Goal: Task Accomplishment & Management: Use online tool/utility

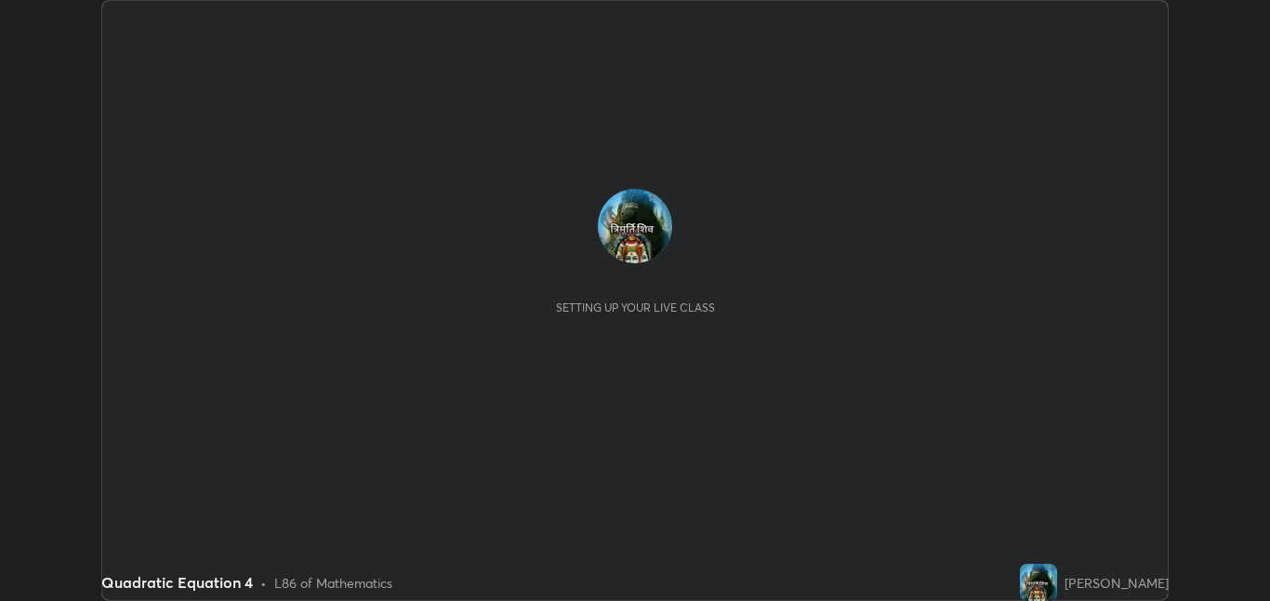
scroll to position [601, 1270]
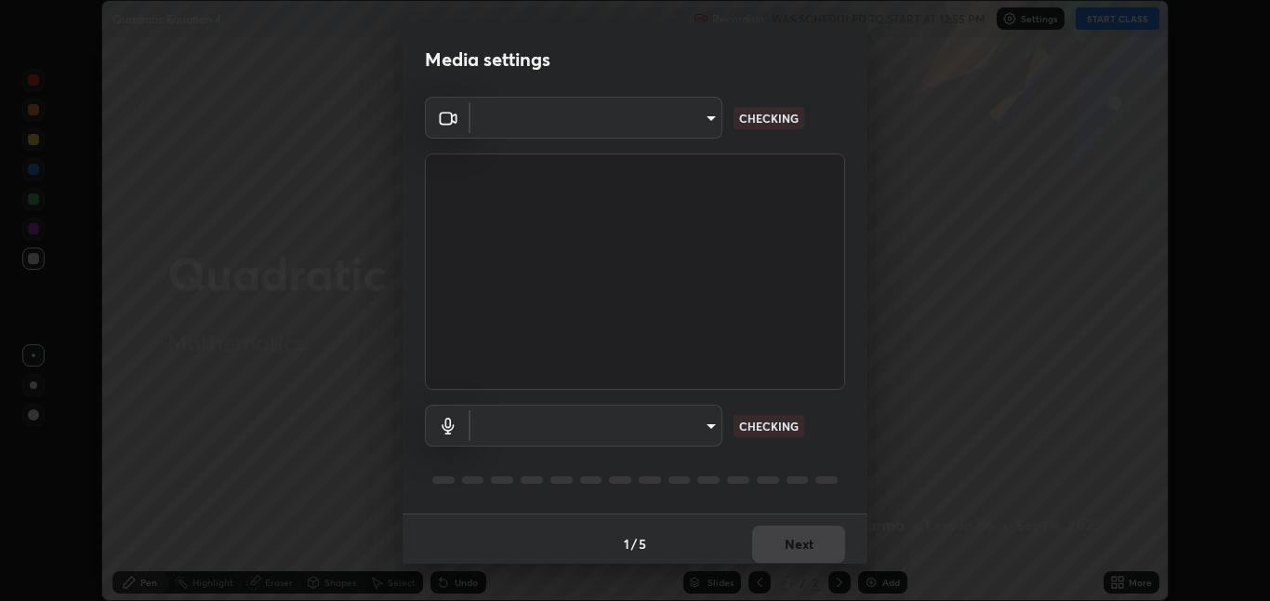
type input "8a437219b1c9d5fef93d1ec40e095ac8837f64dae60836980dab15105ba84f43"
type input "default"
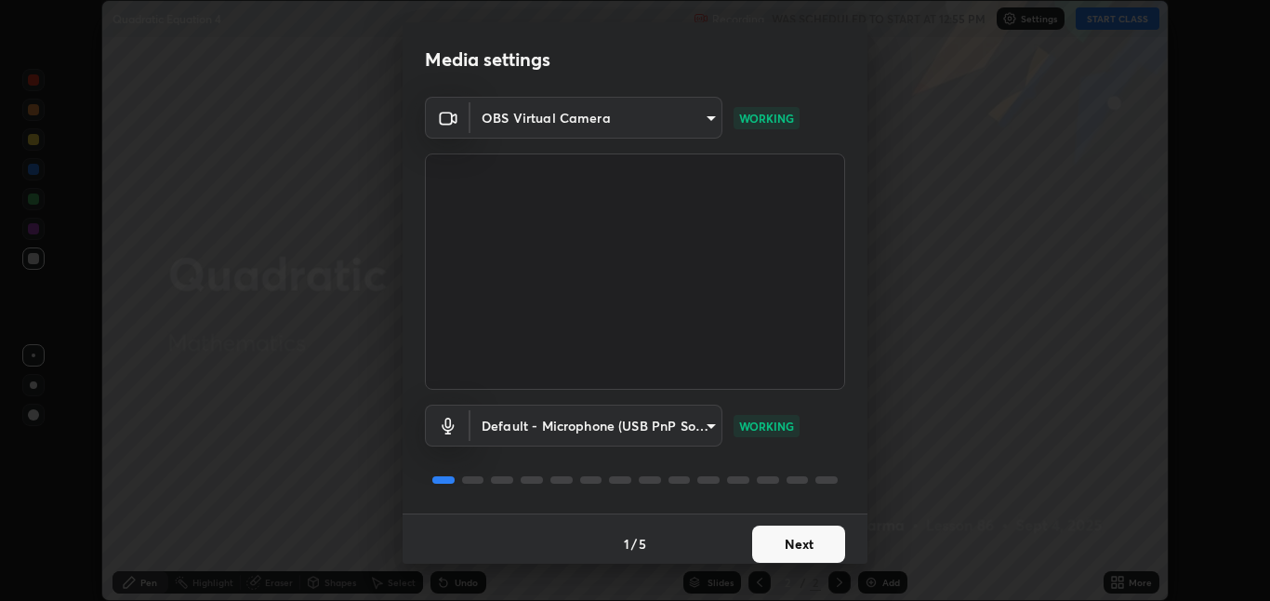
scroll to position [9, 0]
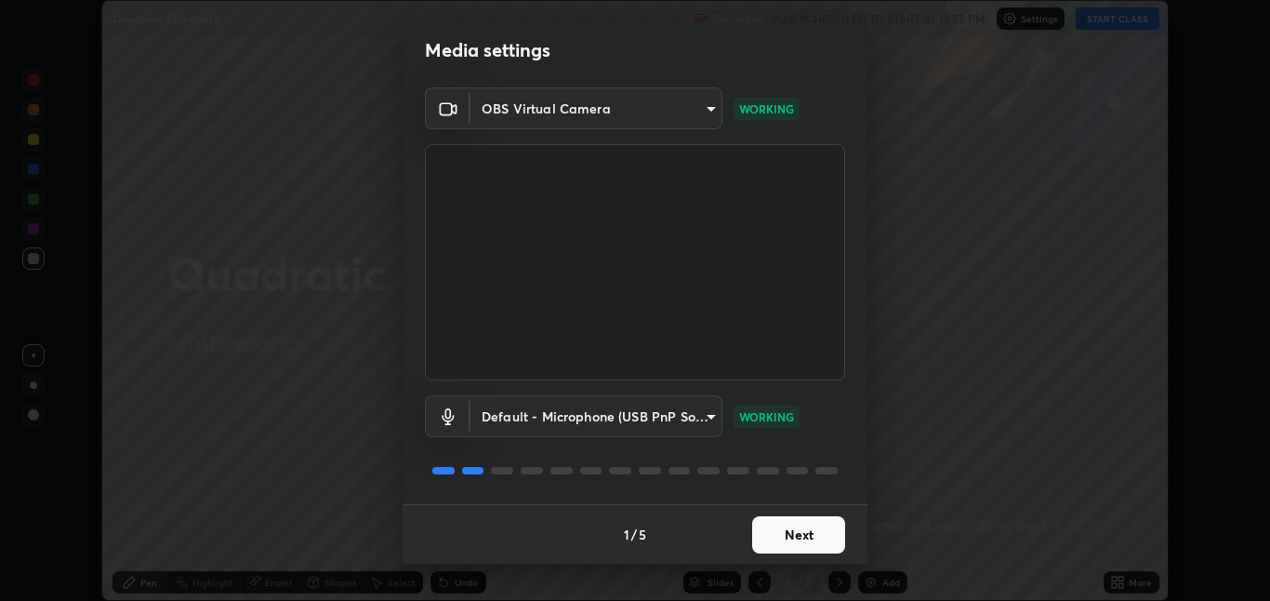
click at [808, 545] on button "Next" at bounding box center [798, 534] width 93 height 37
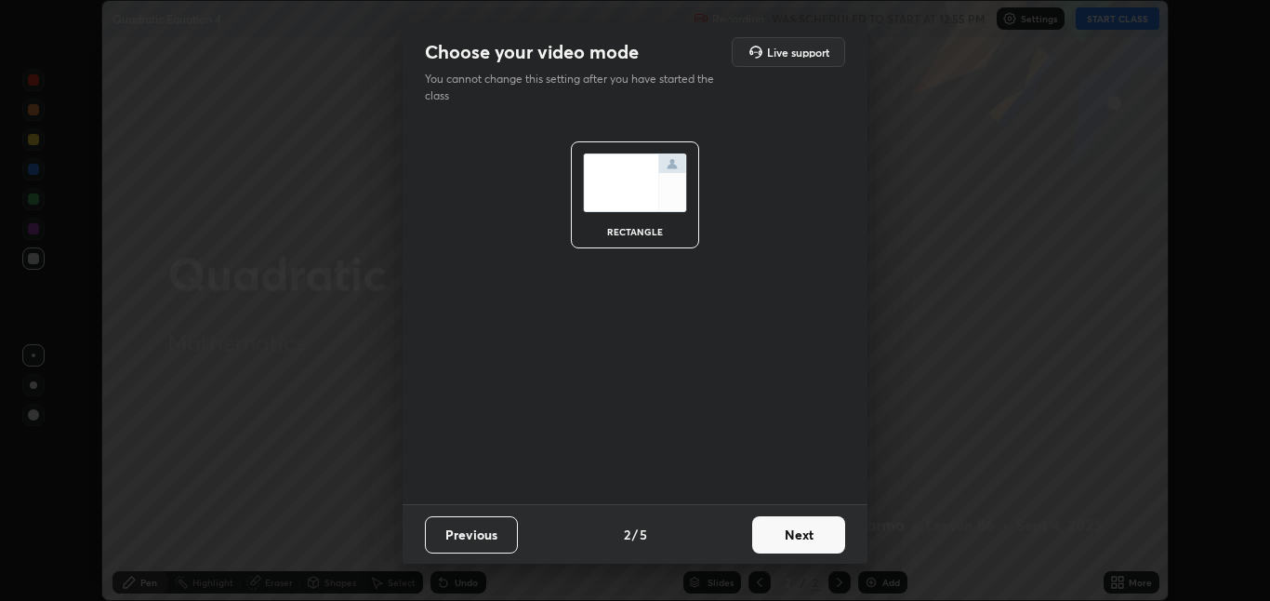
scroll to position [0, 0]
click at [807, 544] on button "Next" at bounding box center [798, 534] width 93 height 37
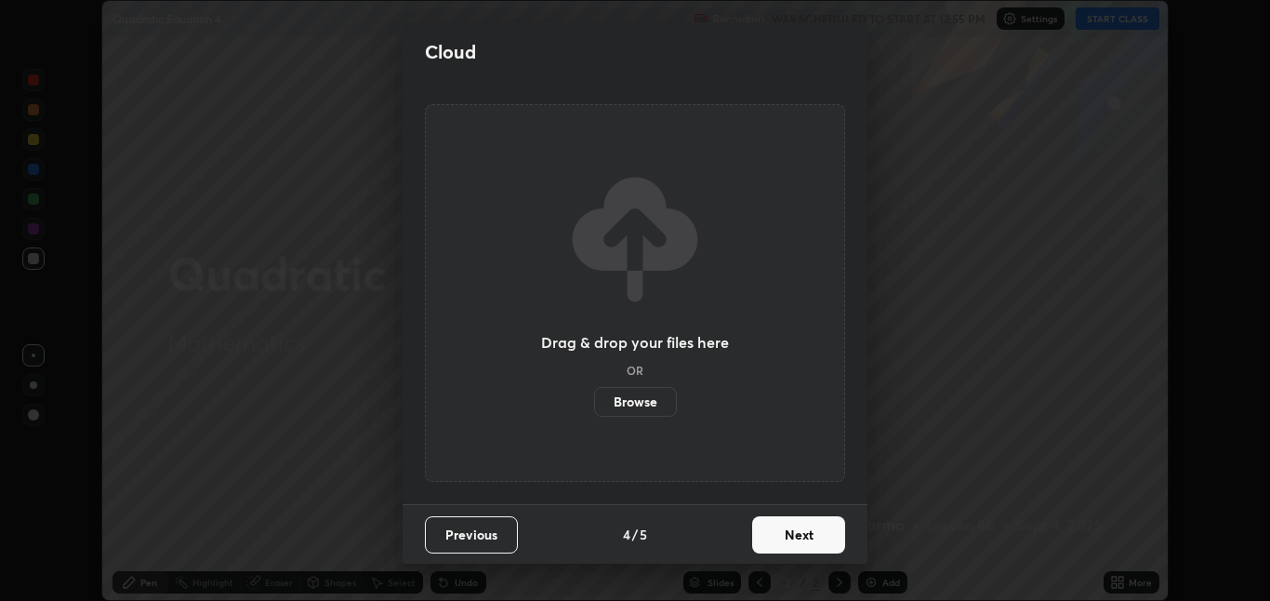
click at [812, 538] on button "Next" at bounding box center [798, 534] width 93 height 37
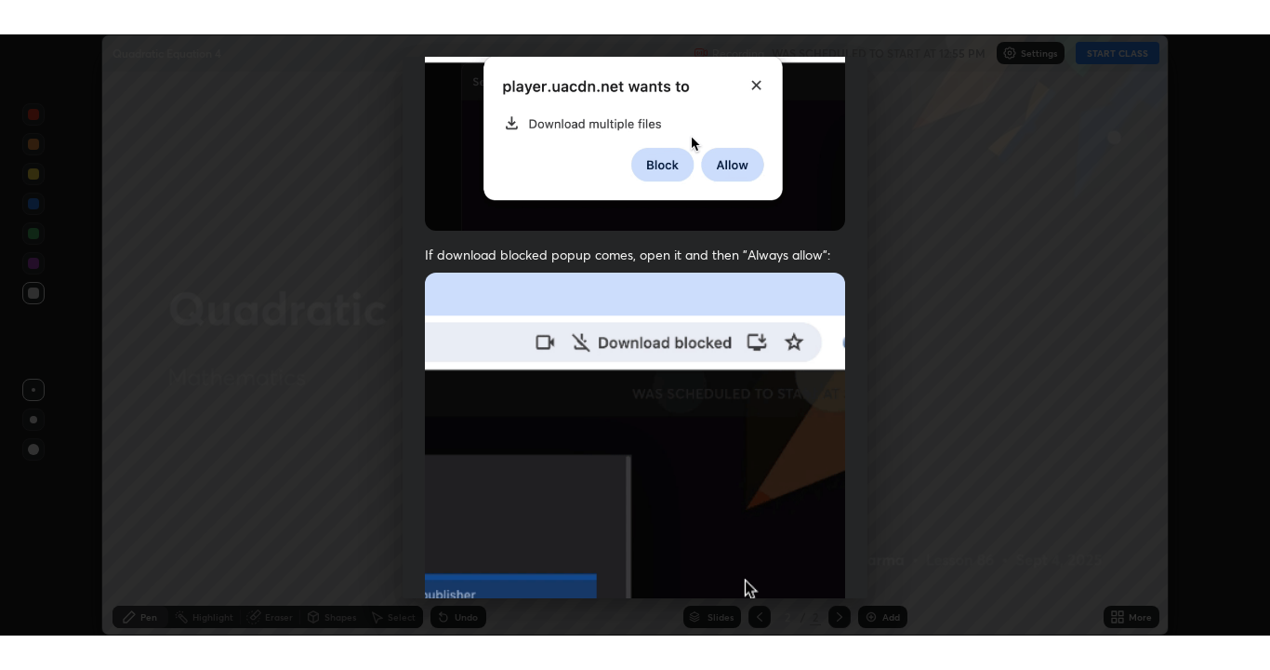
scroll to position [389, 0]
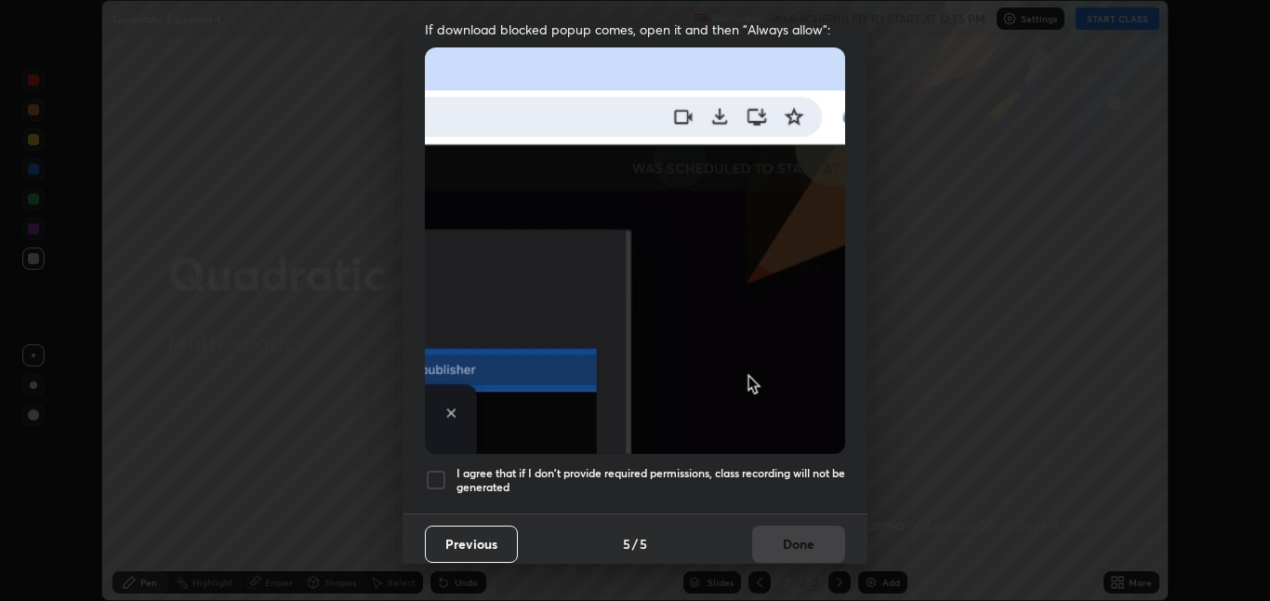
click at [444, 469] on div at bounding box center [436, 480] width 22 height 22
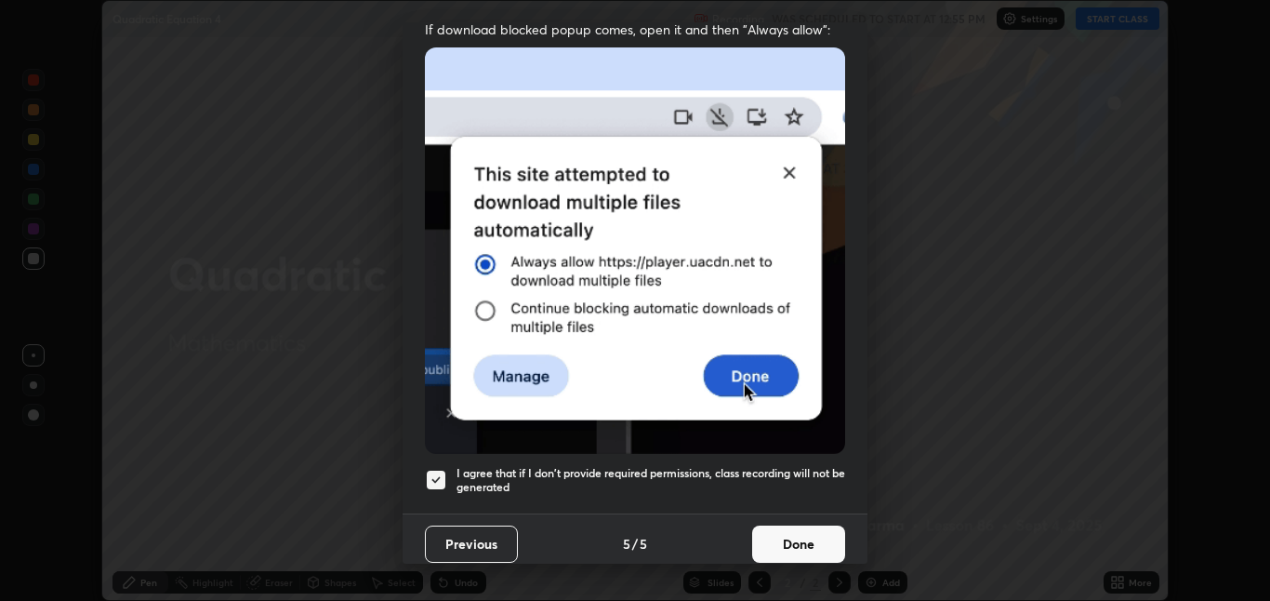
click at [768, 548] on button "Done" at bounding box center [798, 543] width 93 height 37
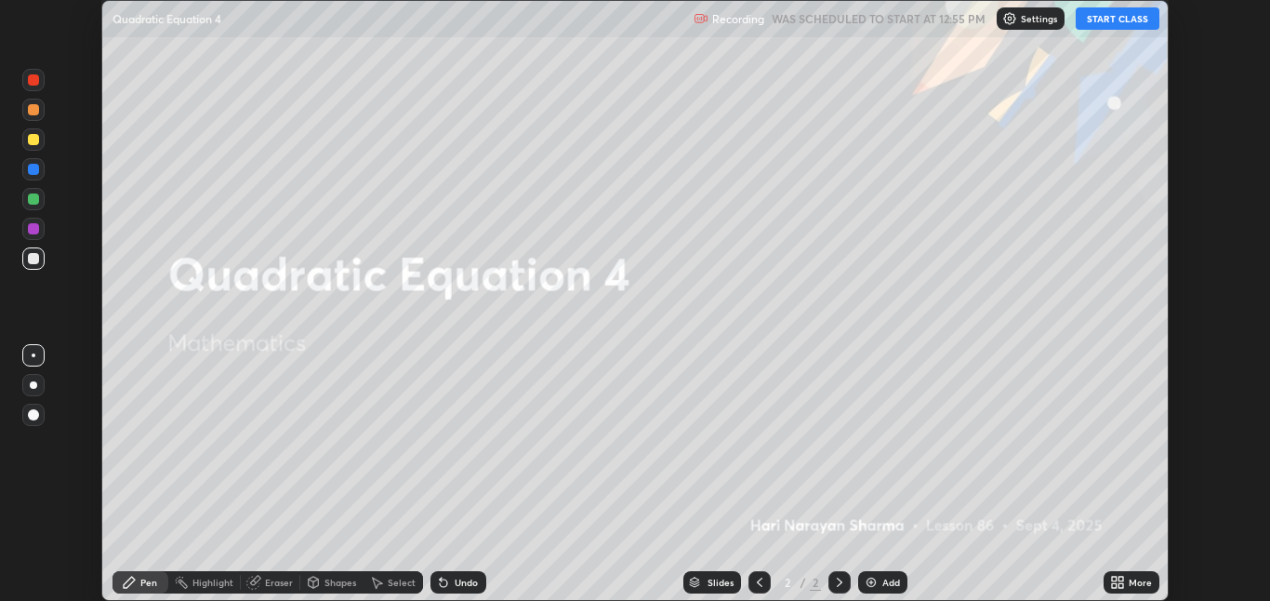
click at [1115, 24] on button "START CLASS" at bounding box center [1118, 18] width 84 height 22
click at [1117, 582] on icon at bounding box center [1117, 582] width 15 height 15
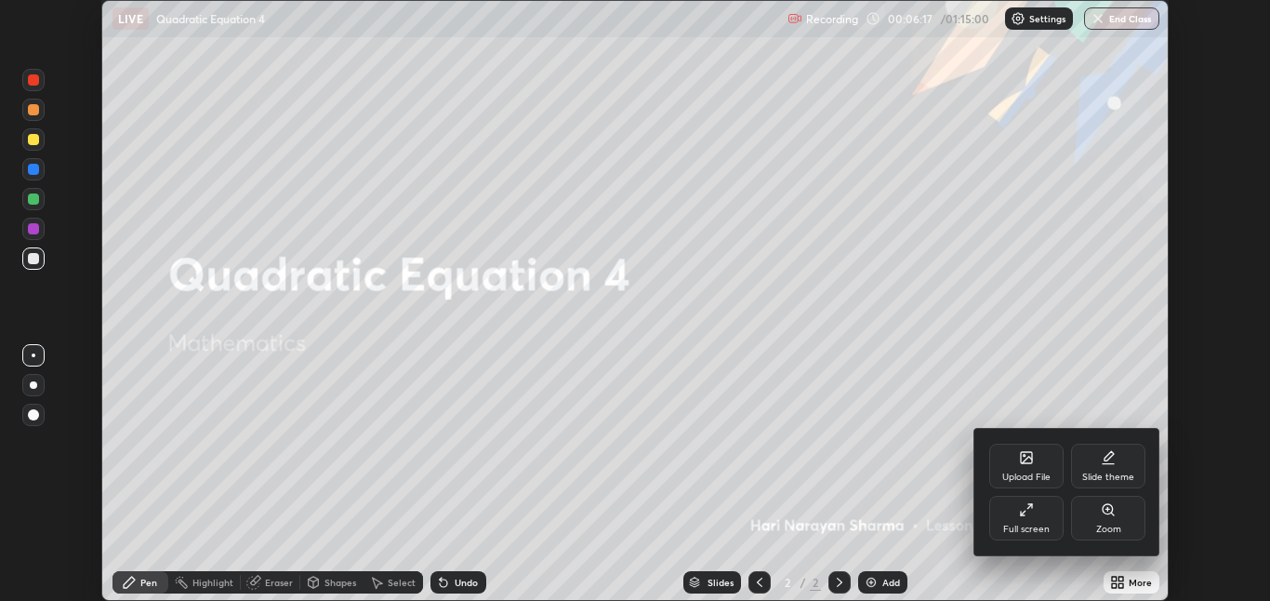
click at [1016, 523] on div "Full screen" at bounding box center [1026, 518] width 74 height 45
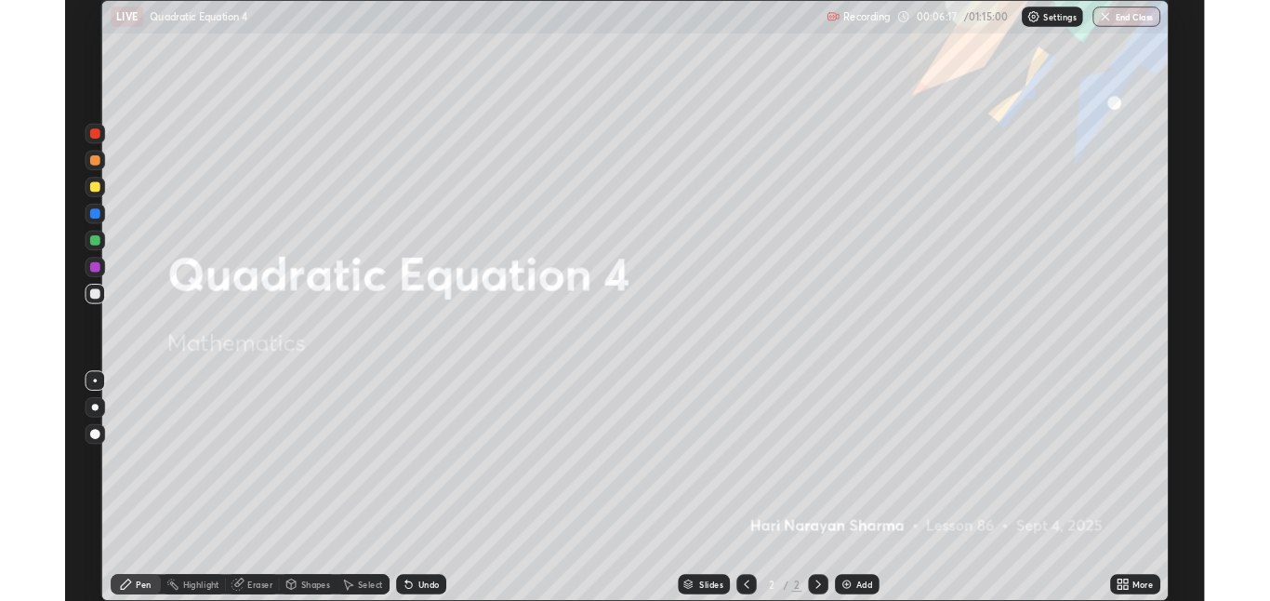
scroll to position [670, 1270]
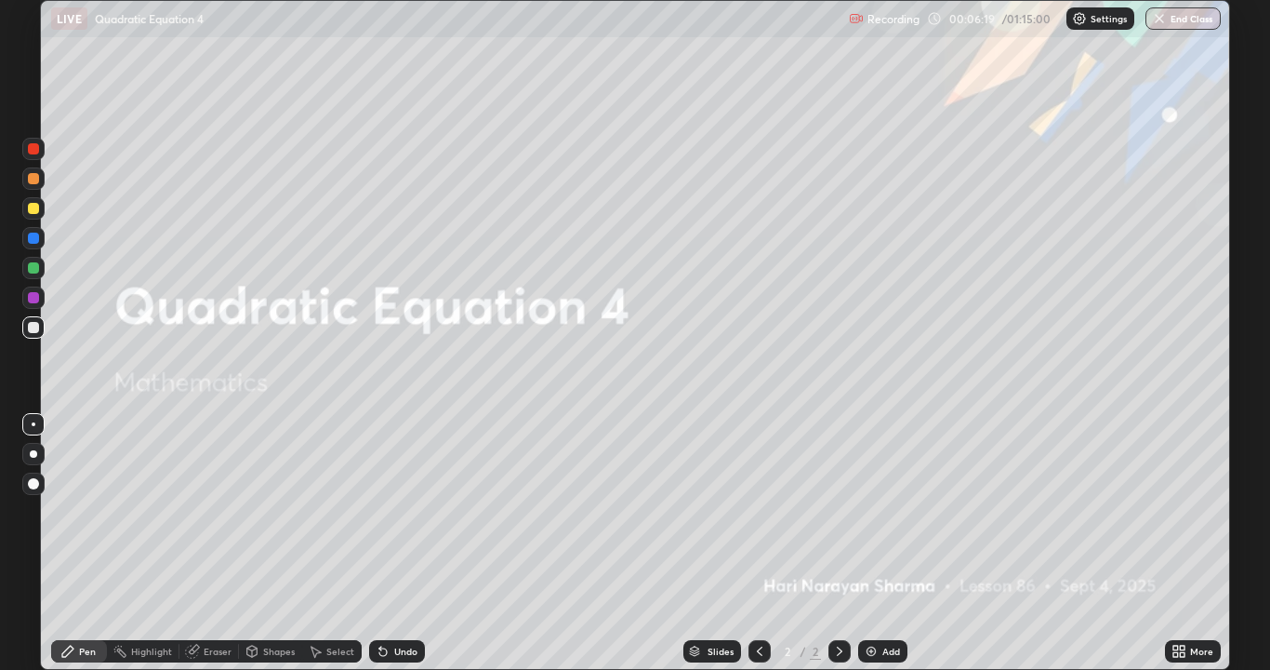
click at [874, 600] on img at bounding box center [871, 650] width 15 height 15
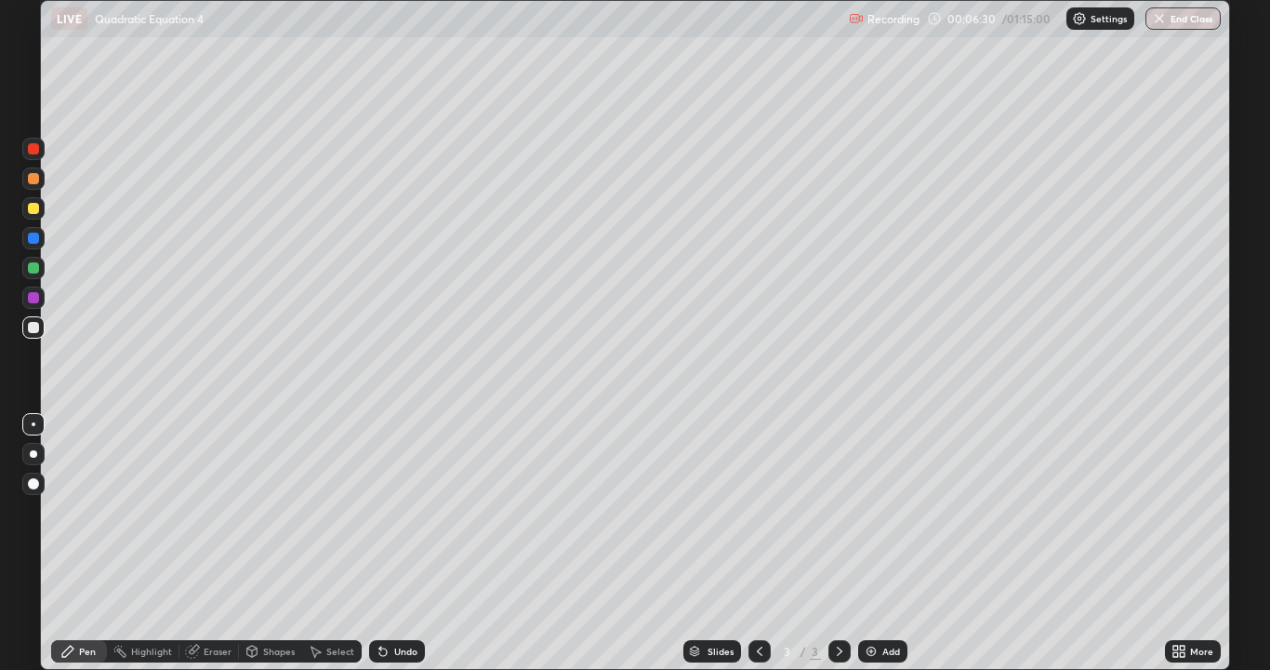
click at [72, 600] on icon at bounding box center [67, 650] width 15 height 15
click at [28, 216] on div at bounding box center [33, 208] width 22 height 22
click at [34, 210] on div at bounding box center [33, 208] width 11 height 11
click at [334, 600] on div "Select" at bounding box center [332, 651] width 60 height 22
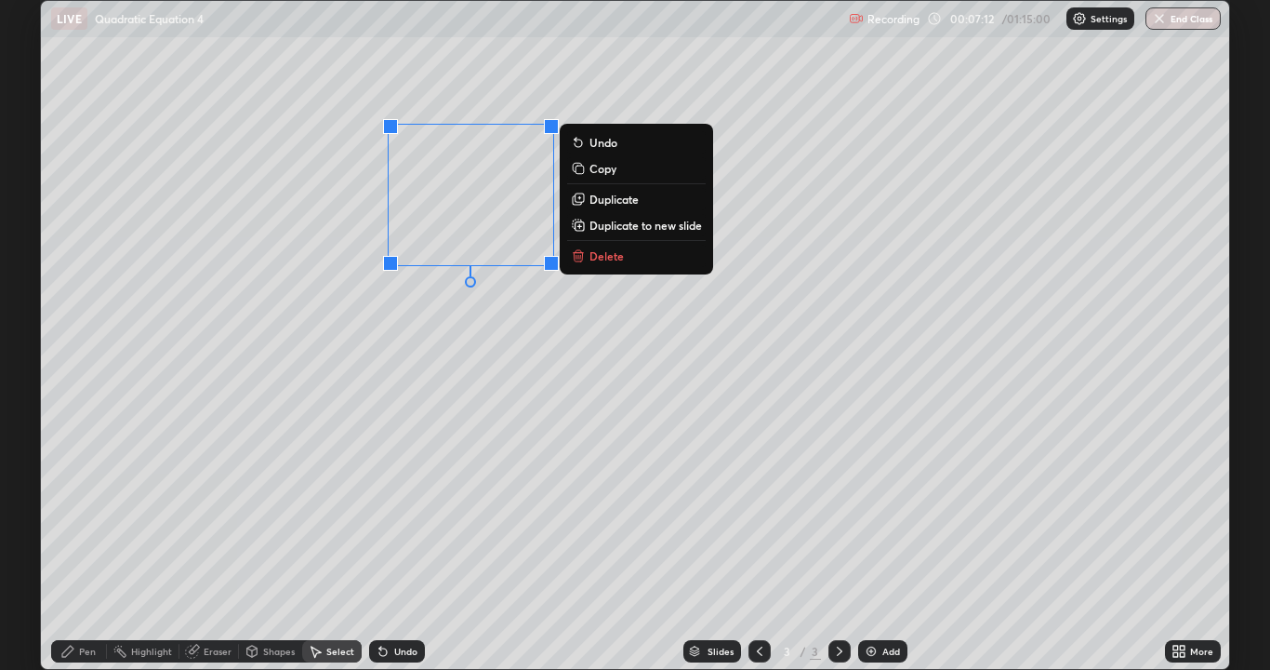
click at [635, 254] on button "Delete" at bounding box center [636, 256] width 139 height 22
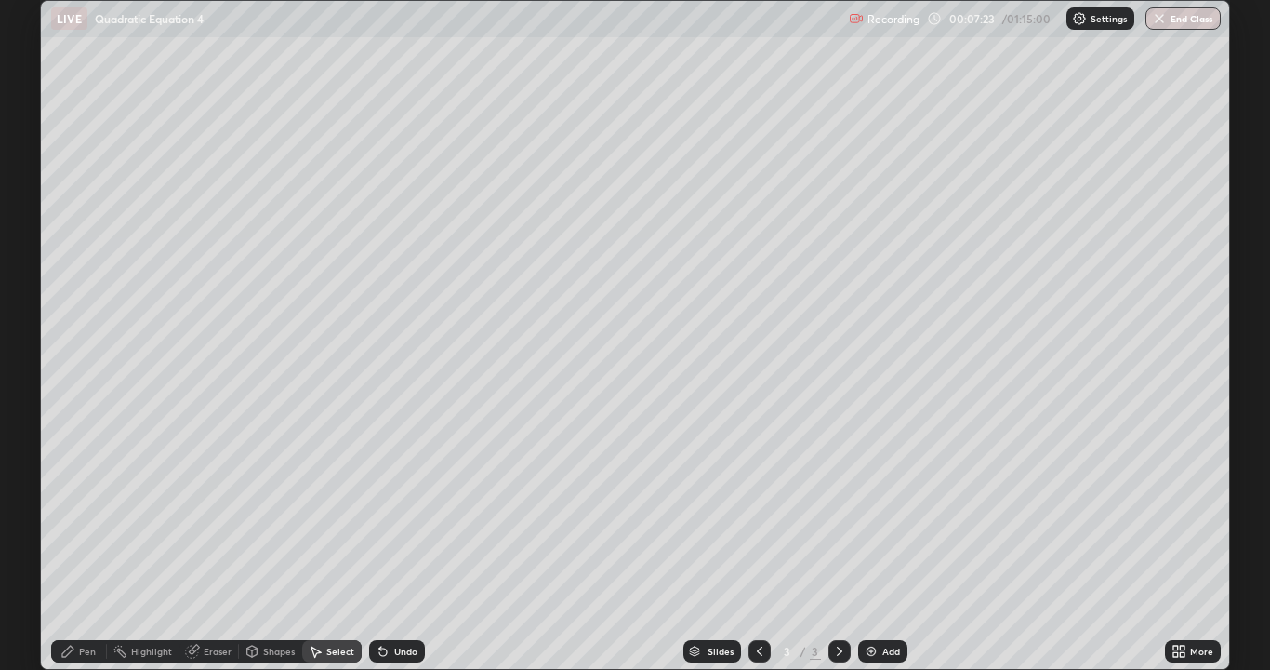
click at [328, 600] on div "Select" at bounding box center [340, 650] width 28 height 9
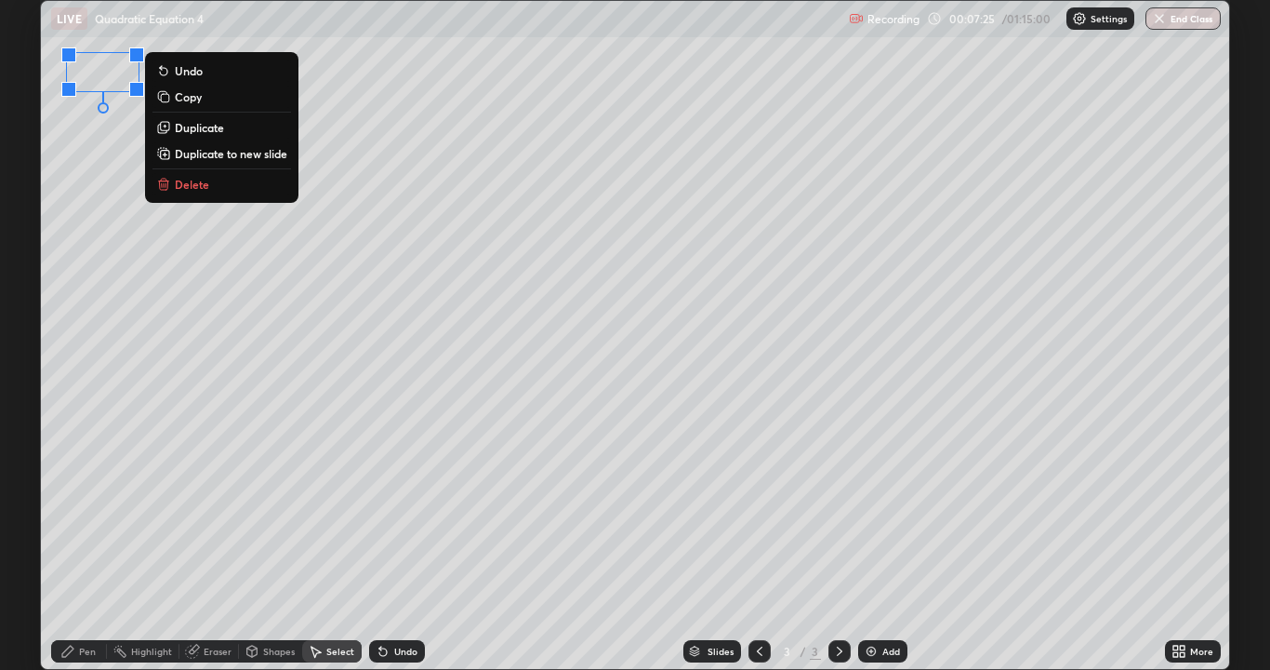
click at [192, 180] on p "Delete" at bounding box center [192, 184] width 34 height 15
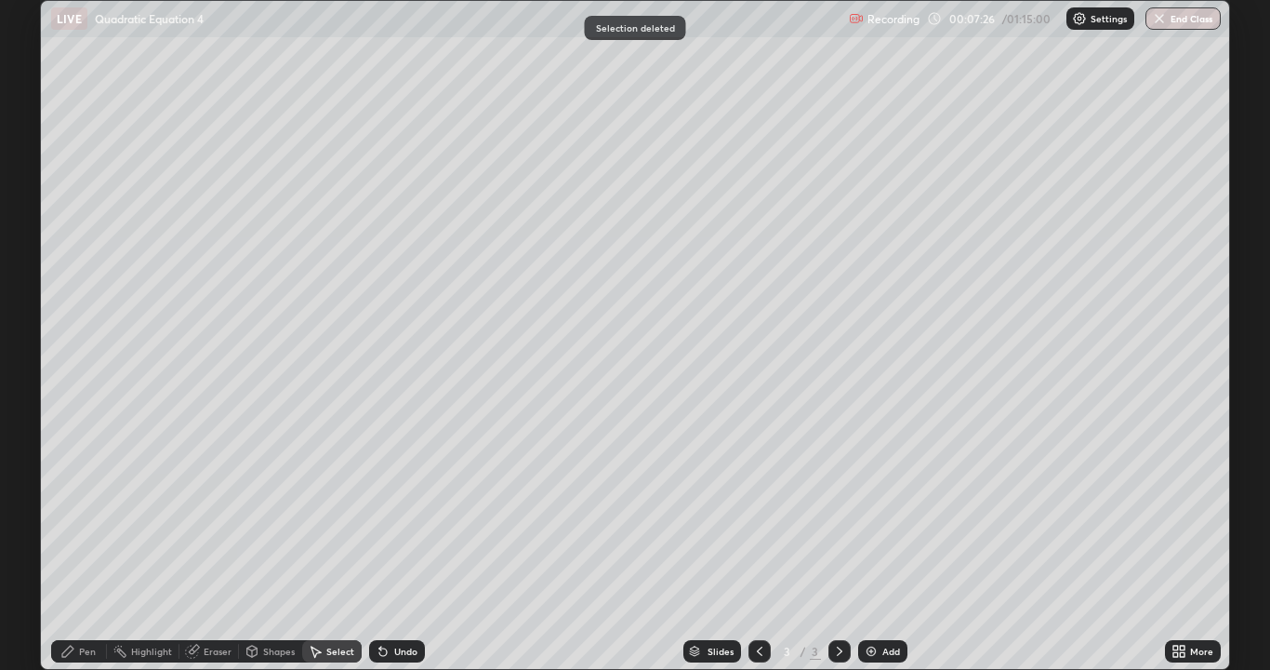
click at [63, 600] on icon at bounding box center [67, 650] width 11 height 11
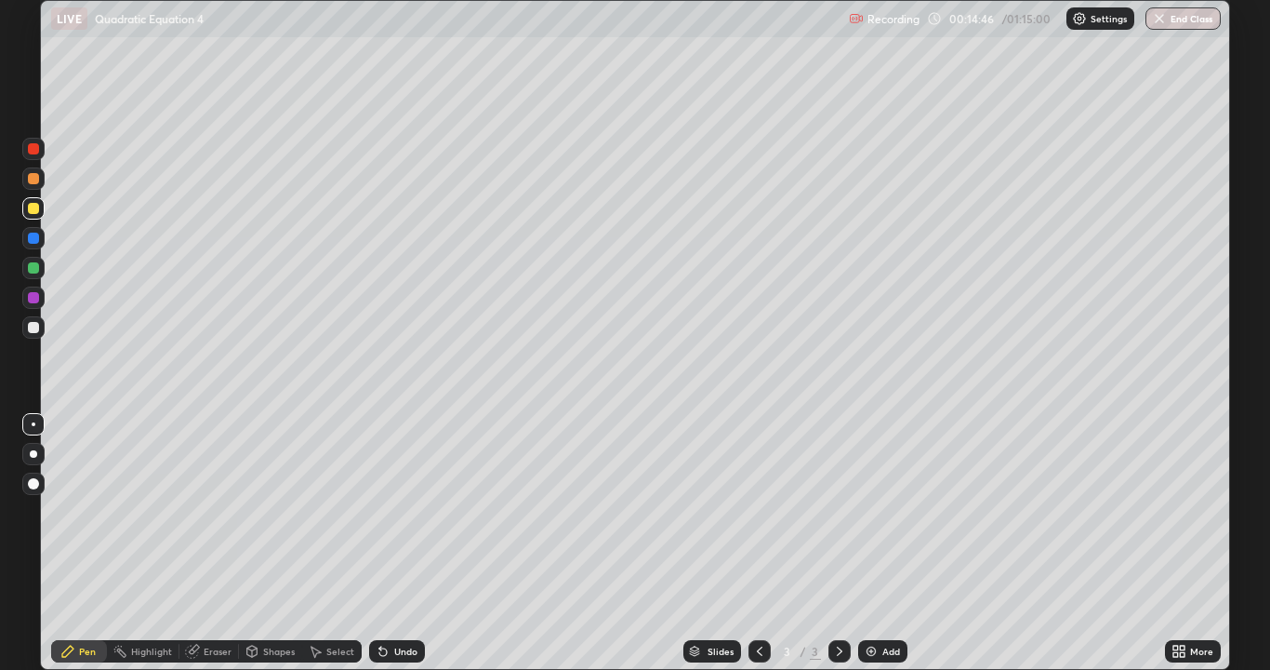
click at [41, 481] on div at bounding box center [33, 483] width 22 height 22
click at [33, 424] on div at bounding box center [34, 424] width 4 height 4
click at [394, 600] on div "Undo" at bounding box center [405, 650] width 23 height 9
click at [397, 600] on div "Undo" at bounding box center [405, 650] width 23 height 9
click at [394, 600] on div "Undo" at bounding box center [397, 651] width 56 height 22
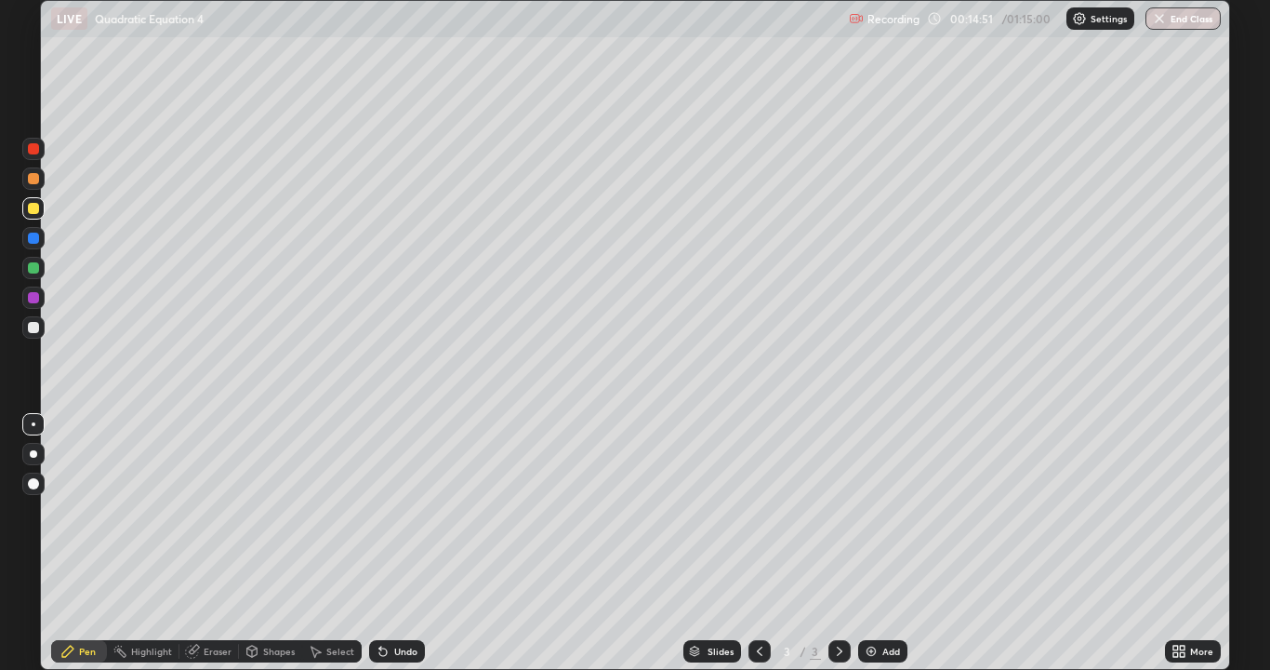
click at [394, 600] on div "Undo" at bounding box center [405, 650] width 23 height 9
click at [392, 600] on div "Undo" at bounding box center [397, 651] width 56 height 22
click at [332, 600] on div "Select" at bounding box center [340, 650] width 28 height 9
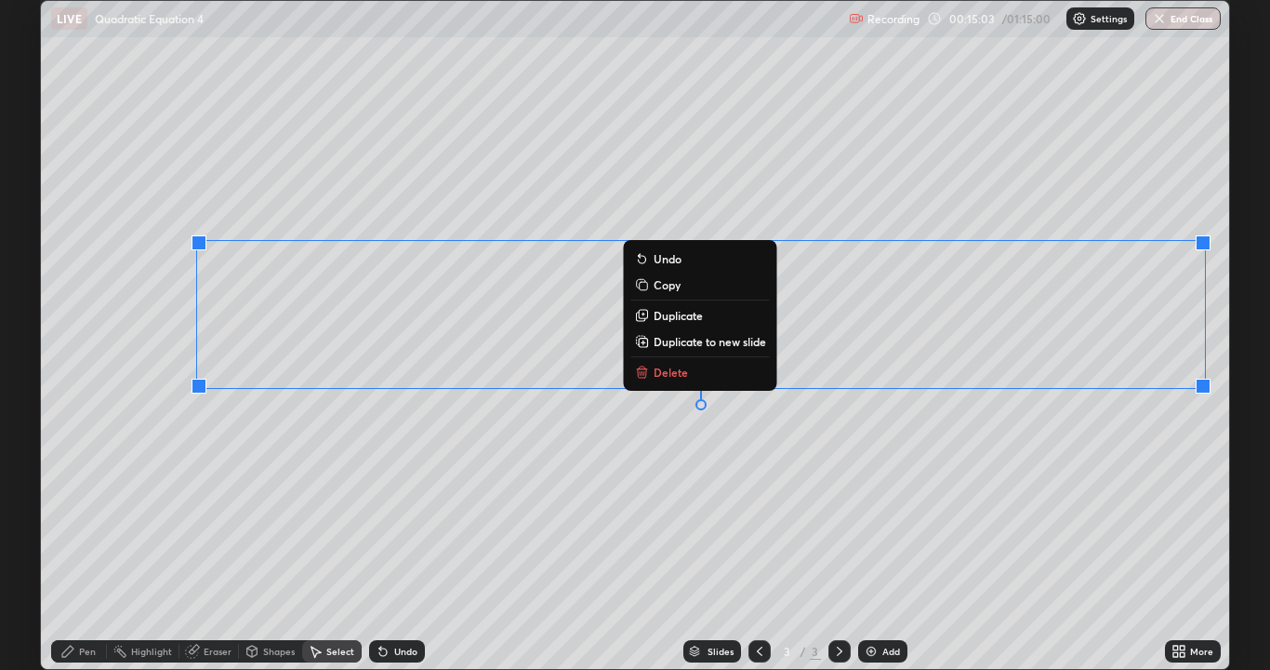
click at [796, 464] on div "0 ° Undo Copy Duplicate Duplicate to new slide Delete" at bounding box center [635, 335] width 1188 height 668
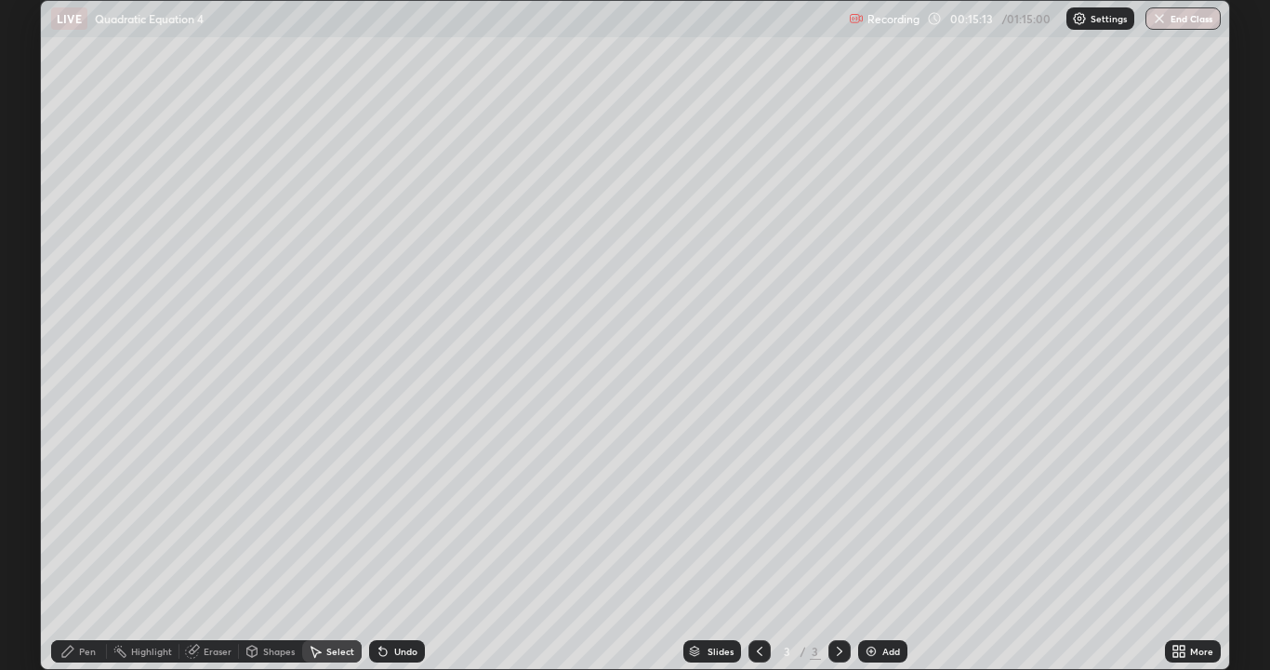
click at [68, 600] on icon at bounding box center [67, 650] width 11 height 11
click at [394, 600] on div "Undo" at bounding box center [405, 650] width 23 height 9
click at [396, 600] on div "Undo" at bounding box center [397, 651] width 56 height 22
click at [395, 600] on div "Undo" at bounding box center [397, 651] width 56 height 22
click at [401, 600] on div "Undo" at bounding box center [397, 651] width 56 height 22
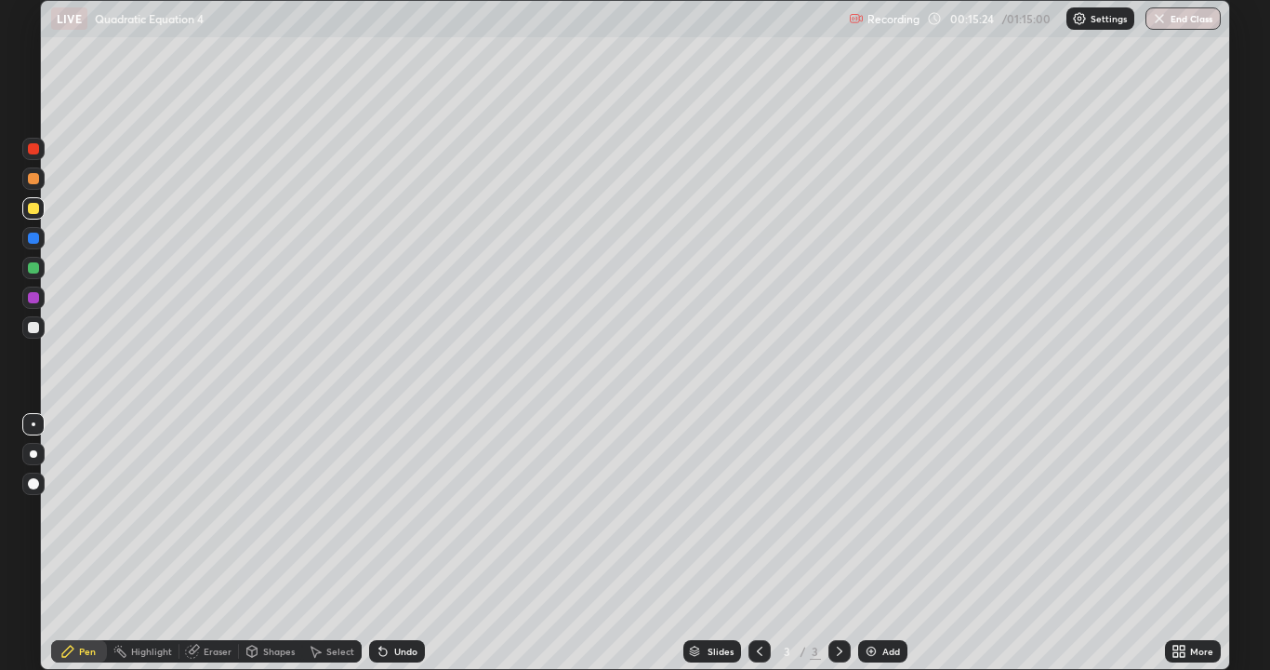
click at [397, 600] on div "Undo" at bounding box center [397, 651] width 56 height 22
click at [400, 600] on div "Undo" at bounding box center [397, 651] width 56 height 22
click at [408, 600] on div "Undo" at bounding box center [397, 651] width 56 height 22
click at [406, 600] on div "Undo" at bounding box center [397, 651] width 56 height 22
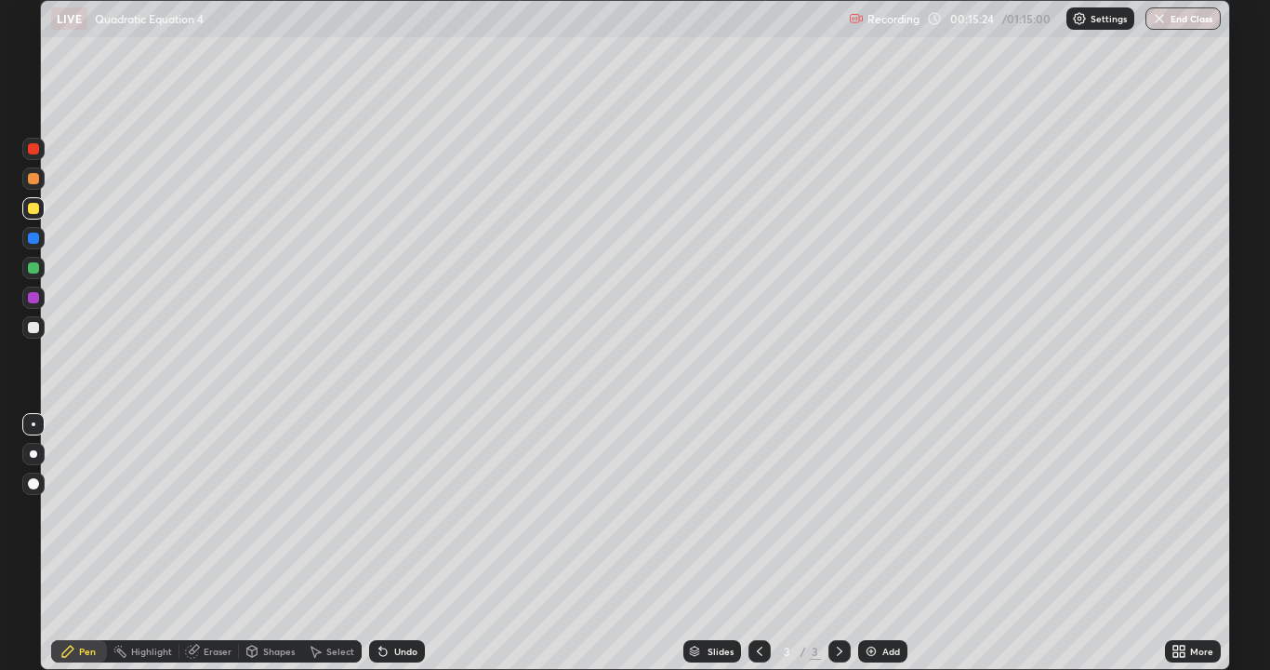
click at [407, 600] on div "Undo" at bounding box center [397, 651] width 56 height 22
click at [405, 600] on div "Undo" at bounding box center [405, 650] width 23 height 9
click at [404, 600] on div "Undo" at bounding box center [397, 651] width 56 height 22
click at [405, 600] on div "Undo" at bounding box center [397, 651] width 56 height 22
click at [29, 330] on div at bounding box center [33, 327] width 11 height 11
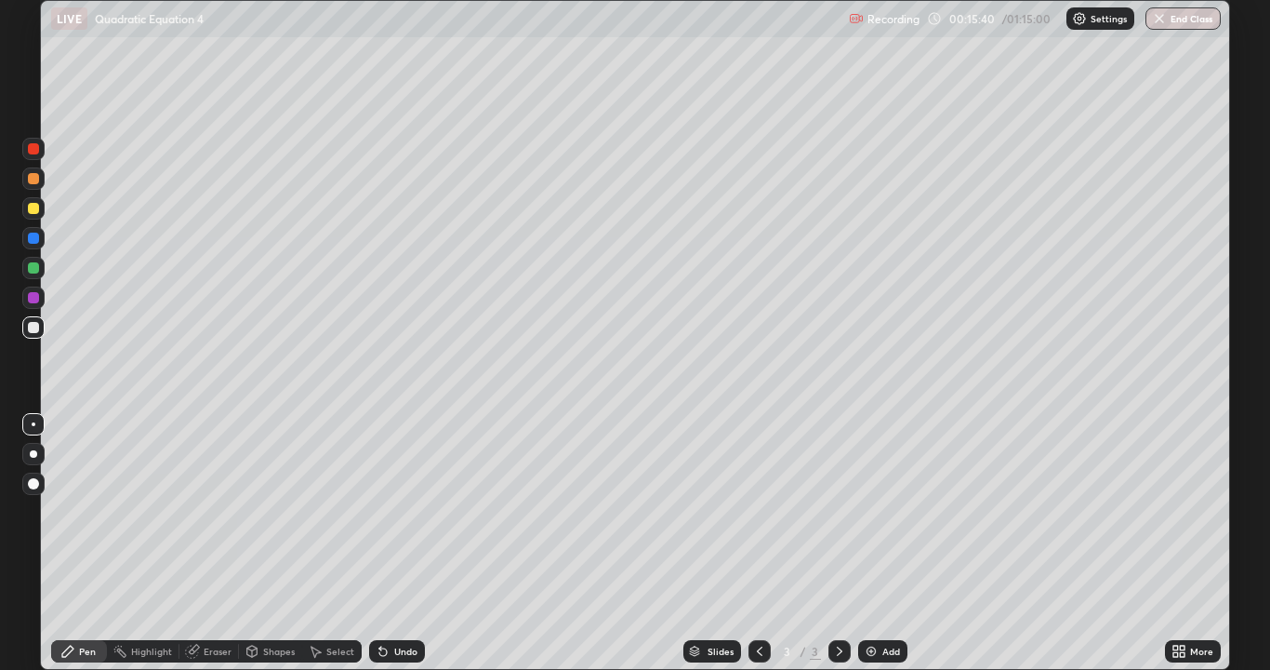
click at [322, 600] on div "Select" at bounding box center [332, 651] width 60 height 22
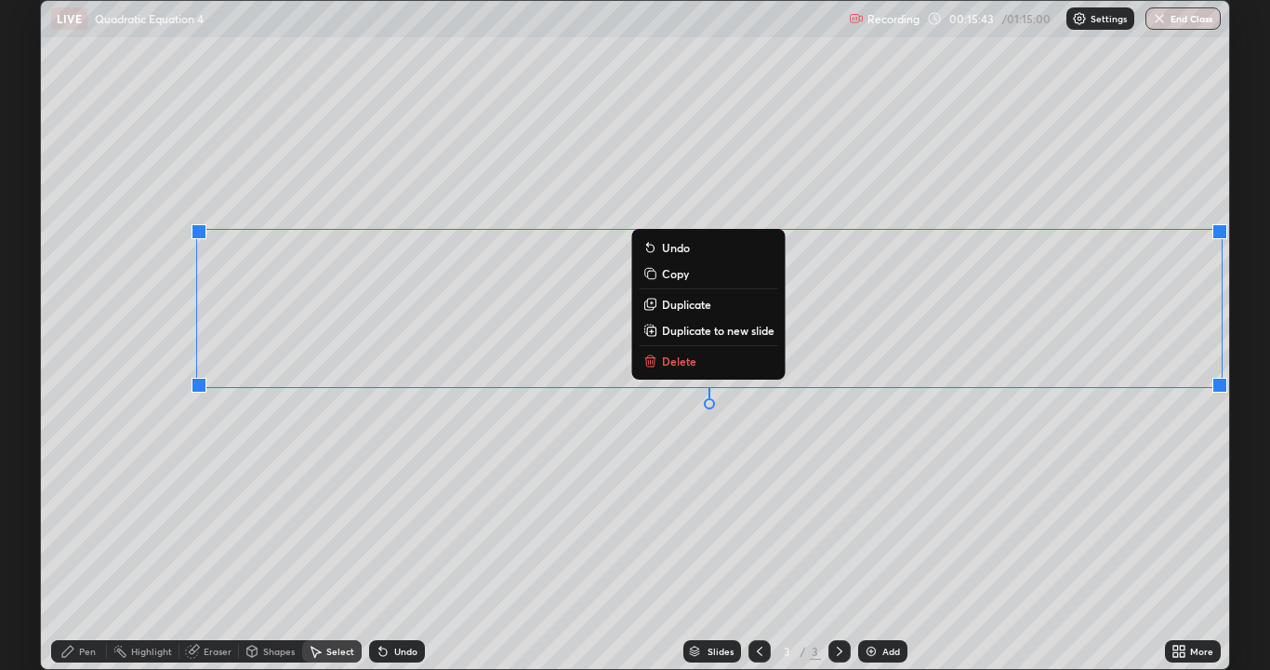
click at [700, 332] on p "Duplicate to new slide" at bounding box center [718, 330] width 113 height 15
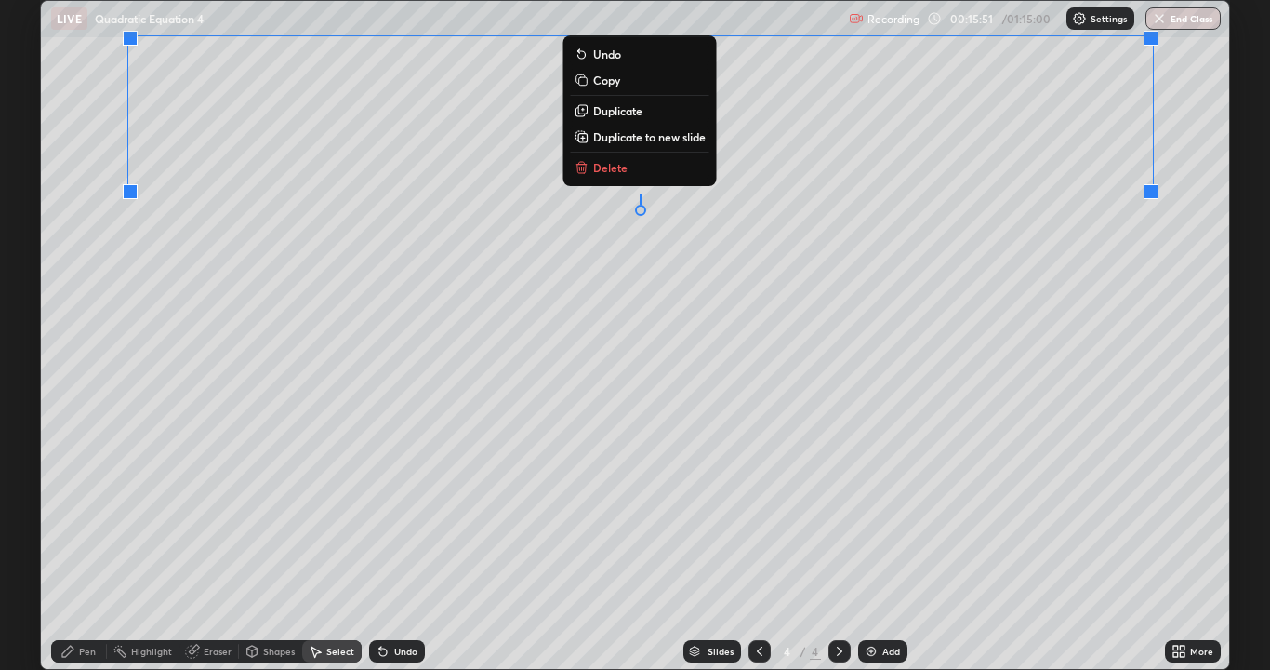
click at [88, 600] on div "Pen" at bounding box center [79, 651] width 56 height 22
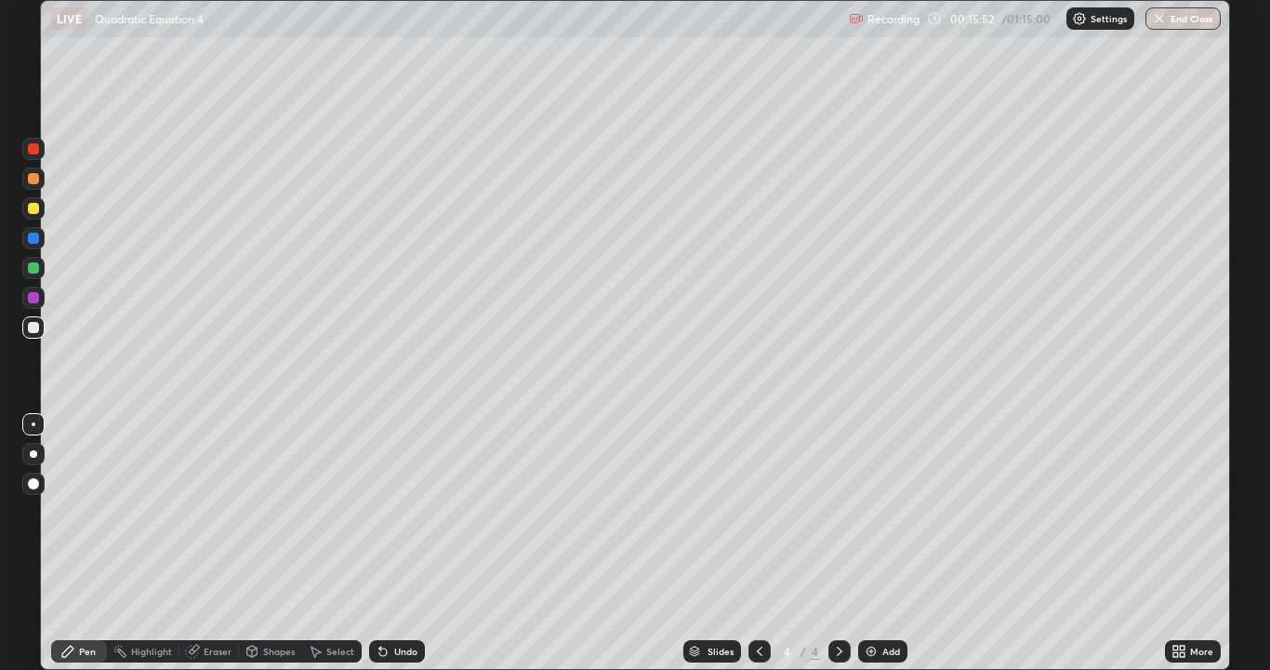
click at [32, 338] on div at bounding box center [33, 327] width 22 height 22
click at [394, 600] on div "Undo" at bounding box center [397, 651] width 56 height 22
click at [391, 600] on div "Undo" at bounding box center [397, 651] width 56 height 22
click at [33, 325] on div at bounding box center [33, 327] width 11 height 11
click at [405, 600] on div "Undo" at bounding box center [397, 651] width 56 height 22
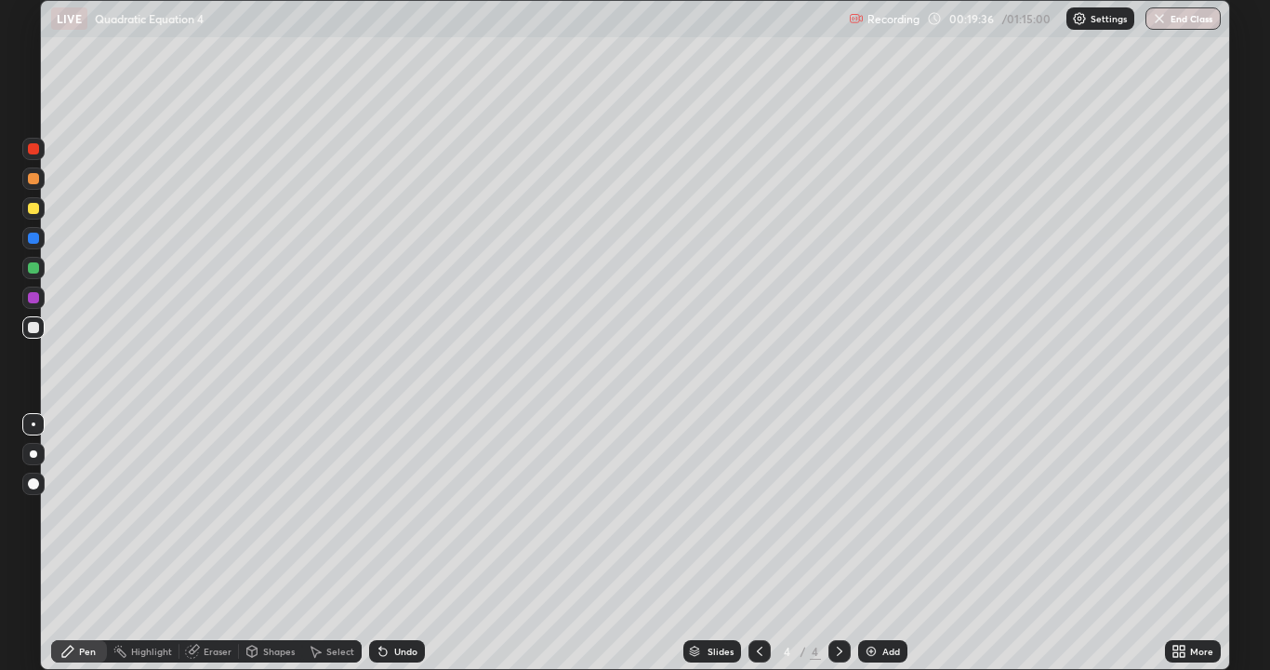
click at [838, 600] on icon at bounding box center [839, 650] width 15 height 15
click at [847, 600] on div at bounding box center [840, 651] width 22 height 22
click at [846, 600] on div at bounding box center [840, 651] width 22 height 22
click at [882, 600] on div "Add" at bounding box center [891, 650] width 18 height 9
click at [758, 600] on icon at bounding box center [759, 650] width 15 height 15
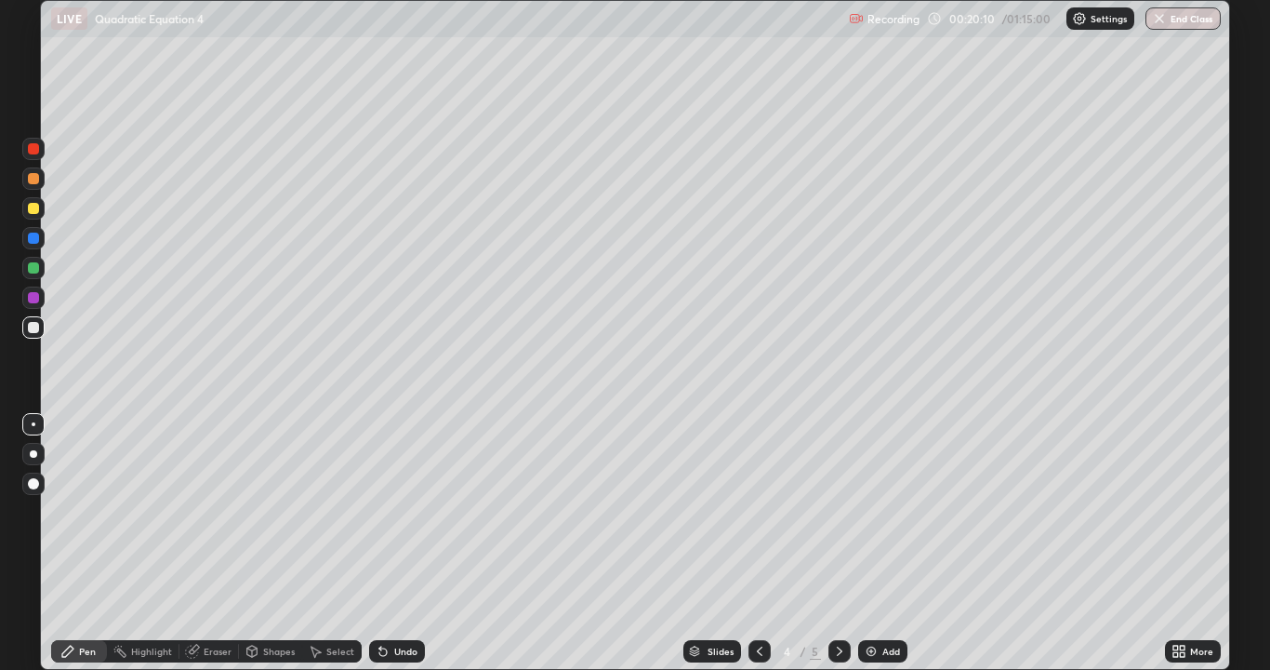
click at [838, 600] on icon at bounding box center [839, 650] width 15 height 15
click at [341, 600] on div "Select" at bounding box center [340, 650] width 28 height 9
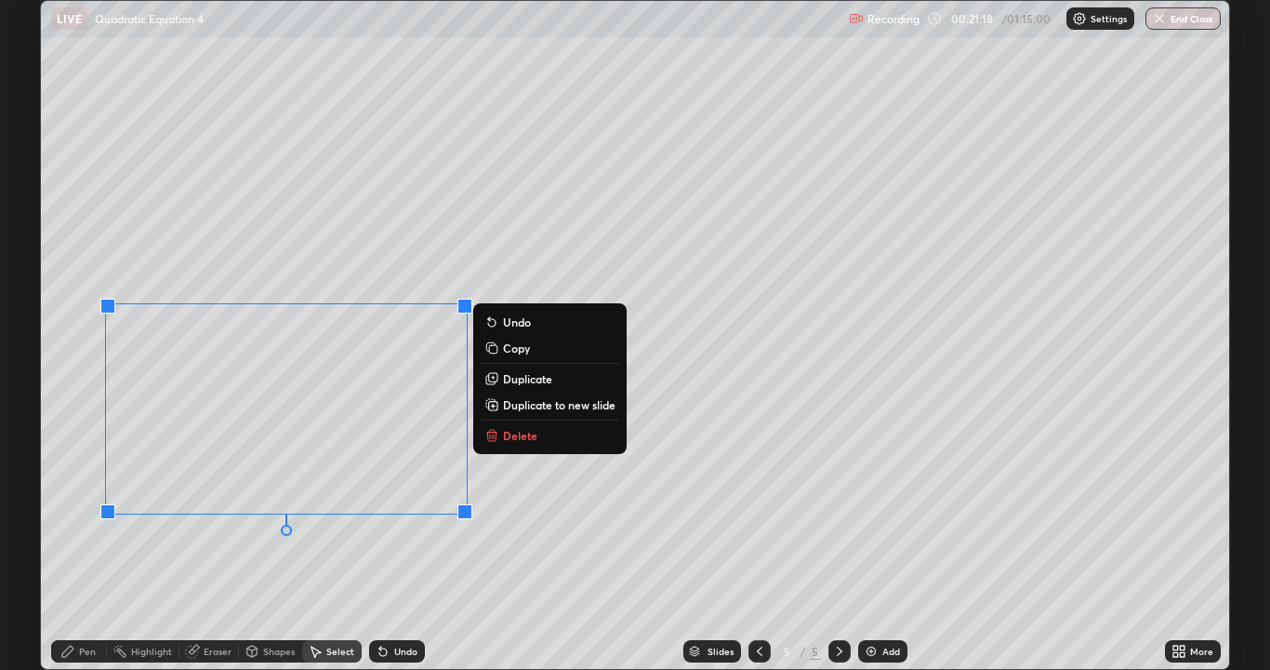
click at [530, 428] on p "Delete" at bounding box center [520, 435] width 34 height 15
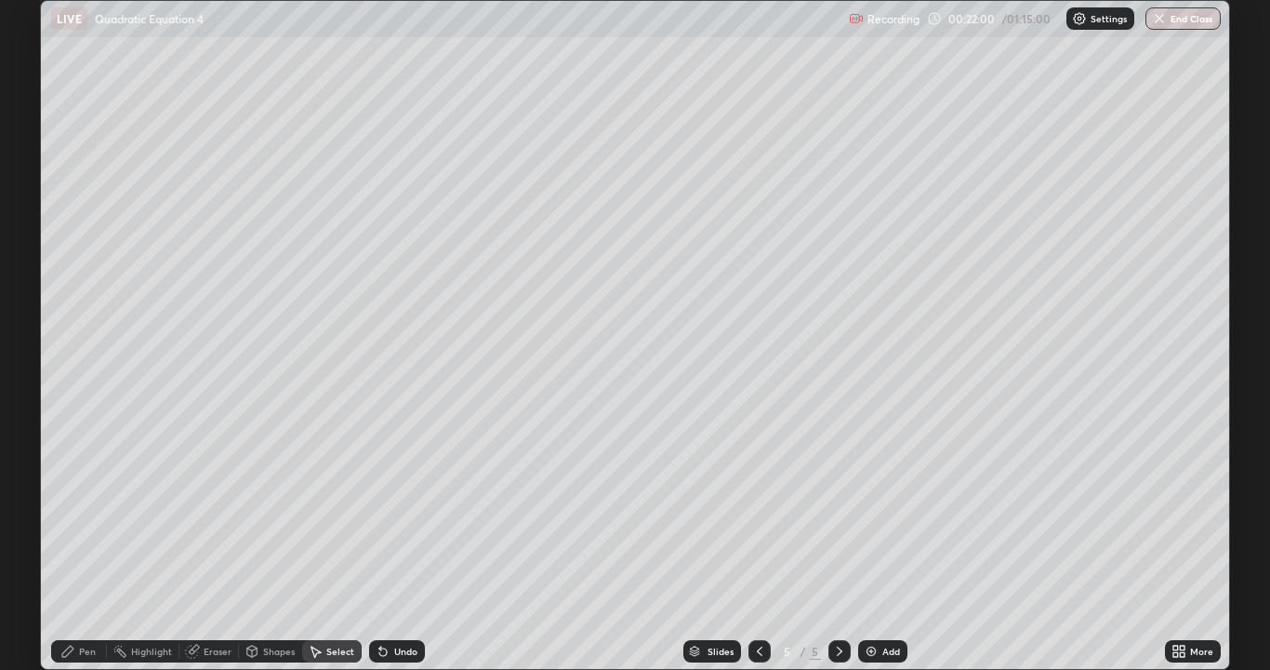
click at [77, 600] on div "Pen" at bounding box center [79, 651] width 56 height 22
click at [330, 600] on div "Select" at bounding box center [340, 650] width 28 height 9
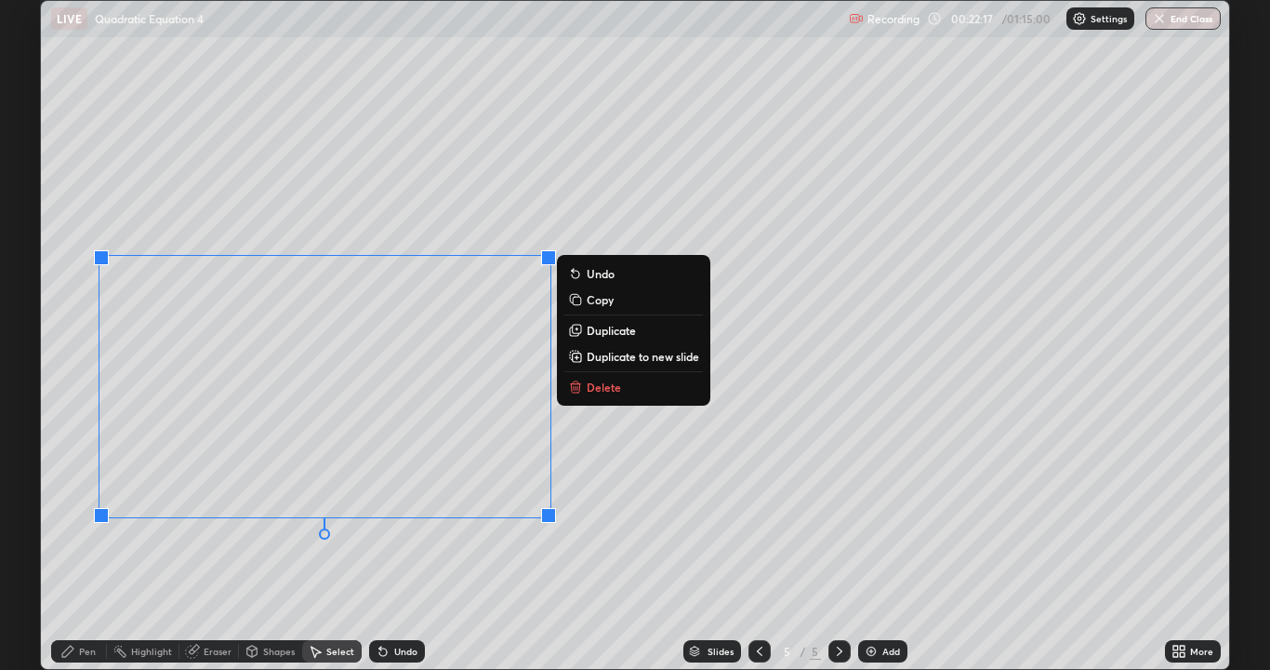
click at [584, 391] on button "Delete" at bounding box center [633, 387] width 139 height 22
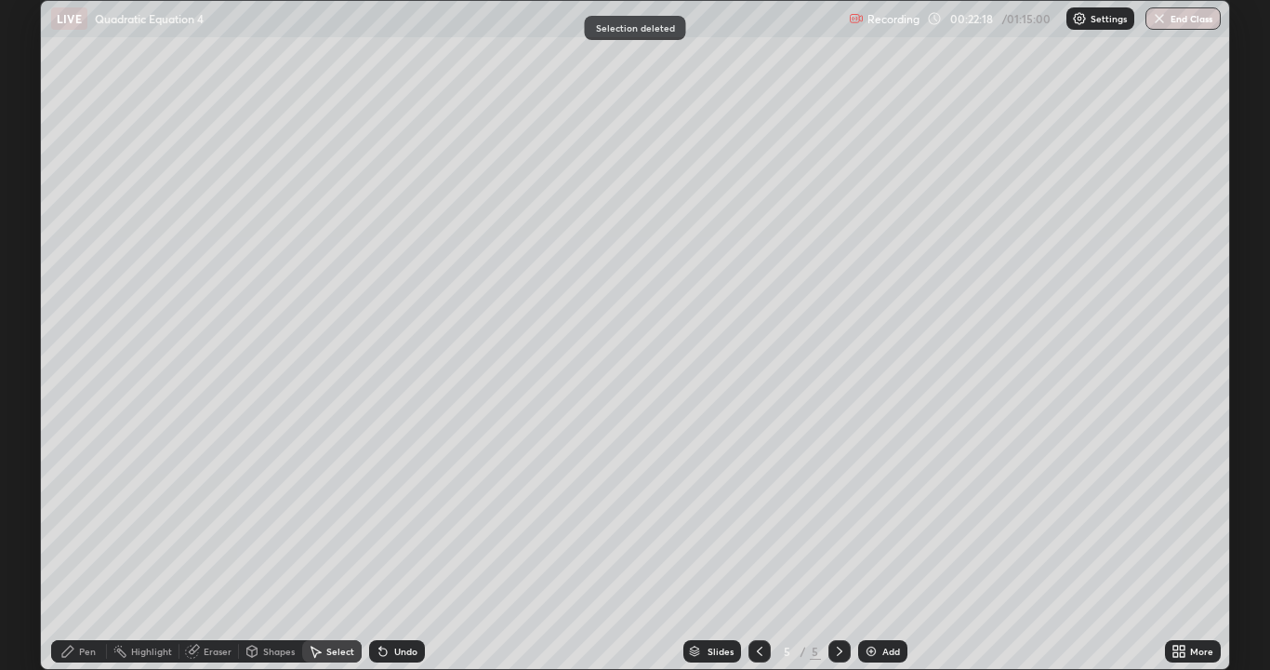
click at [87, 600] on div "Pen" at bounding box center [87, 650] width 17 height 9
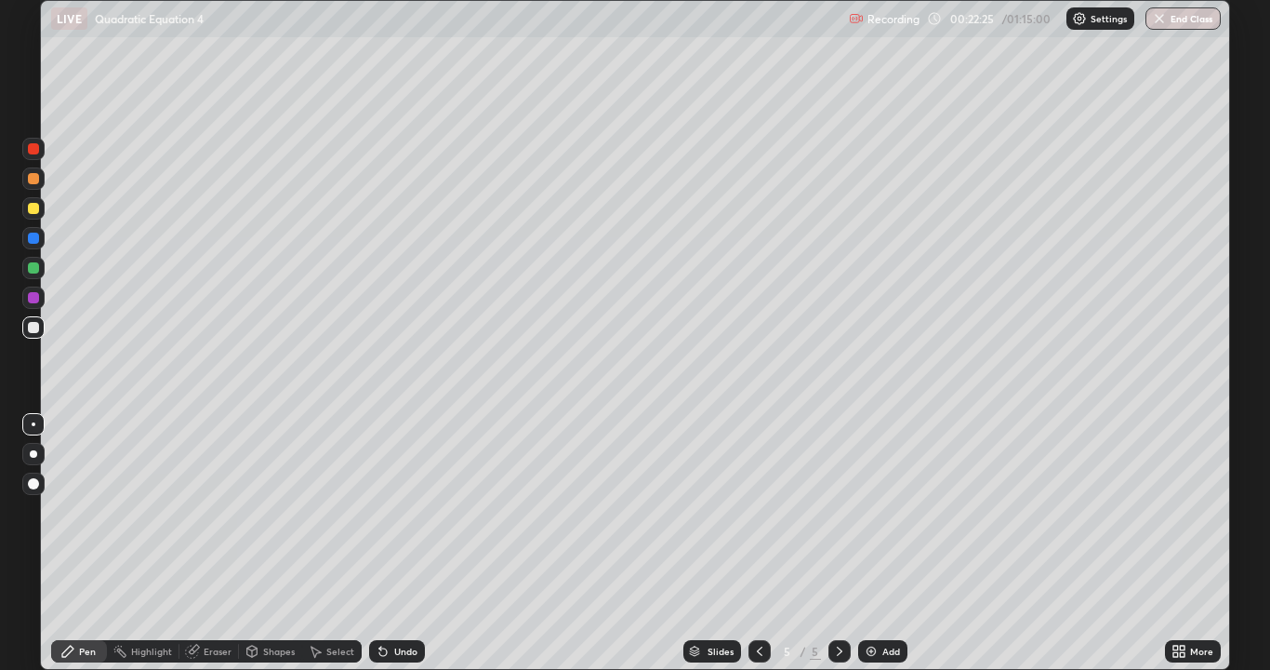
click at [842, 600] on div at bounding box center [840, 651] width 22 height 22
click at [877, 600] on div "Add" at bounding box center [882, 651] width 49 height 22
click at [758, 600] on icon at bounding box center [759, 650] width 15 height 15
click at [841, 600] on div at bounding box center [840, 651] width 22 height 22
click at [403, 600] on div "Undo" at bounding box center [405, 650] width 23 height 9
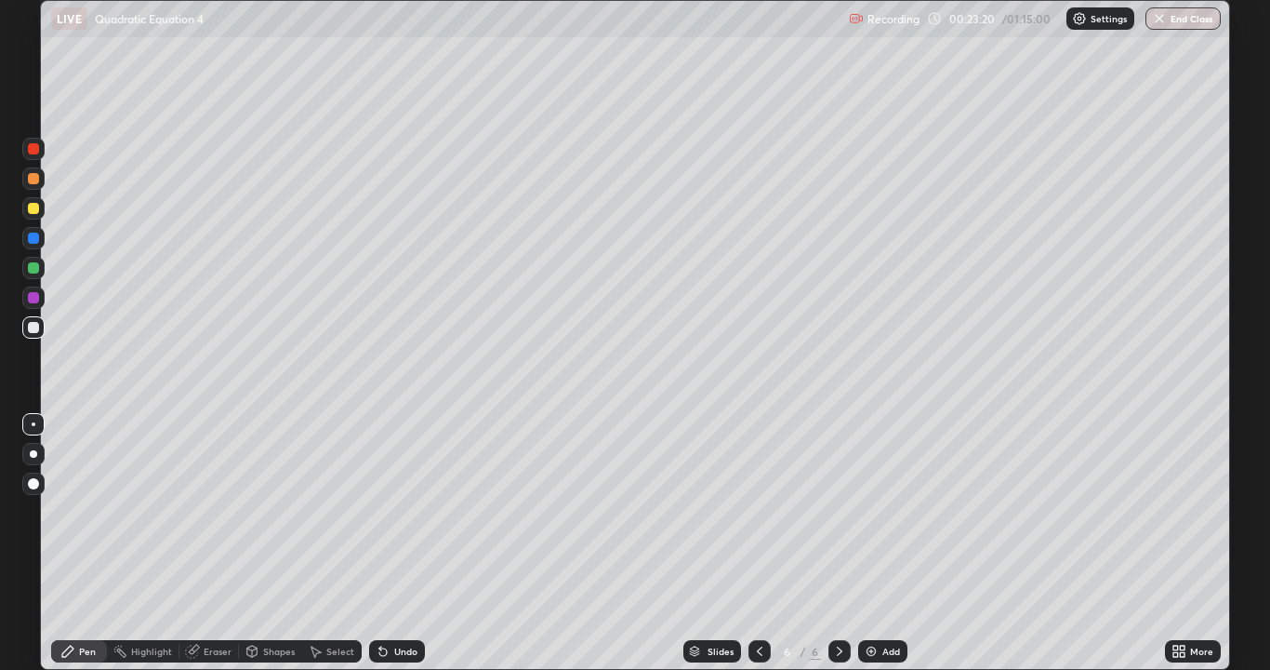
click at [393, 600] on div "Undo" at bounding box center [397, 651] width 56 height 22
click at [26, 207] on div at bounding box center [33, 208] width 22 height 22
click at [33, 269] on div at bounding box center [33, 267] width 11 height 11
click at [870, 600] on img at bounding box center [871, 650] width 15 height 15
click at [756, 600] on icon at bounding box center [759, 650] width 15 height 15
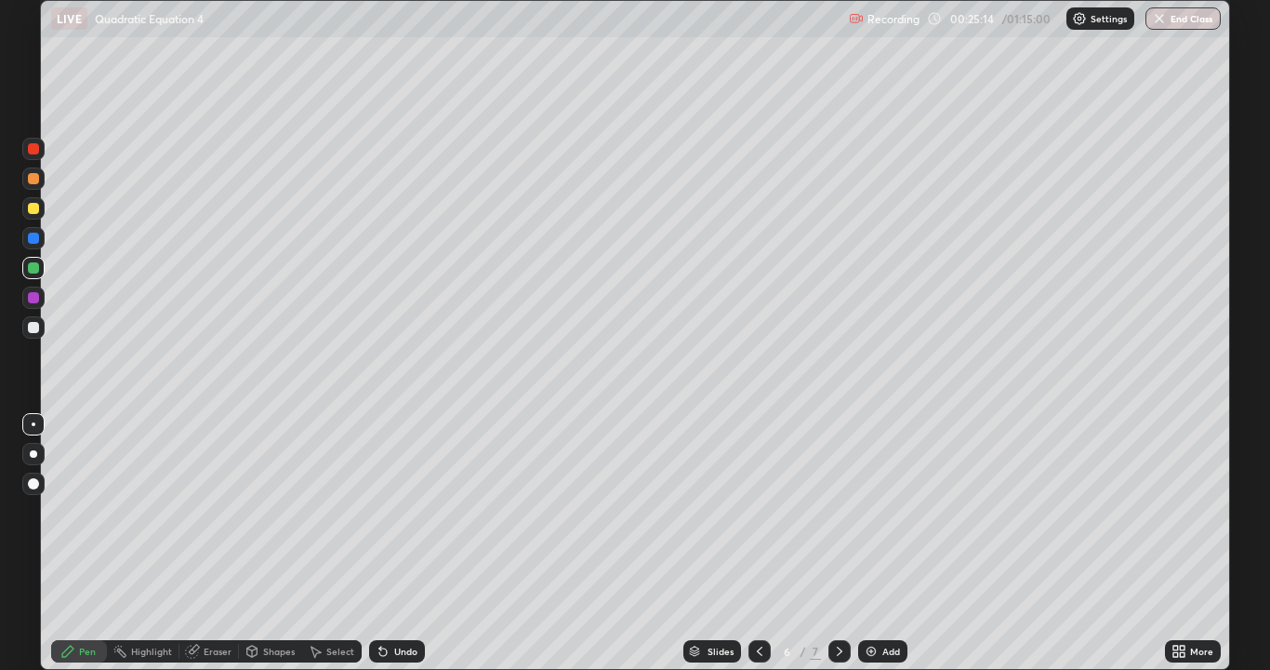
click at [838, 600] on icon at bounding box center [839, 650] width 15 height 15
click at [398, 600] on div "Undo" at bounding box center [405, 650] width 23 height 9
click at [404, 600] on div "Undo" at bounding box center [405, 650] width 23 height 9
click at [406, 600] on div "Undo" at bounding box center [405, 650] width 23 height 9
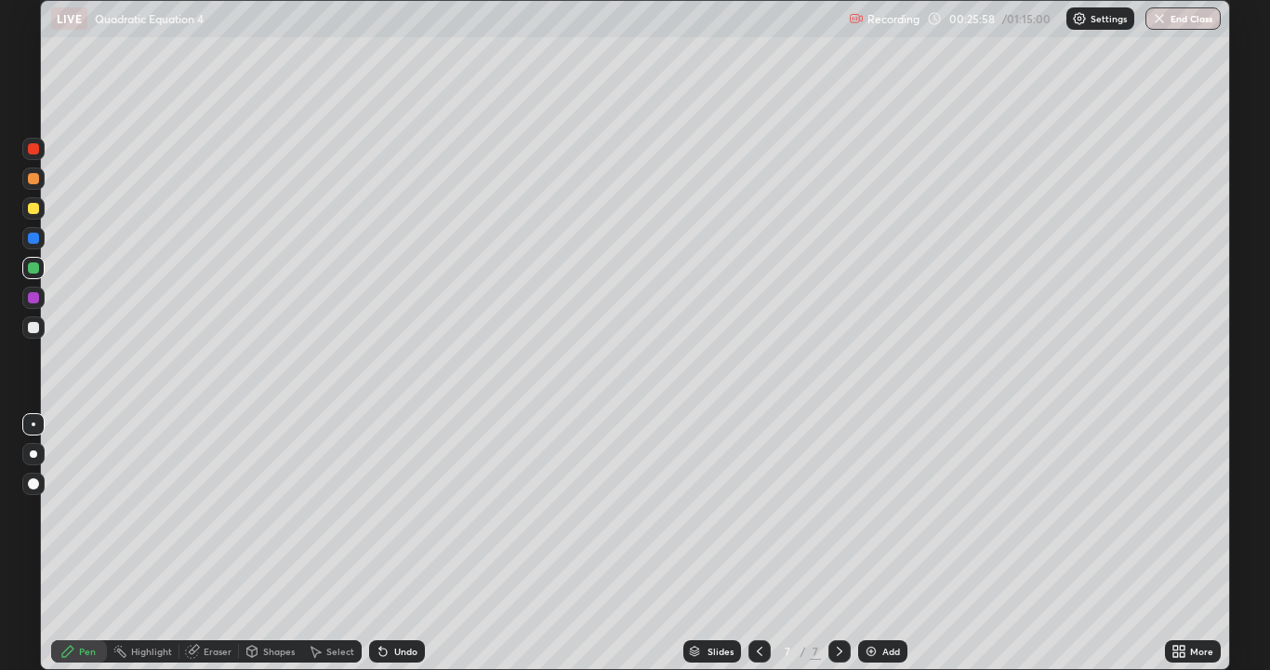
click at [409, 600] on div "Undo" at bounding box center [397, 651] width 56 height 22
click at [752, 600] on div at bounding box center [760, 651] width 22 height 22
click at [833, 600] on div at bounding box center [840, 651] width 22 height 22
click at [326, 600] on div "Select" at bounding box center [340, 650] width 28 height 9
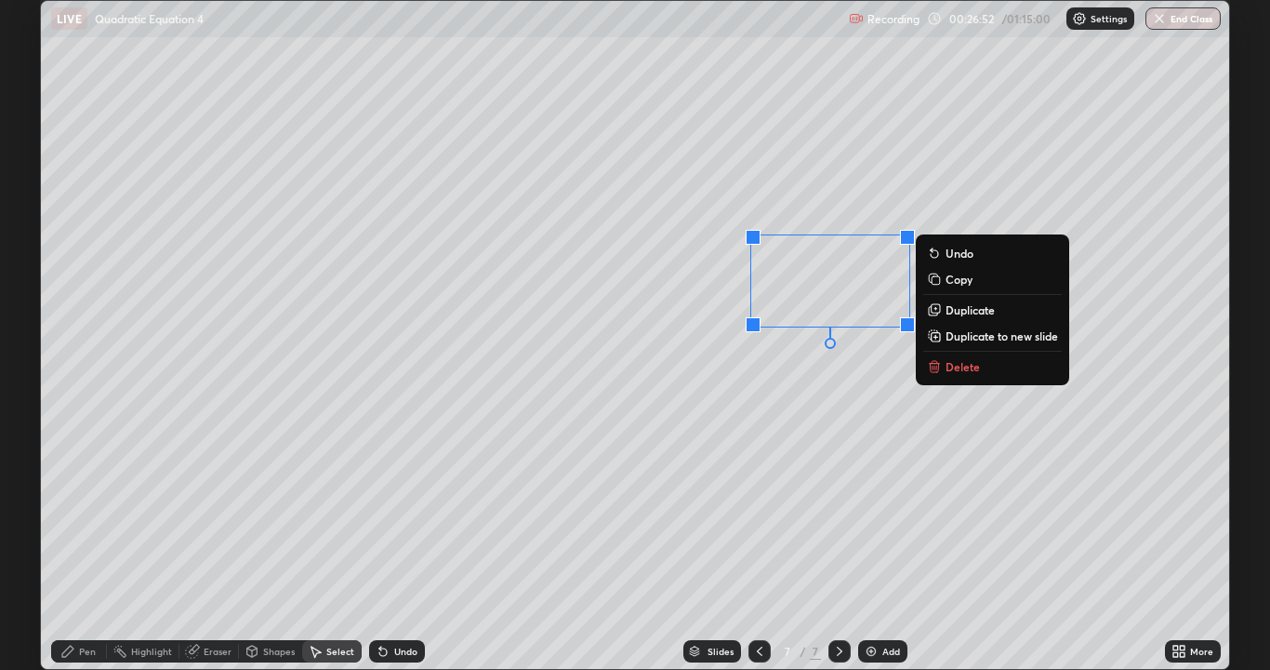
click at [936, 367] on icon at bounding box center [936, 367] width 0 height 4
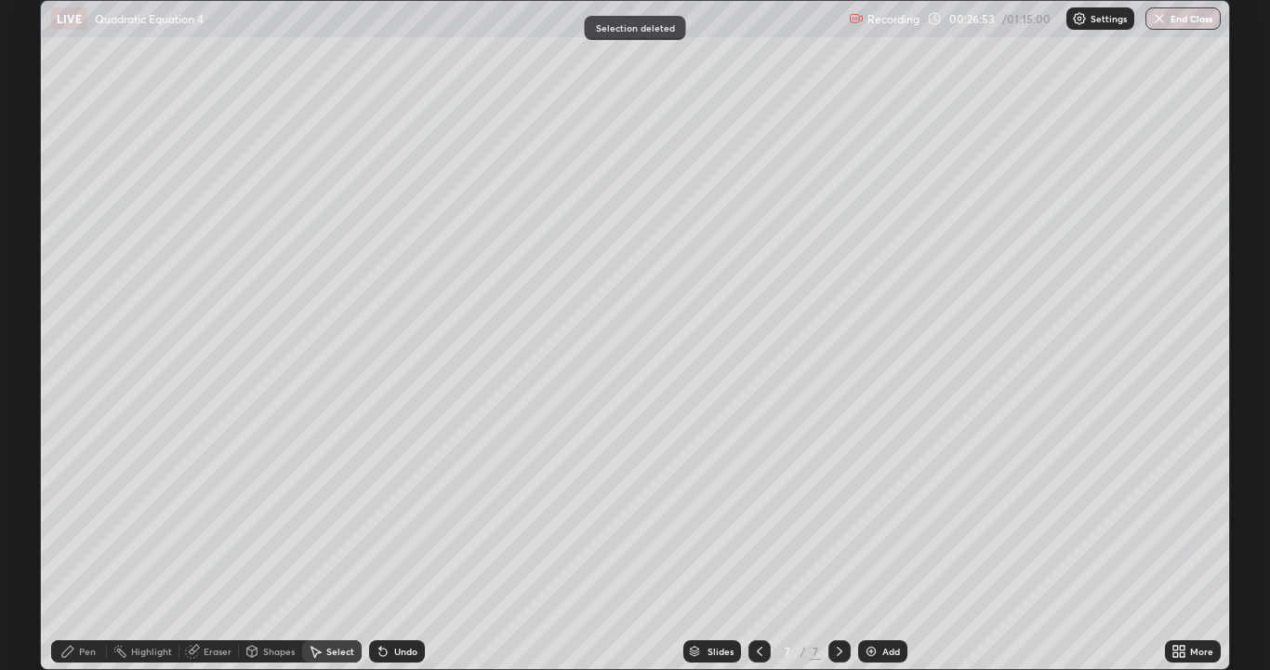
click at [758, 600] on icon at bounding box center [759, 650] width 15 height 15
click at [77, 600] on div "Pen" at bounding box center [79, 651] width 56 height 22
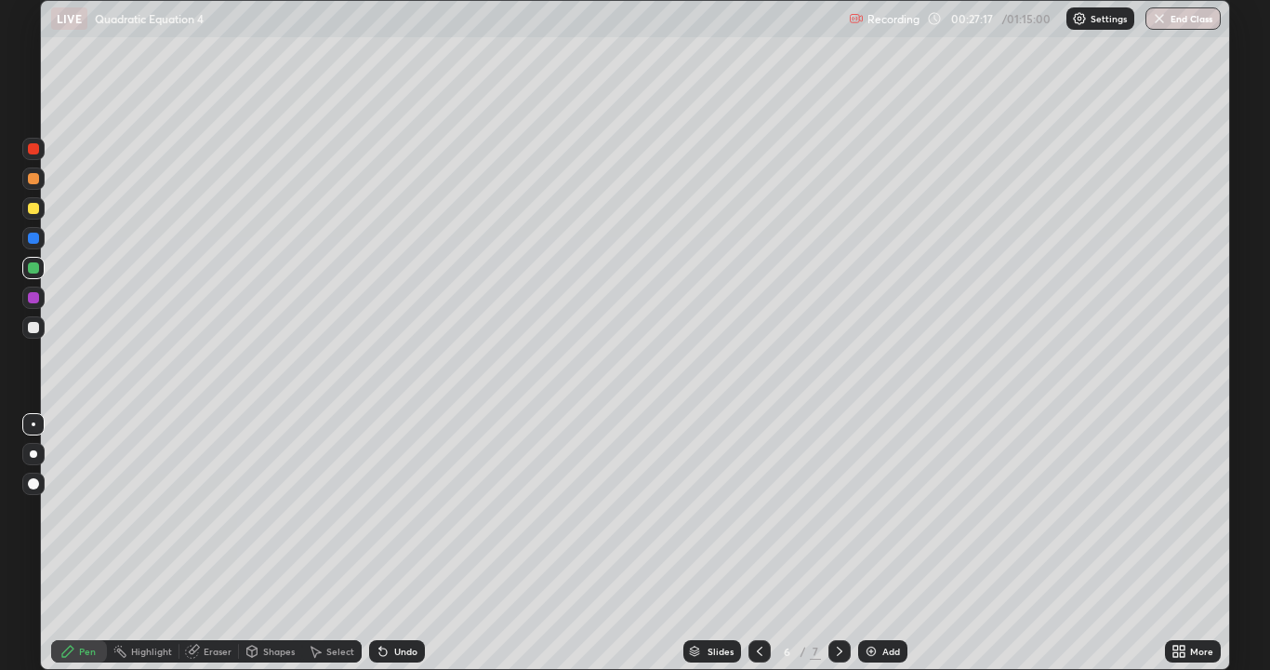
click at [413, 600] on div "Undo" at bounding box center [405, 650] width 23 height 9
click at [838, 600] on icon at bounding box center [839, 650] width 15 height 15
click at [758, 600] on icon at bounding box center [759, 650] width 15 height 15
click at [34, 328] on div at bounding box center [33, 327] width 11 height 11
click at [837, 600] on icon at bounding box center [840, 650] width 6 height 9
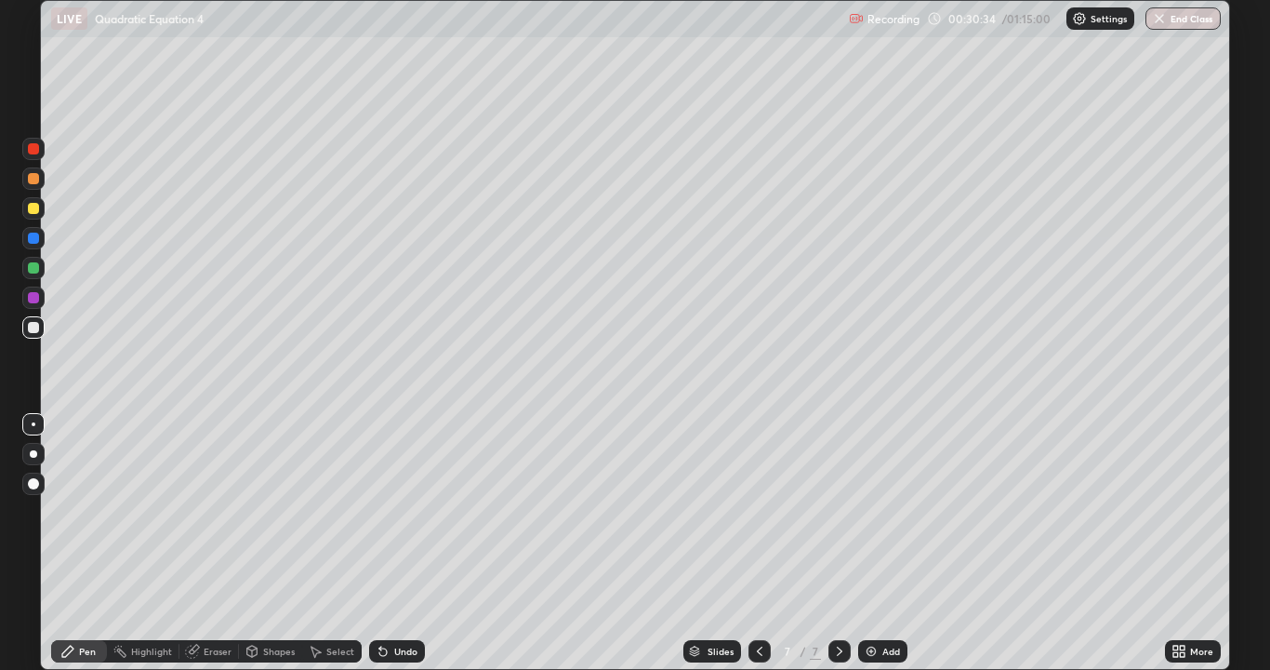
click at [768, 600] on div at bounding box center [760, 651] width 22 height 22
click at [838, 600] on icon at bounding box center [839, 650] width 15 height 15
click at [749, 600] on div at bounding box center [760, 651] width 22 height 22
click at [838, 600] on icon at bounding box center [839, 650] width 15 height 15
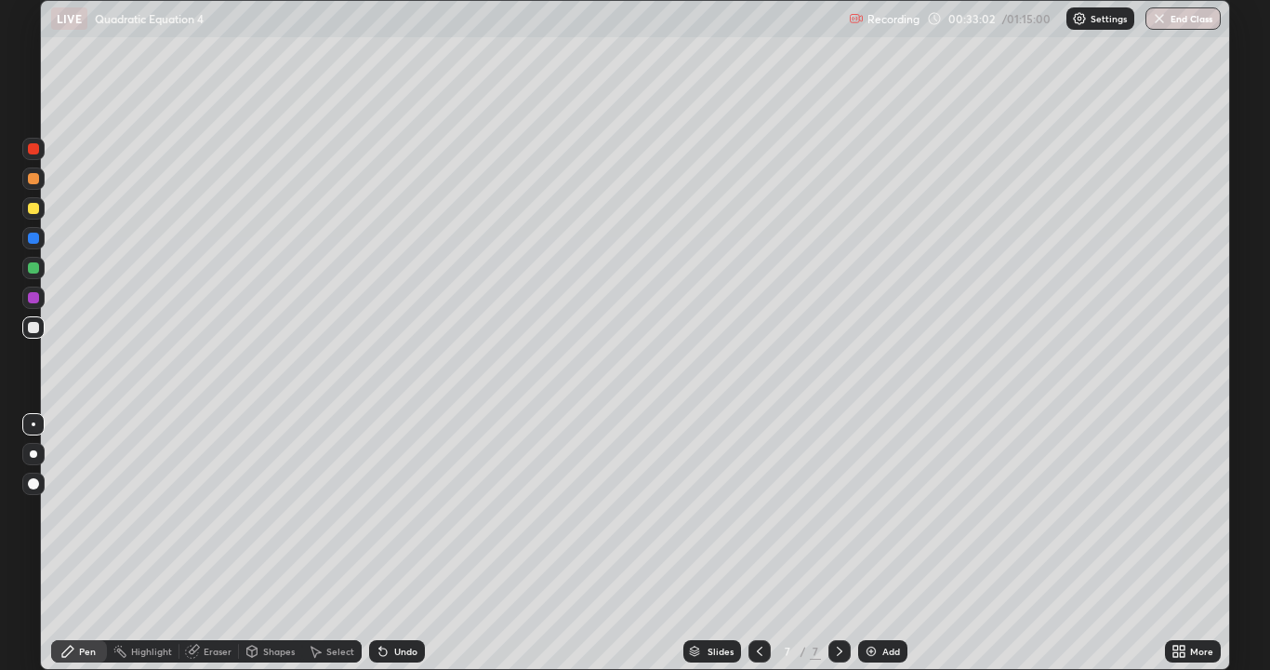
click at [760, 600] on icon at bounding box center [759, 650] width 15 height 15
click at [837, 600] on icon at bounding box center [840, 650] width 6 height 9
click at [836, 600] on div at bounding box center [840, 650] width 22 height 37
click at [880, 600] on div "Add" at bounding box center [882, 651] width 49 height 22
click at [84, 600] on div "Pen" at bounding box center [79, 651] width 56 height 22
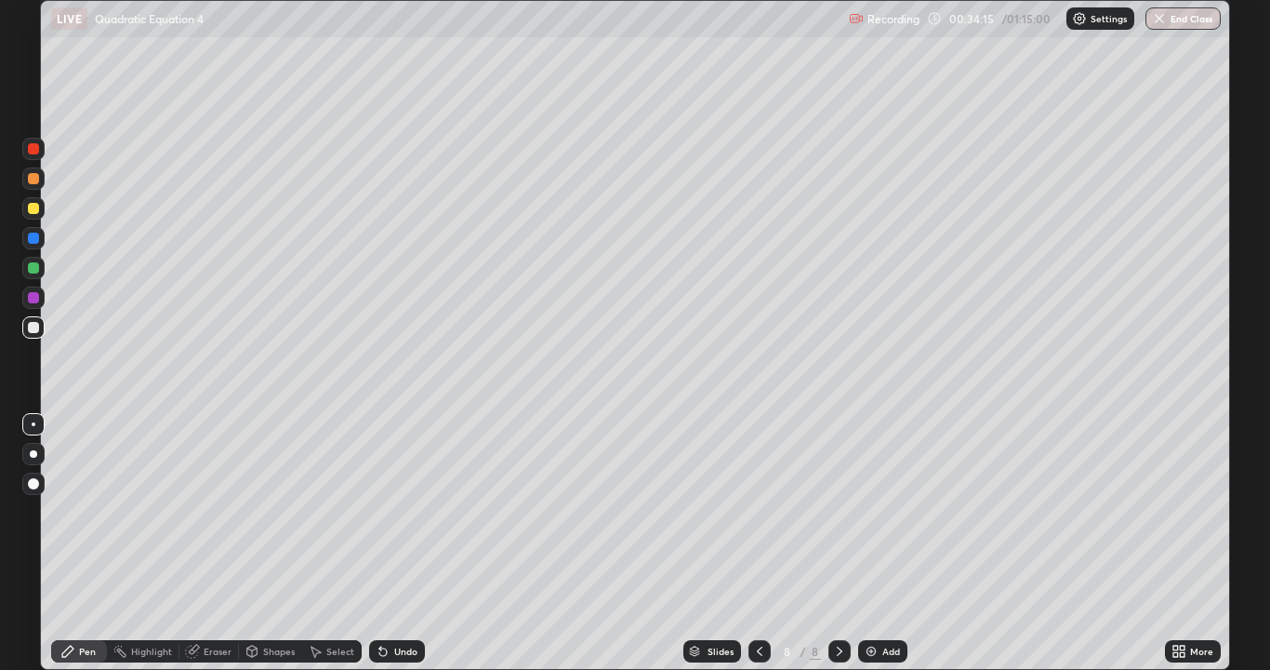
click at [398, 600] on div "Undo" at bounding box center [397, 651] width 56 height 22
click at [400, 600] on div "Undo" at bounding box center [397, 651] width 56 height 22
click at [386, 600] on icon at bounding box center [383, 650] width 15 height 15
click at [337, 600] on div "Select" at bounding box center [340, 650] width 28 height 9
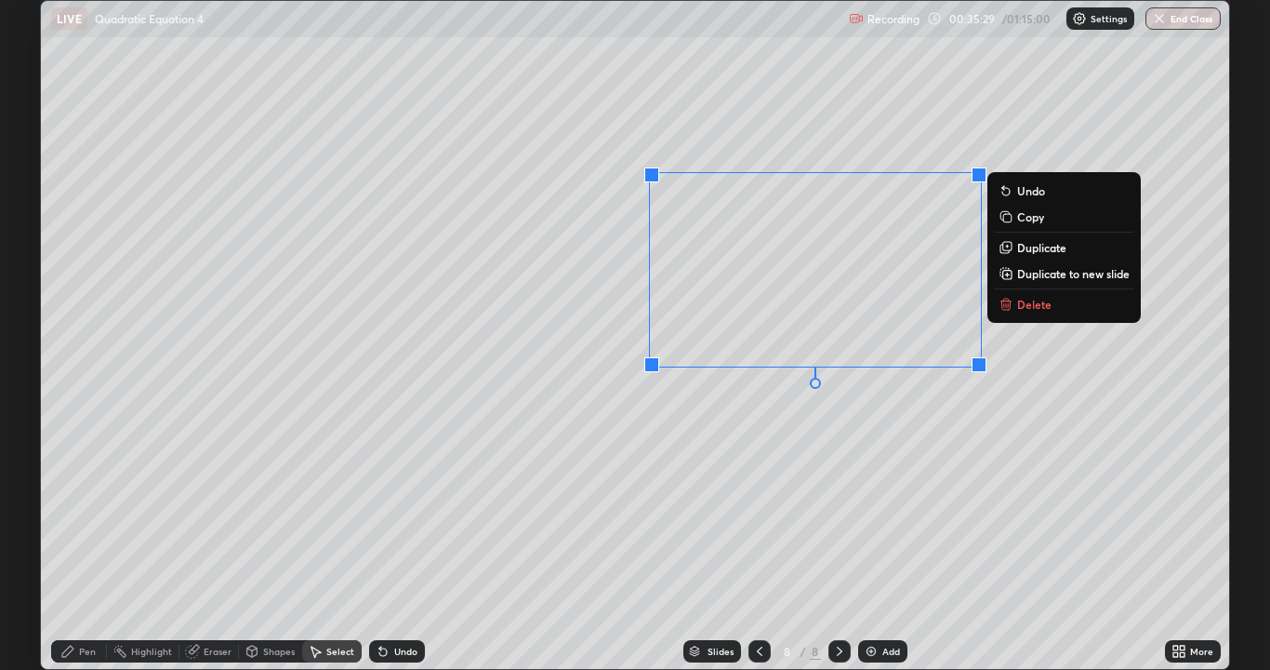
click at [1028, 309] on p "Delete" at bounding box center [1034, 304] width 34 height 15
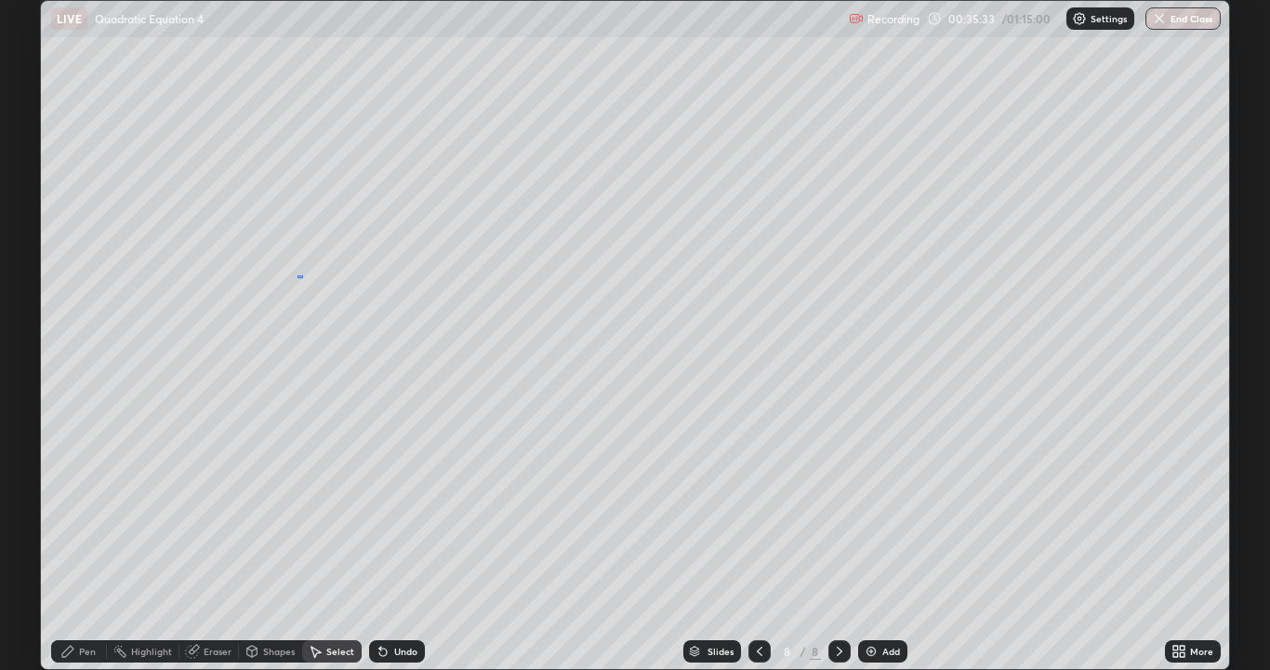
click at [303, 277] on div "0 ° Undo Copy Duplicate Duplicate to new slide Delete" at bounding box center [635, 335] width 1188 height 668
click at [80, 600] on div "Pen" at bounding box center [87, 650] width 17 height 9
click at [386, 600] on icon at bounding box center [383, 650] width 15 height 15
click at [336, 600] on div "Select" at bounding box center [340, 650] width 28 height 9
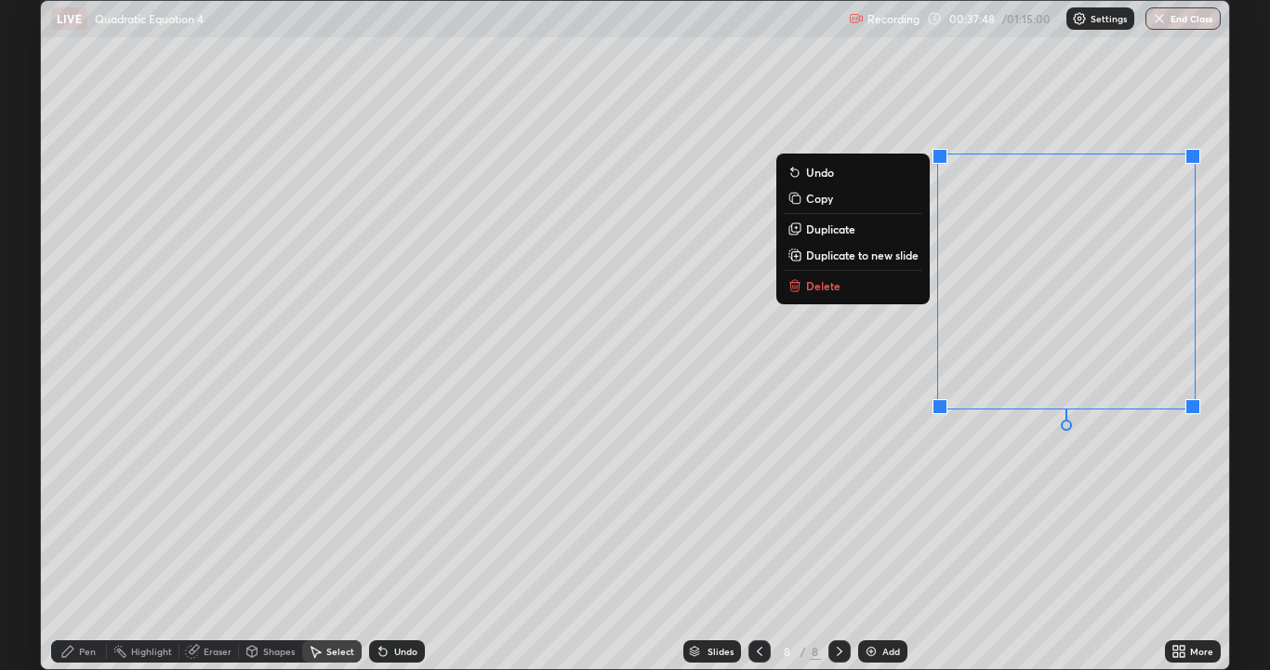
click at [874, 283] on button "Delete" at bounding box center [853, 285] width 139 height 22
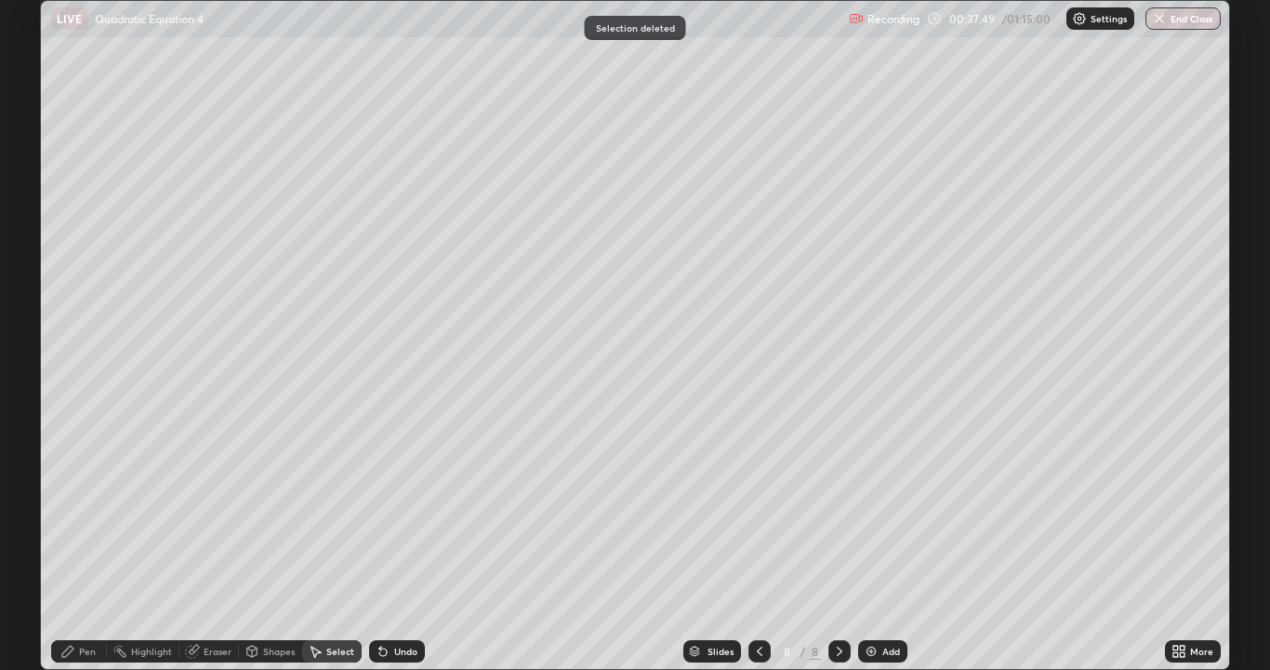
click at [89, 600] on div "Pen" at bounding box center [79, 651] width 56 height 22
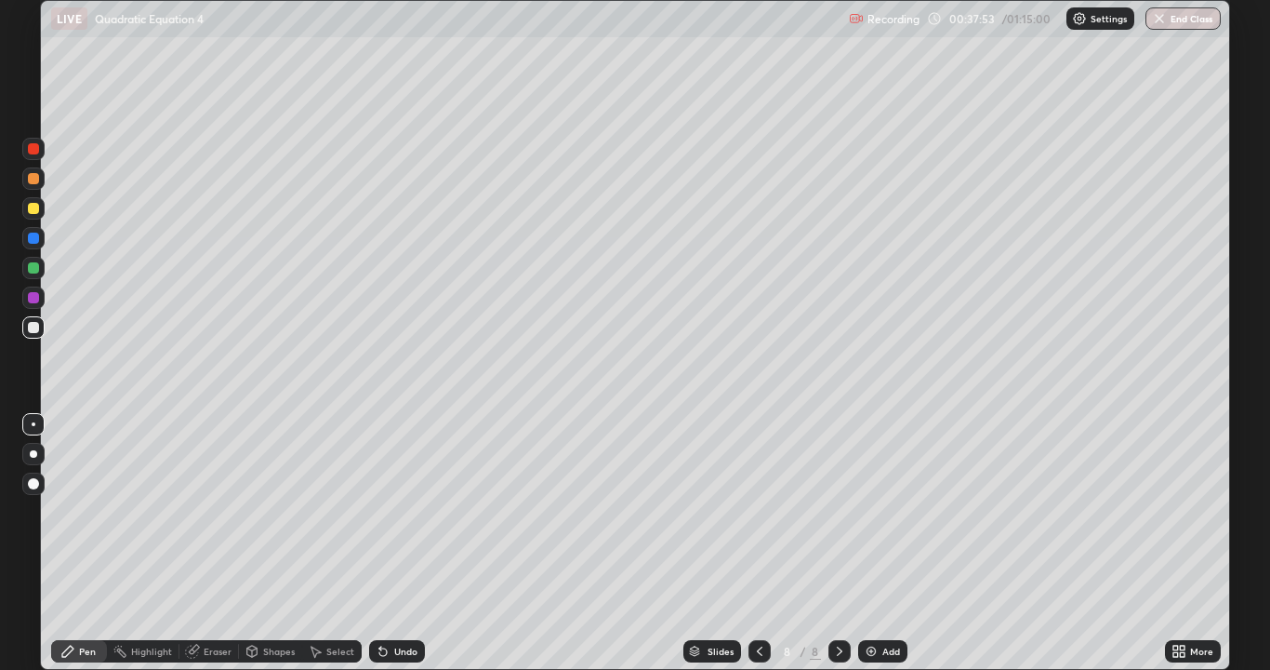
click at [394, 600] on div "Undo" at bounding box center [405, 650] width 23 height 9
click at [840, 600] on icon at bounding box center [839, 650] width 15 height 15
click at [877, 600] on div "Add" at bounding box center [882, 651] width 49 height 22
click at [399, 600] on div "Undo" at bounding box center [397, 651] width 56 height 22
click at [393, 600] on div "Undo" at bounding box center [397, 651] width 56 height 22
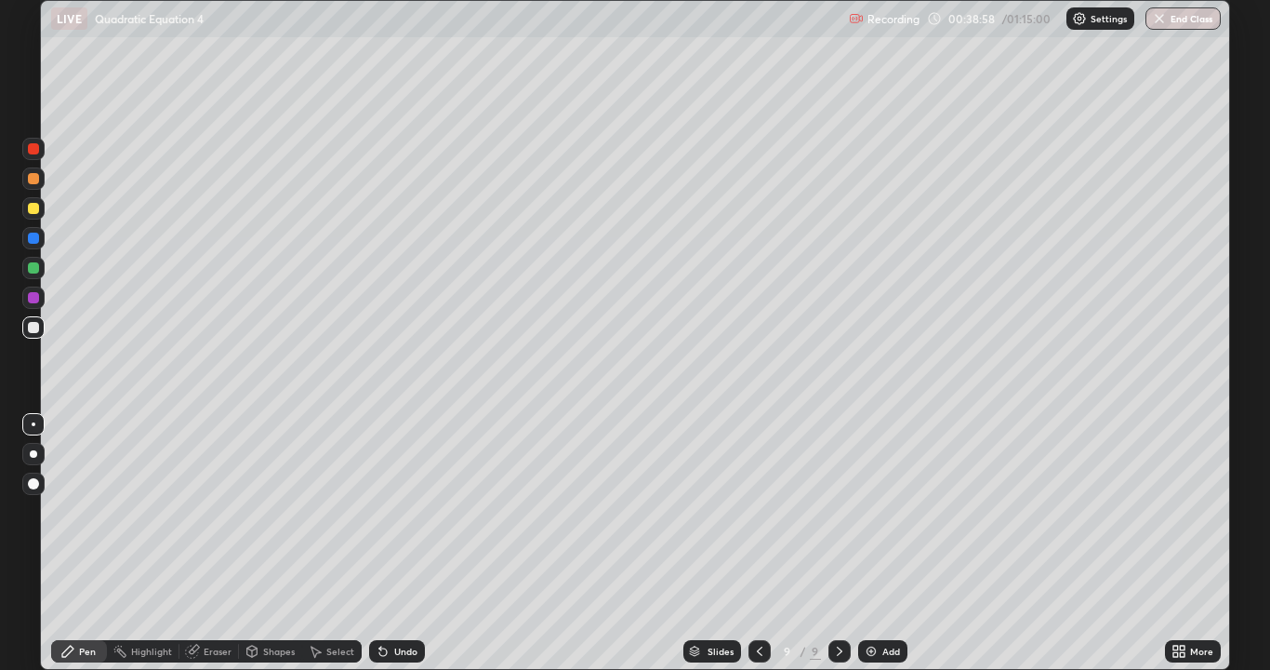
click at [395, 600] on div "Undo" at bounding box center [405, 650] width 23 height 9
click at [401, 600] on div "Undo" at bounding box center [405, 650] width 23 height 9
click at [334, 600] on div "Select" at bounding box center [340, 650] width 28 height 9
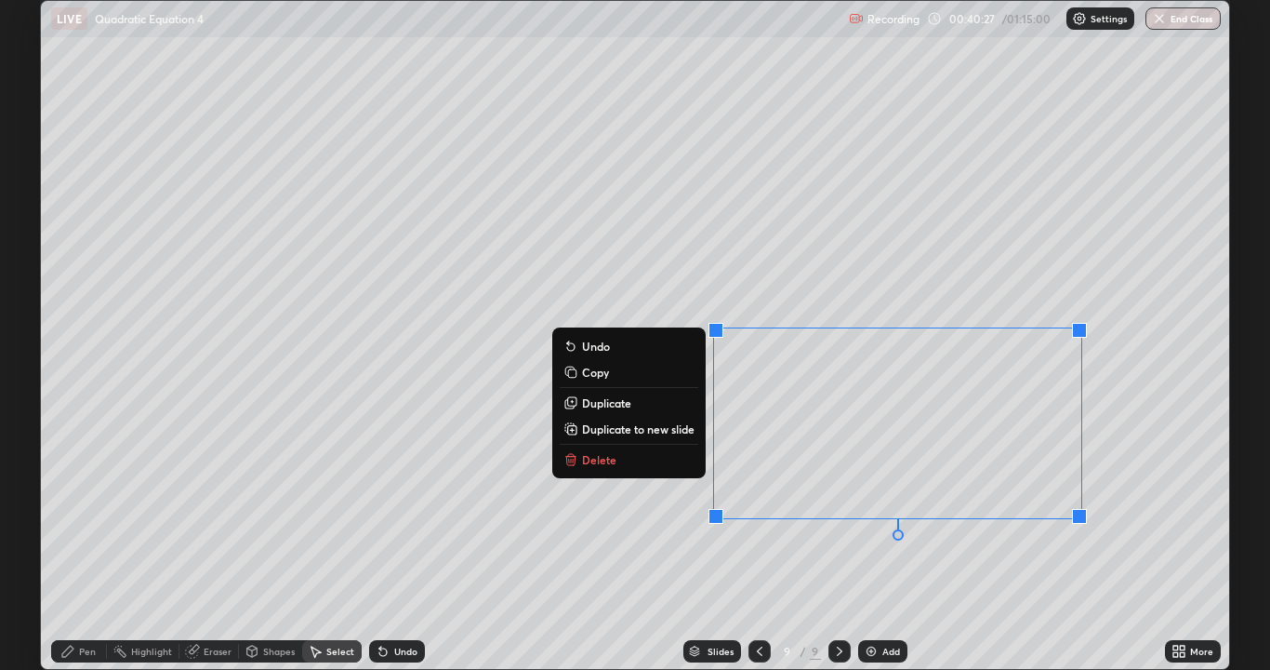
click at [634, 467] on button "Delete" at bounding box center [629, 459] width 139 height 22
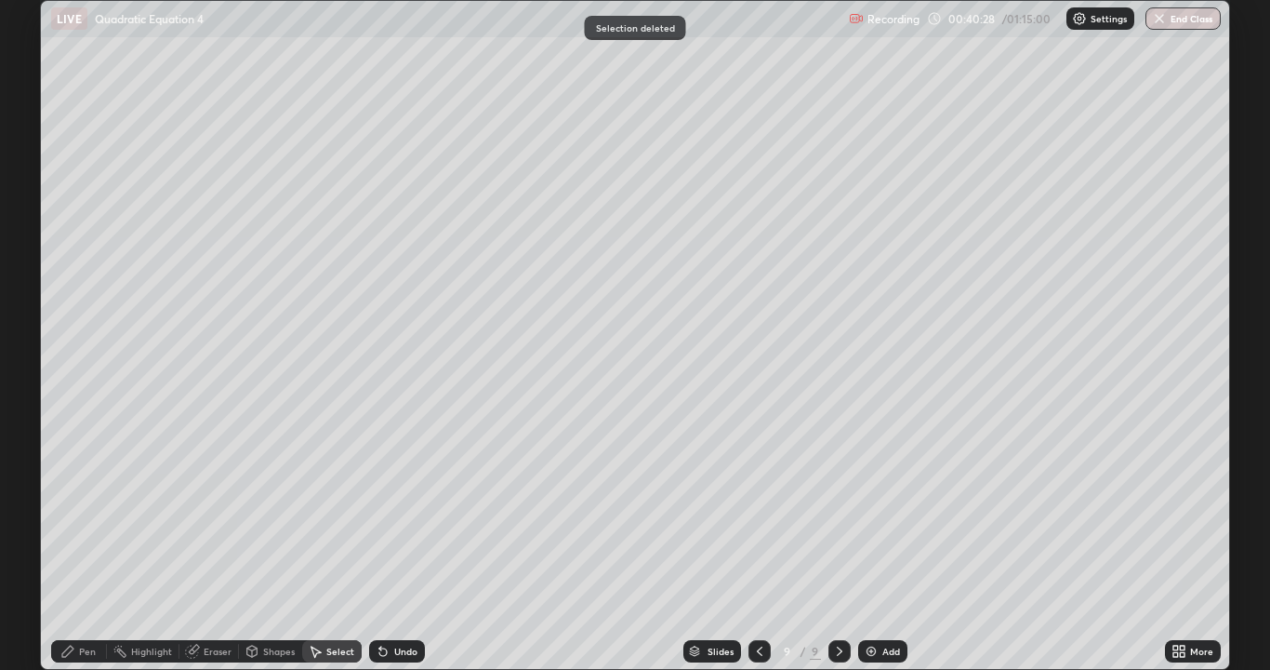
click at [78, 600] on div "Pen" at bounding box center [79, 651] width 56 height 22
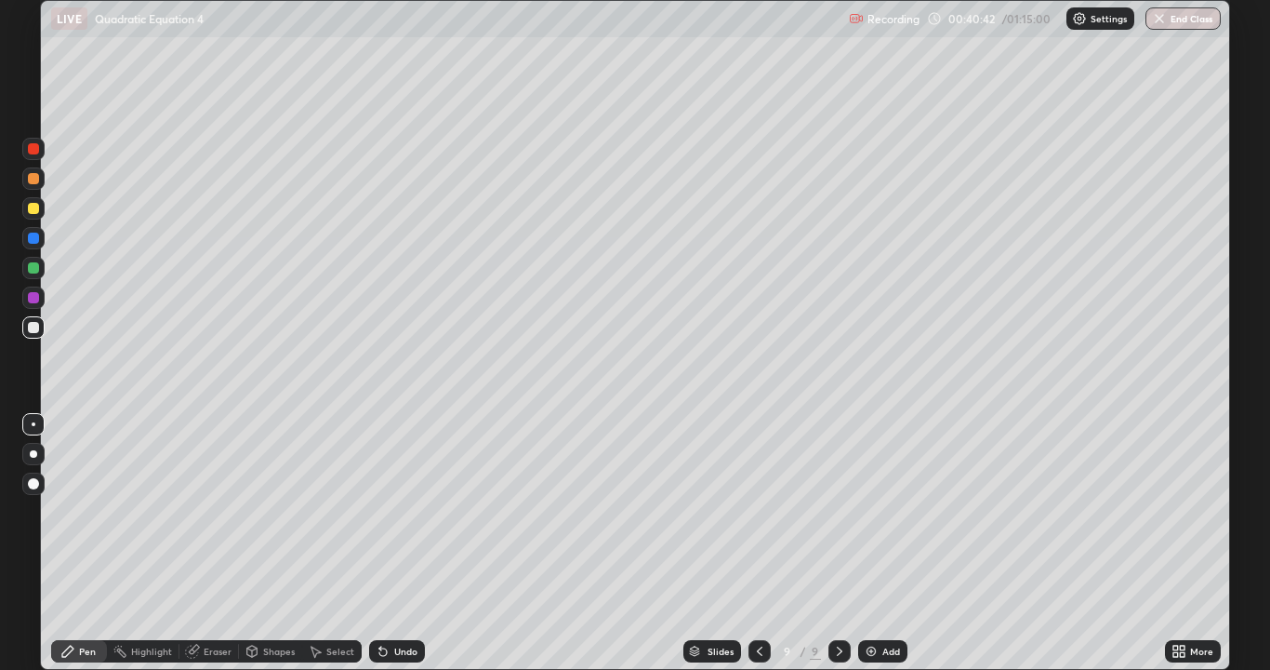
click at [402, 600] on div "Undo" at bounding box center [397, 651] width 56 height 22
click at [398, 600] on div "Undo" at bounding box center [397, 651] width 56 height 22
click at [837, 600] on icon at bounding box center [840, 650] width 6 height 9
click at [759, 600] on icon at bounding box center [759, 650] width 15 height 15
click at [839, 600] on icon at bounding box center [840, 650] width 6 height 9
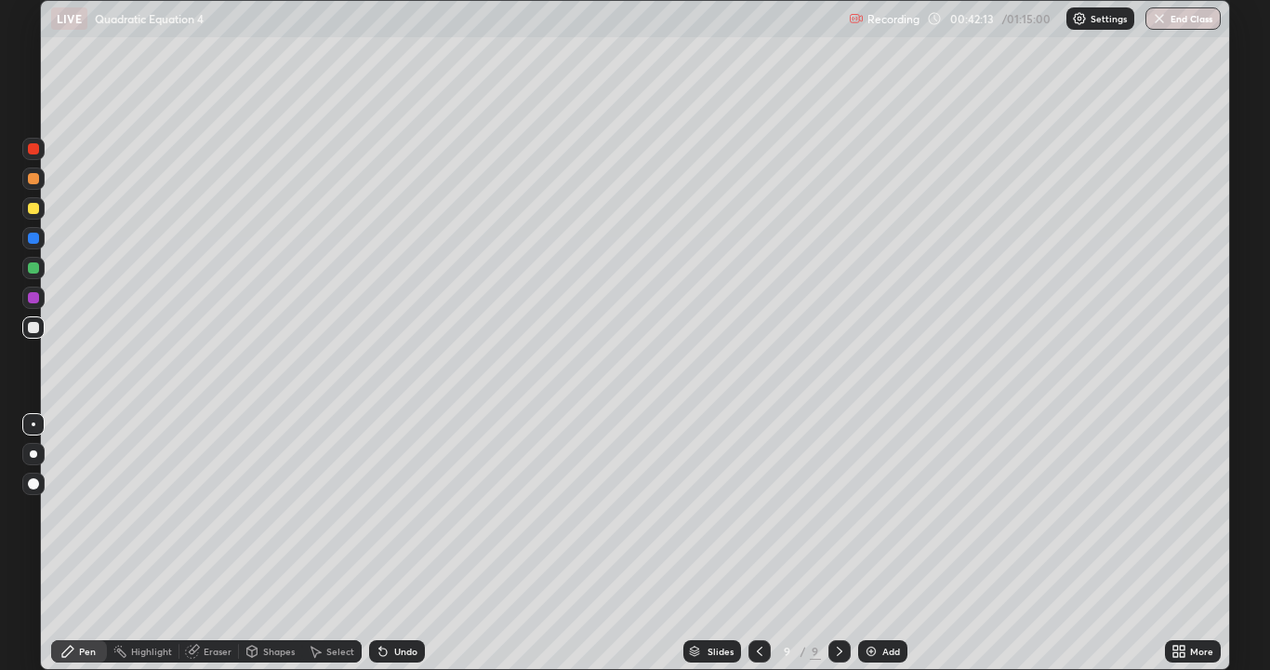
click at [829, 600] on div at bounding box center [840, 650] width 22 height 37
click at [868, 600] on img at bounding box center [871, 650] width 15 height 15
click at [77, 600] on div "Pen" at bounding box center [79, 651] width 56 height 22
click at [27, 207] on div at bounding box center [33, 208] width 22 height 22
click at [30, 209] on div at bounding box center [33, 208] width 11 height 11
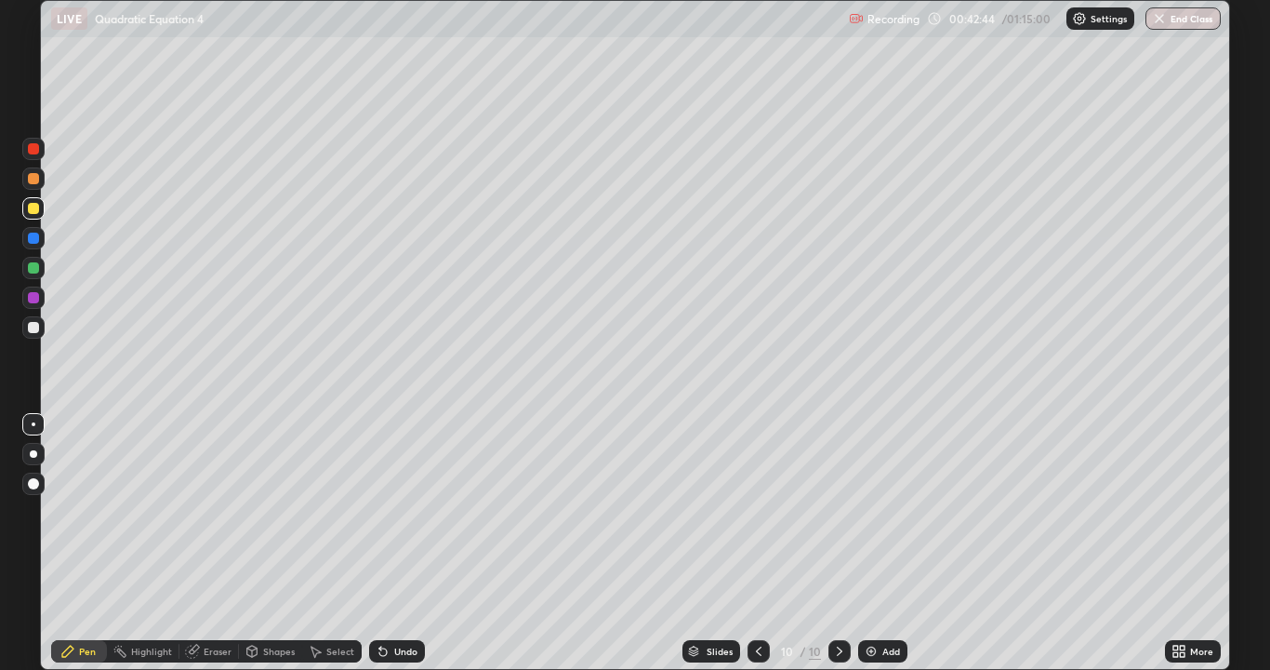
click at [759, 600] on div at bounding box center [759, 651] width 22 height 22
click at [768, 600] on div at bounding box center [759, 651] width 22 height 22
click at [839, 600] on icon at bounding box center [839, 650] width 15 height 15
click at [762, 600] on icon at bounding box center [758, 650] width 15 height 15
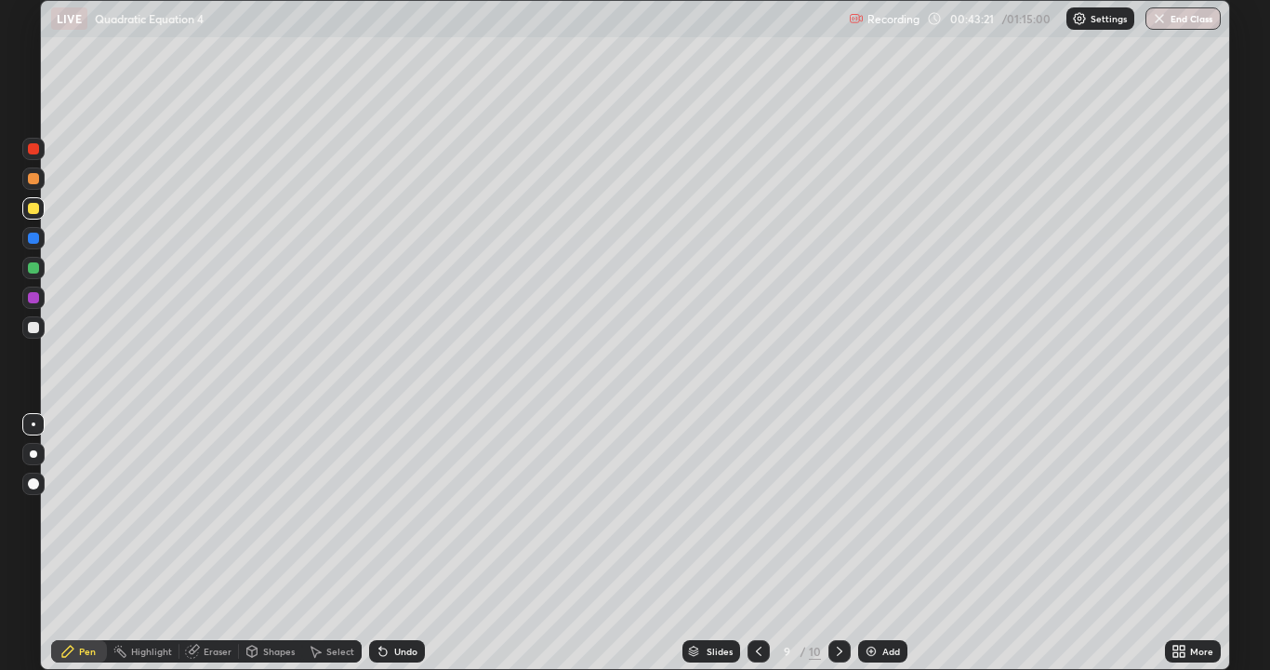
click at [758, 600] on icon at bounding box center [758, 650] width 15 height 15
click at [838, 600] on icon at bounding box center [839, 650] width 15 height 15
click at [844, 600] on icon at bounding box center [839, 650] width 15 height 15
click at [34, 326] on div at bounding box center [33, 327] width 11 height 11
click at [752, 600] on icon at bounding box center [758, 650] width 15 height 15
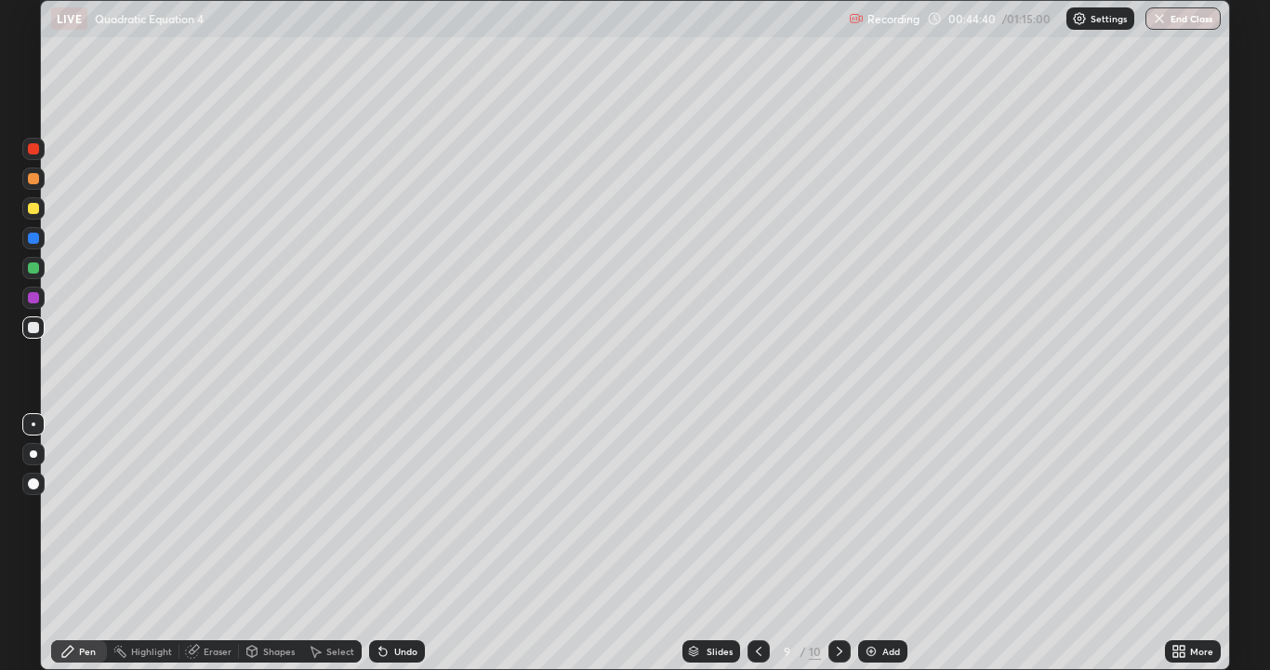
click at [757, 600] on icon at bounding box center [758, 650] width 15 height 15
click at [838, 600] on icon at bounding box center [839, 650] width 15 height 15
click at [829, 600] on div at bounding box center [840, 651] width 22 height 22
click at [843, 600] on icon at bounding box center [839, 650] width 15 height 15
click at [838, 600] on icon at bounding box center [839, 650] width 15 height 15
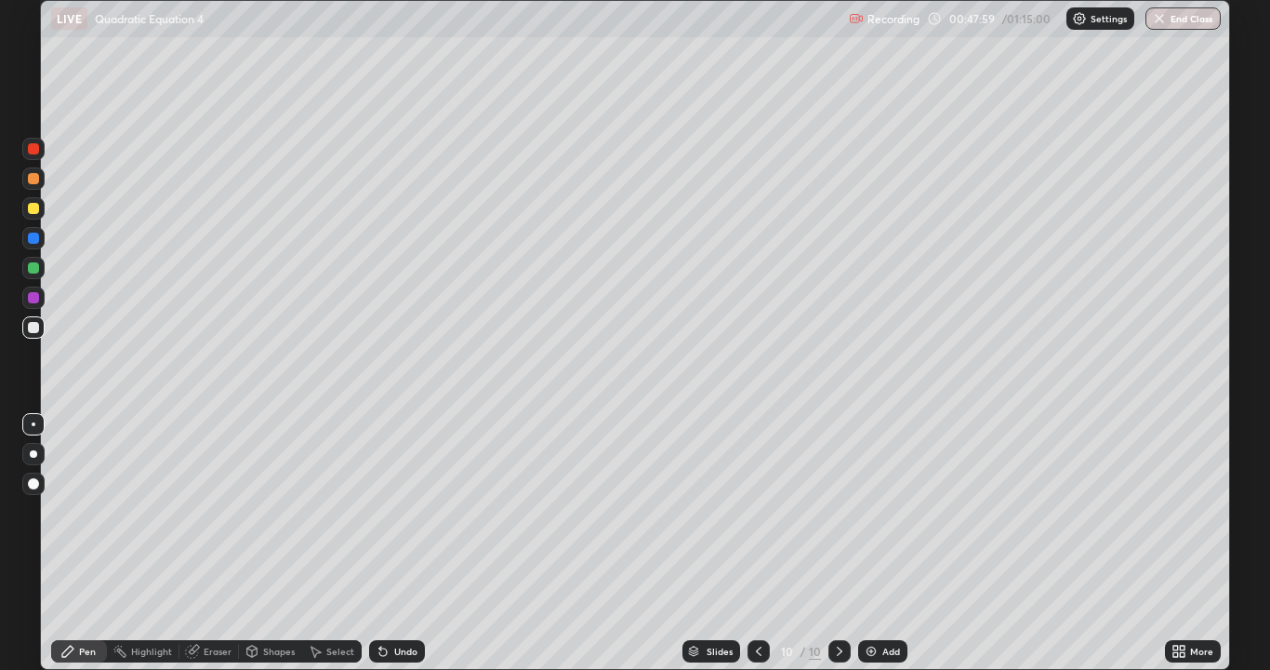
click at [886, 600] on div "Add" at bounding box center [891, 650] width 18 height 9
click at [749, 600] on div at bounding box center [760, 651] width 22 height 22
click at [838, 600] on icon at bounding box center [839, 650] width 15 height 15
click at [37, 212] on div at bounding box center [33, 208] width 11 height 11
click at [330, 600] on div "Select" at bounding box center [332, 651] width 60 height 22
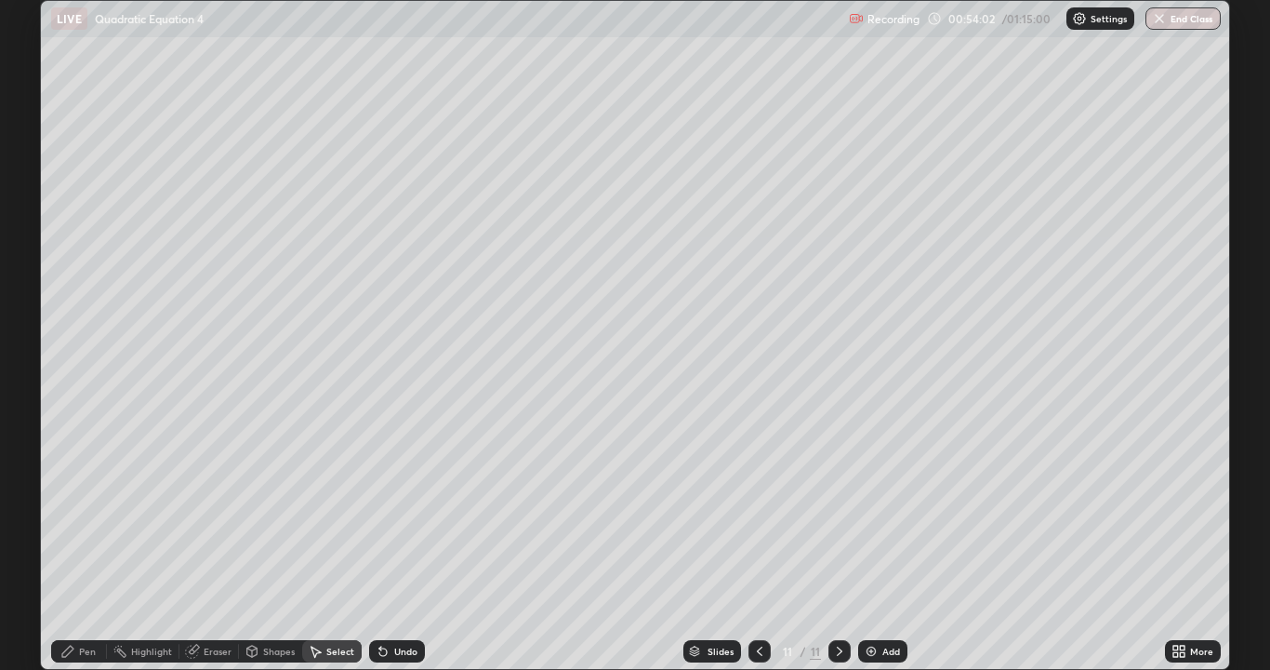
click at [326, 600] on div "Select" at bounding box center [340, 650] width 28 height 9
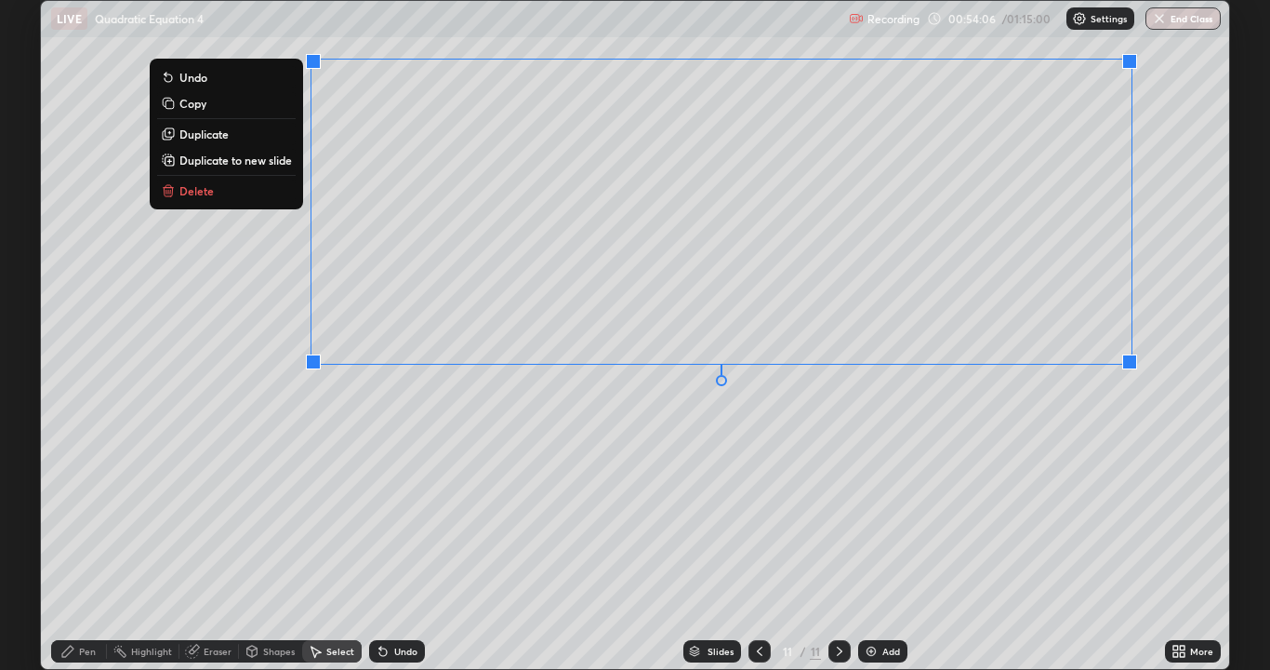
click at [264, 164] on p "Duplicate to new slide" at bounding box center [235, 159] width 113 height 15
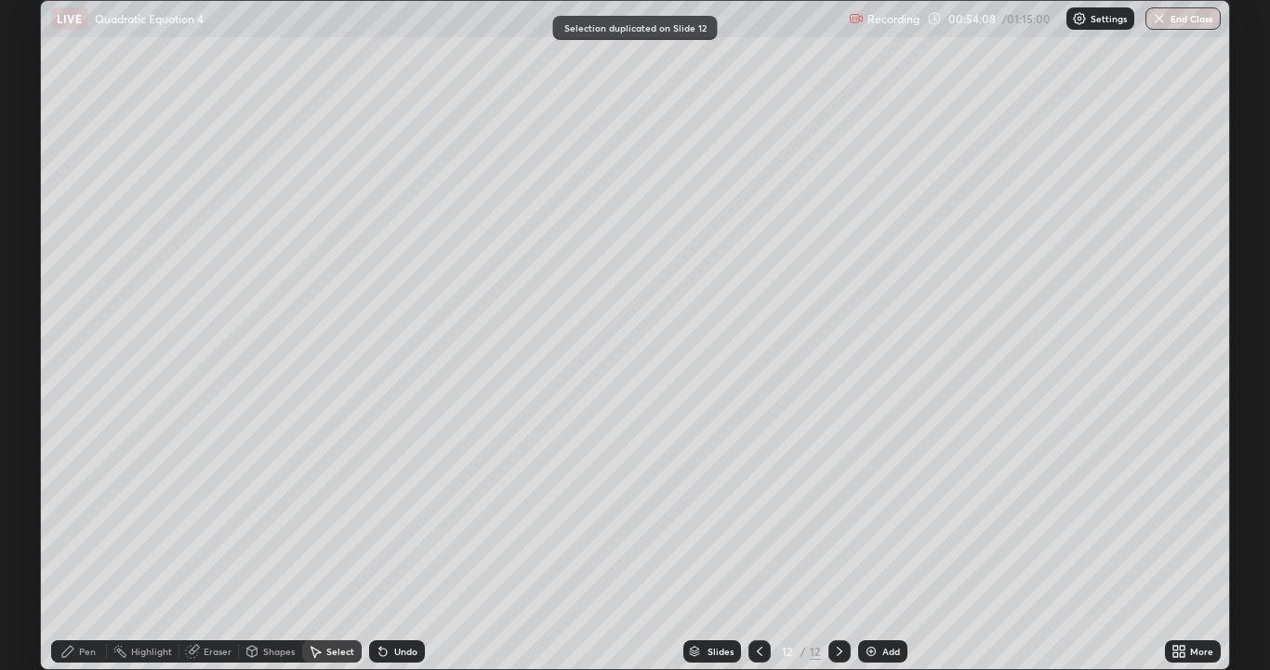
click at [66, 600] on div "Pen" at bounding box center [79, 651] width 56 height 22
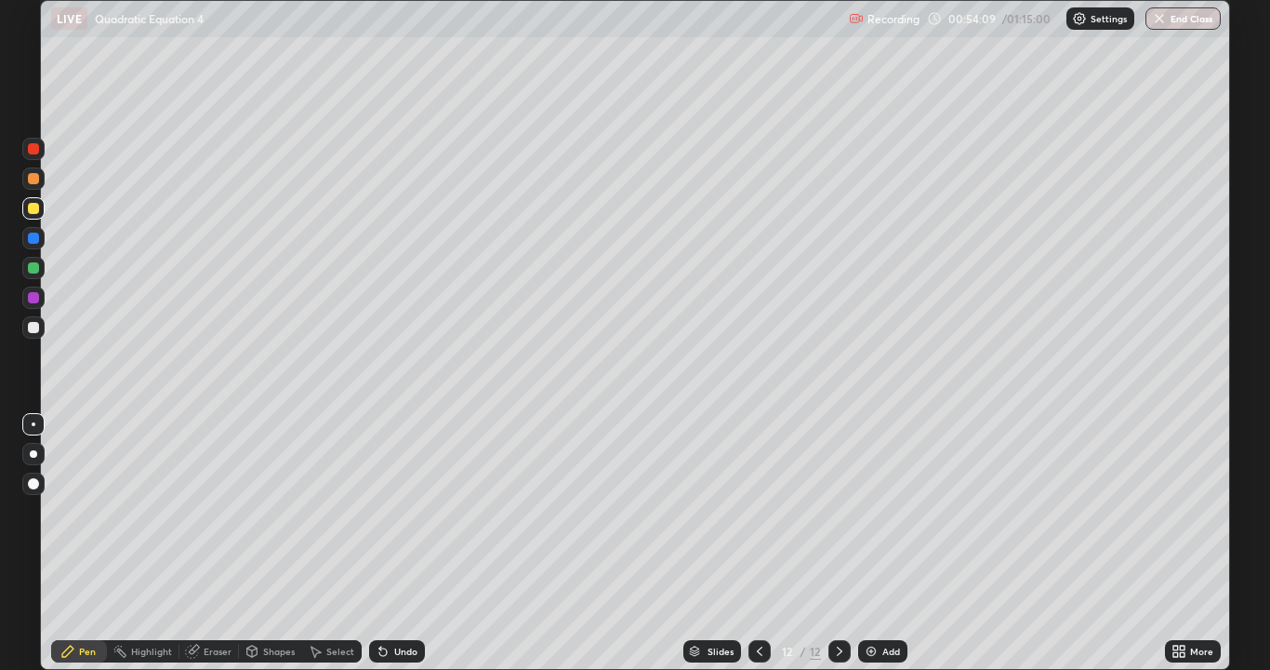
click at [23, 331] on div at bounding box center [33, 327] width 22 height 22
click at [394, 600] on div "Undo" at bounding box center [397, 651] width 56 height 22
click at [405, 600] on div "Undo" at bounding box center [397, 651] width 56 height 22
click at [310, 600] on div "Select" at bounding box center [332, 651] width 60 height 22
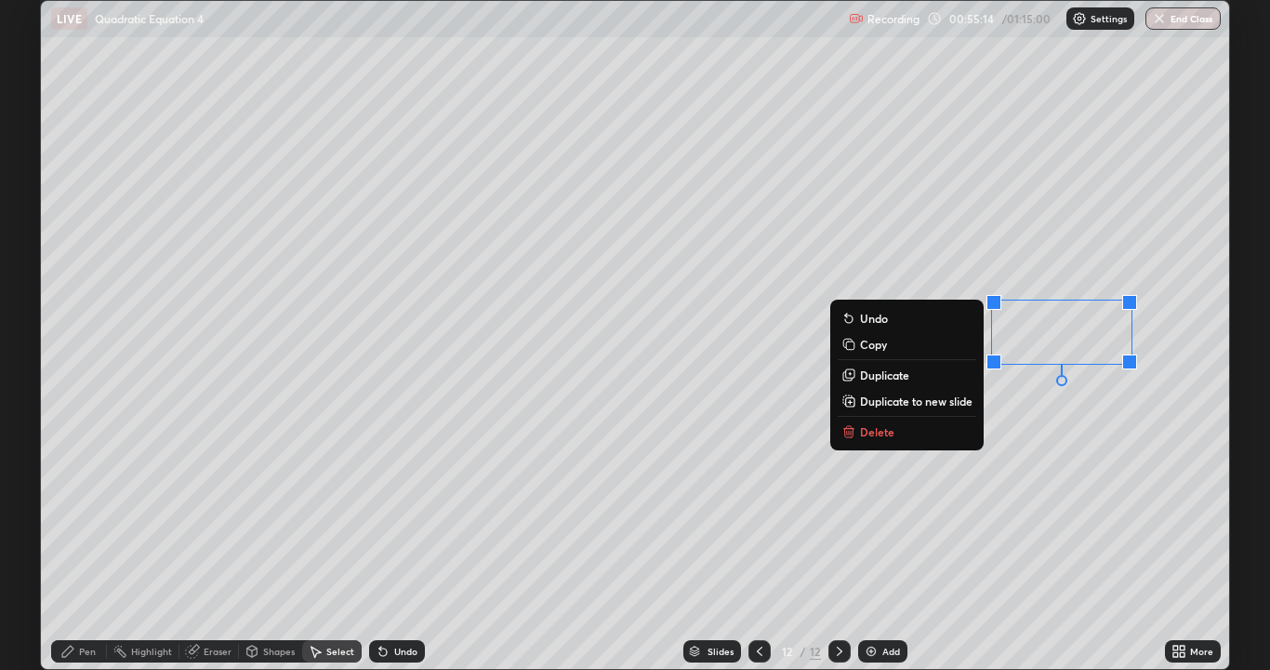
click at [904, 435] on button "Delete" at bounding box center [907, 431] width 139 height 22
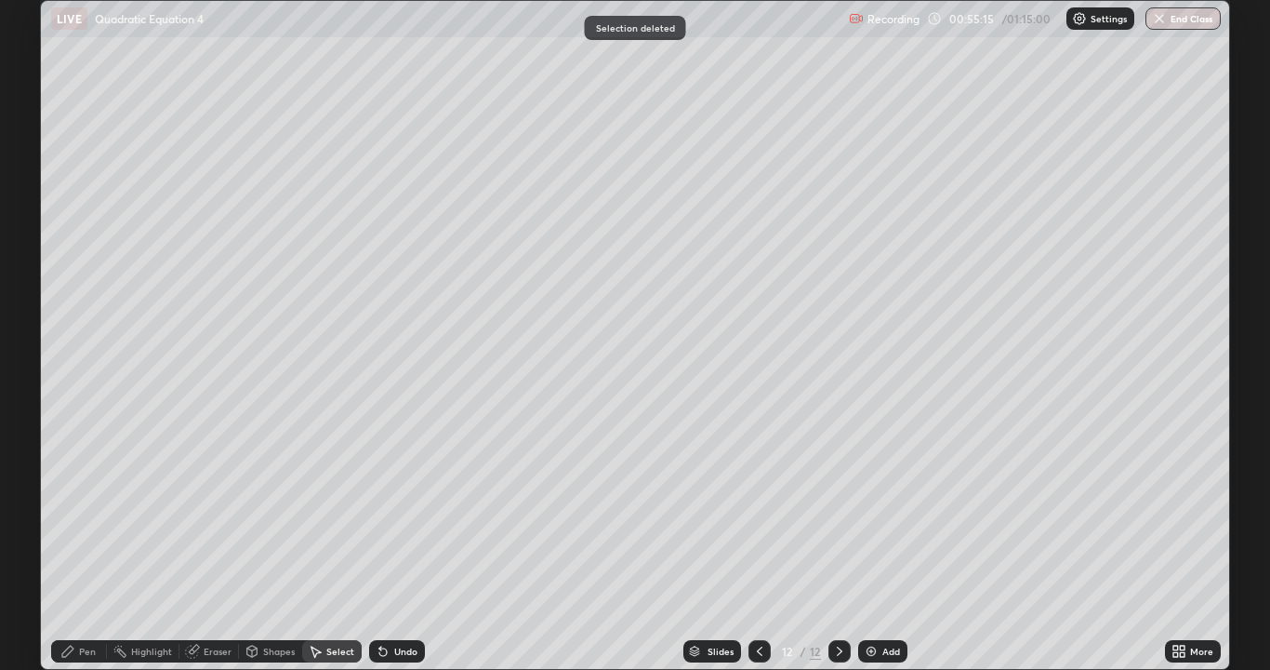
click at [93, 600] on div "Pen" at bounding box center [87, 650] width 17 height 9
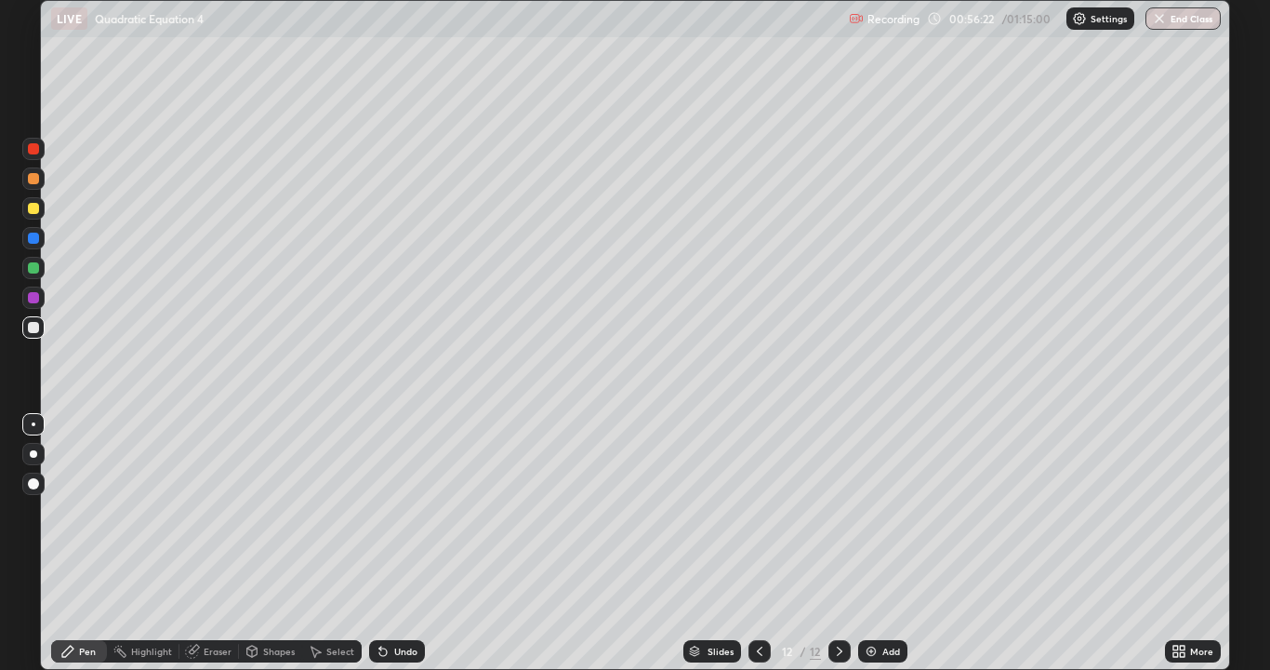
click at [869, 600] on img at bounding box center [871, 650] width 15 height 15
click at [35, 219] on div at bounding box center [33, 208] width 22 height 22
click at [757, 600] on icon at bounding box center [759, 650] width 15 height 15
click at [838, 600] on icon at bounding box center [839, 650] width 15 height 15
click at [756, 600] on icon at bounding box center [759, 650] width 15 height 15
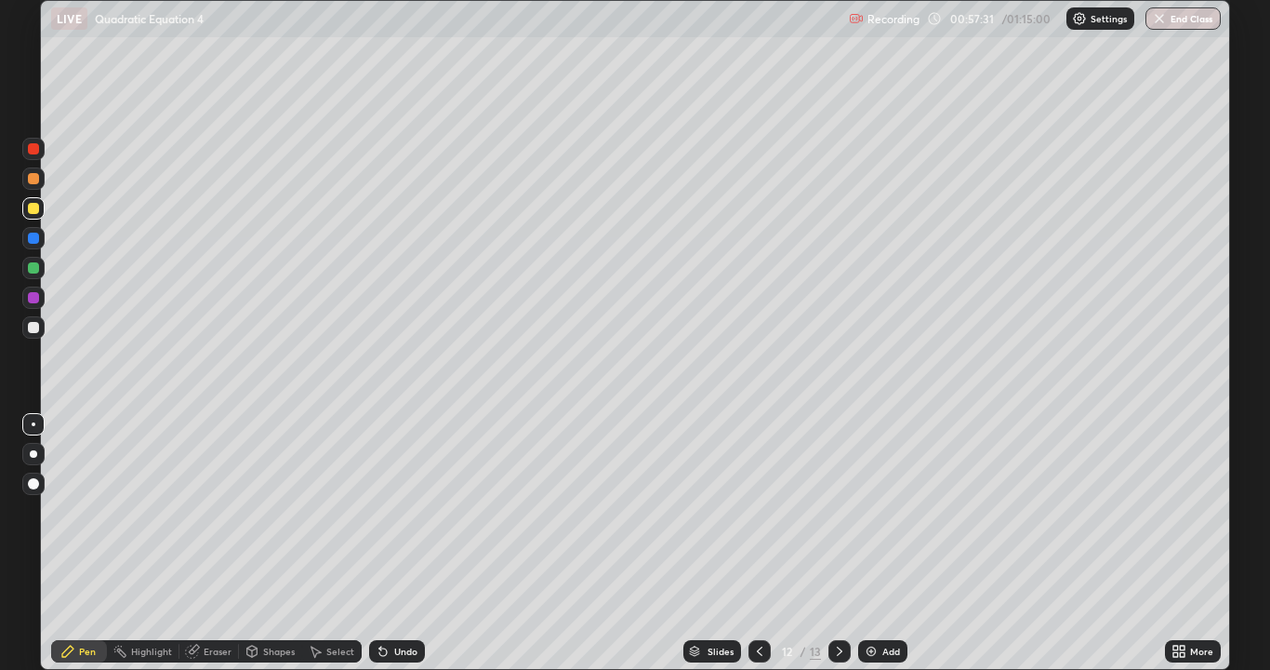
click at [766, 600] on div at bounding box center [760, 651] width 22 height 22
click at [838, 600] on icon at bounding box center [839, 650] width 15 height 15
click at [759, 600] on icon at bounding box center [760, 650] width 6 height 9
click at [838, 600] on icon at bounding box center [839, 650] width 15 height 15
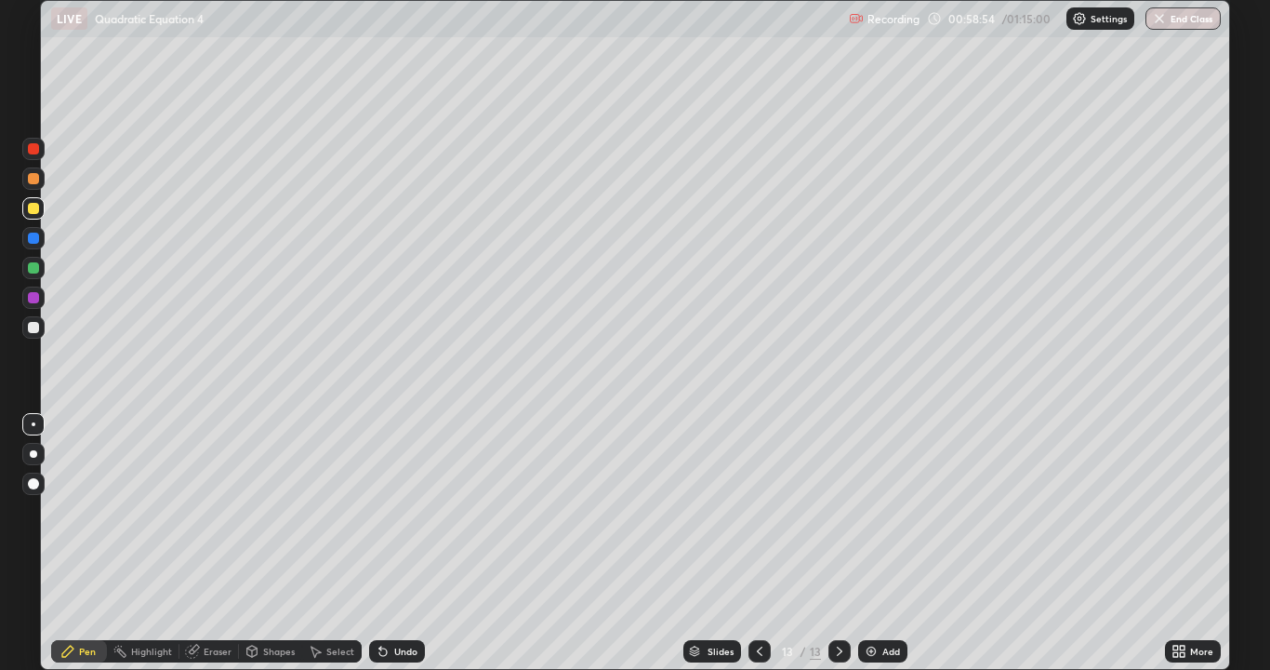
click at [838, 600] on icon at bounding box center [839, 650] width 15 height 15
click at [868, 600] on img at bounding box center [871, 650] width 15 height 15
click at [398, 600] on div "Undo" at bounding box center [405, 650] width 23 height 9
click at [402, 600] on div "Undo" at bounding box center [397, 651] width 56 height 22
click at [406, 600] on div "Undo" at bounding box center [397, 651] width 56 height 22
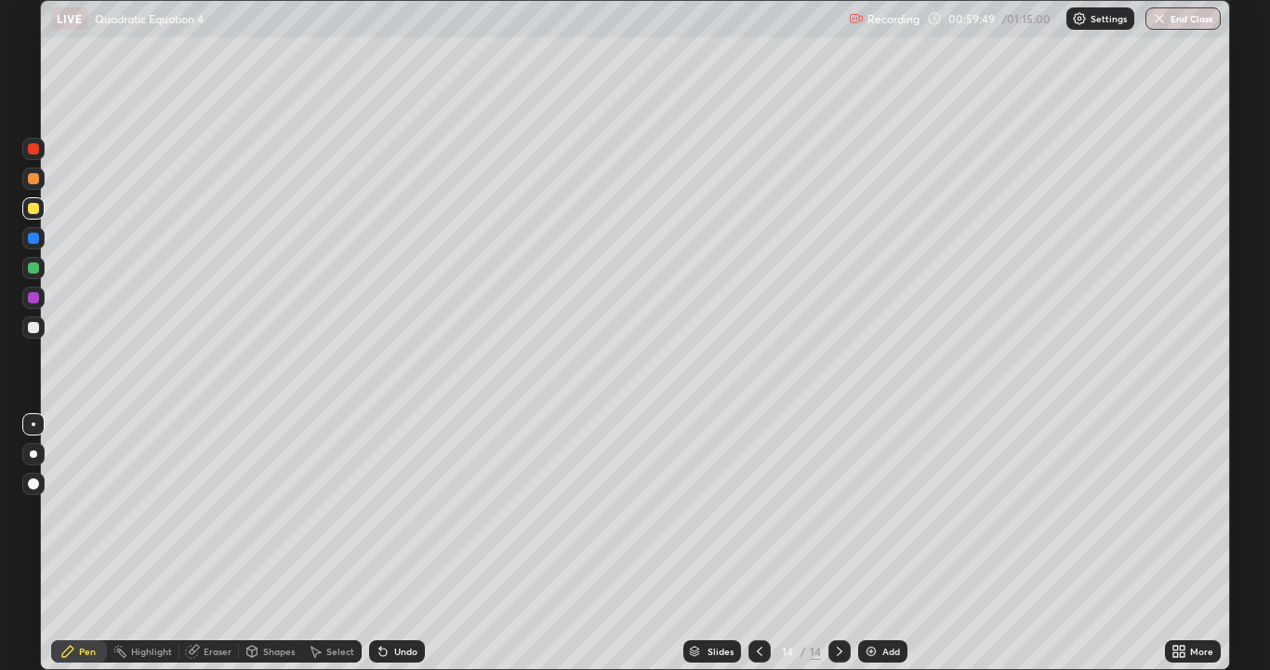
click at [404, 600] on div "Undo" at bounding box center [405, 650] width 23 height 9
click at [413, 600] on div "Undo" at bounding box center [397, 651] width 56 height 22
click at [410, 600] on div "Undo" at bounding box center [405, 650] width 23 height 9
click at [333, 600] on div "Select" at bounding box center [340, 650] width 28 height 9
click at [327, 600] on div "Select" at bounding box center [340, 650] width 28 height 9
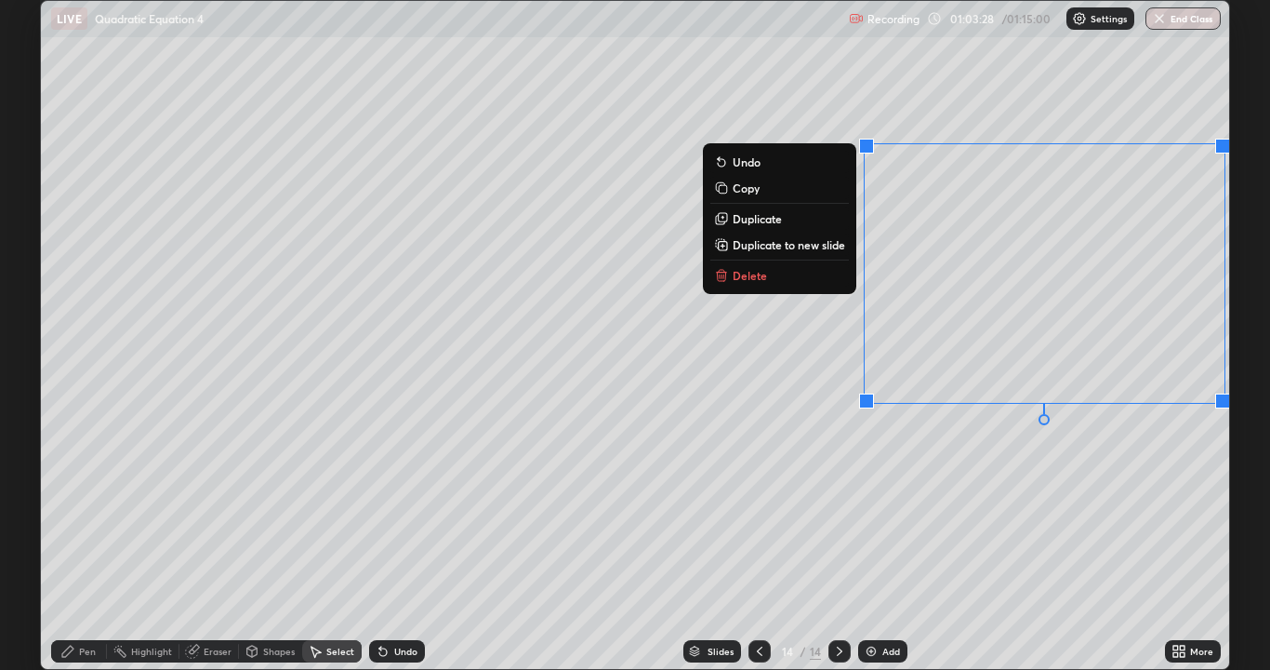
click at [832, 245] on p "Duplicate to new slide" at bounding box center [789, 244] width 113 height 15
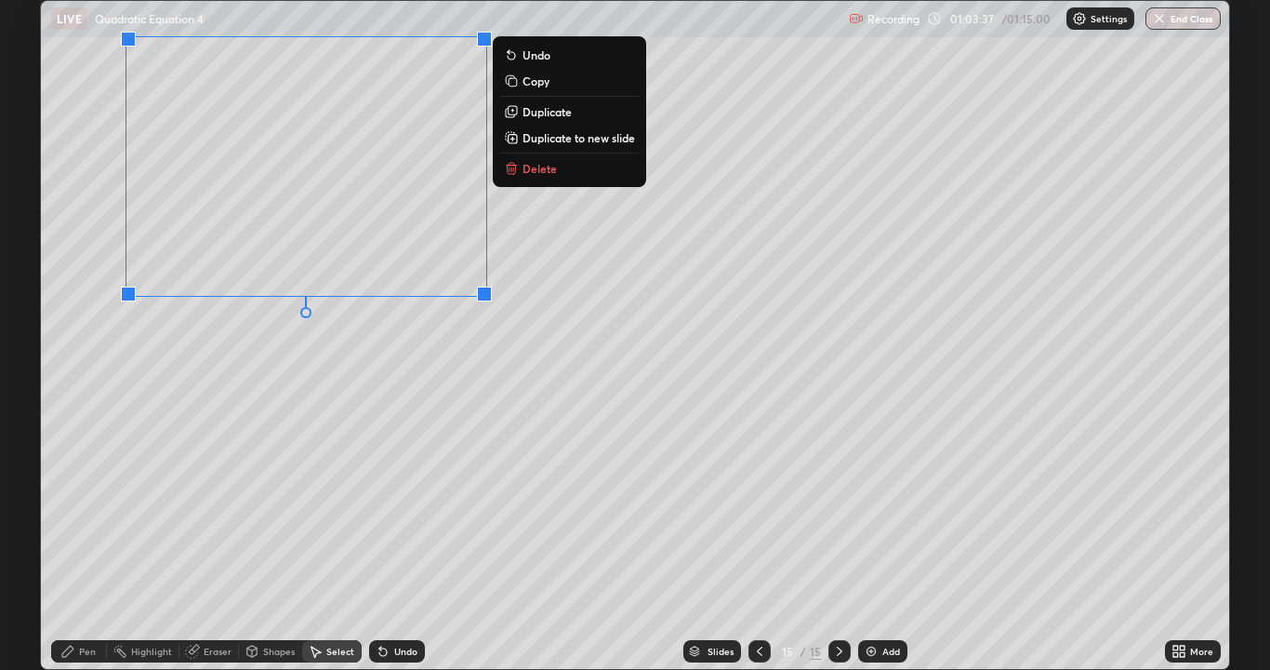
click at [76, 600] on div "Pen" at bounding box center [79, 651] width 56 height 22
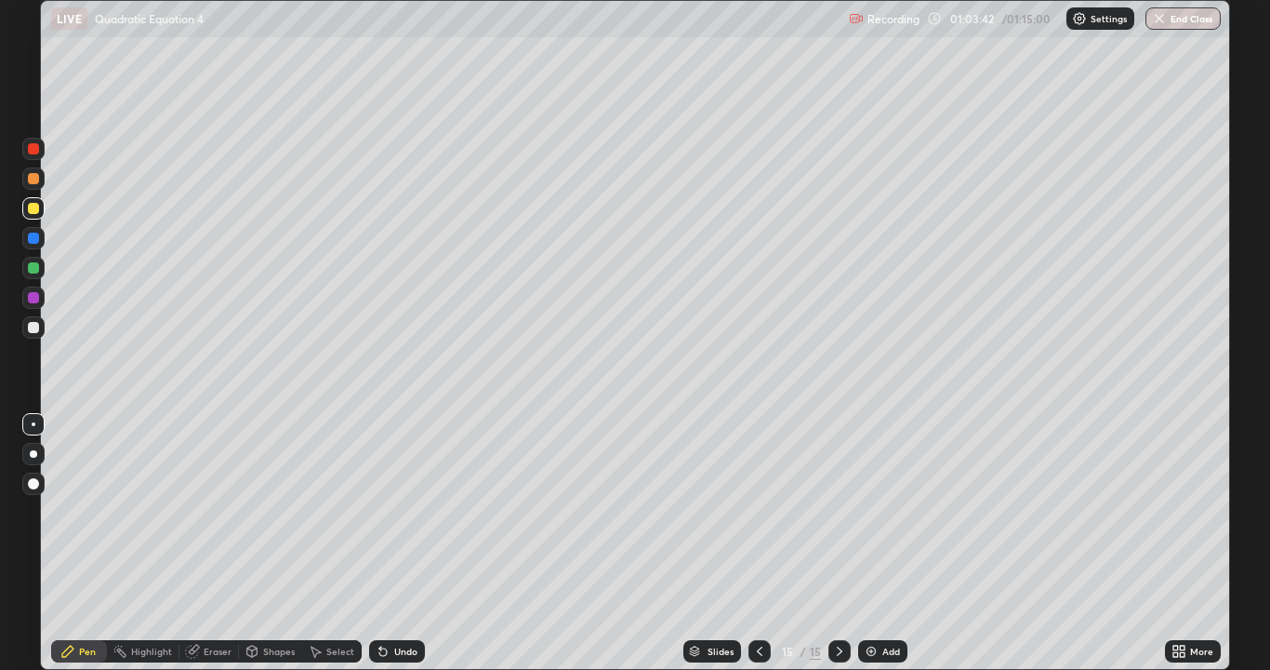
click at [758, 600] on icon at bounding box center [759, 650] width 15 height 15
click at [759, 600] on icon at bounding box center [759, 650] width 15 height 15
click at [758, 600] on icon at bounding box center [759, 650] width 15 height 15
click at [757, 600] on icon at bounding box center [759, 650] width 15 height 15
click at [754, 600] on div at bounding box center [760, 651] width 22 height 22
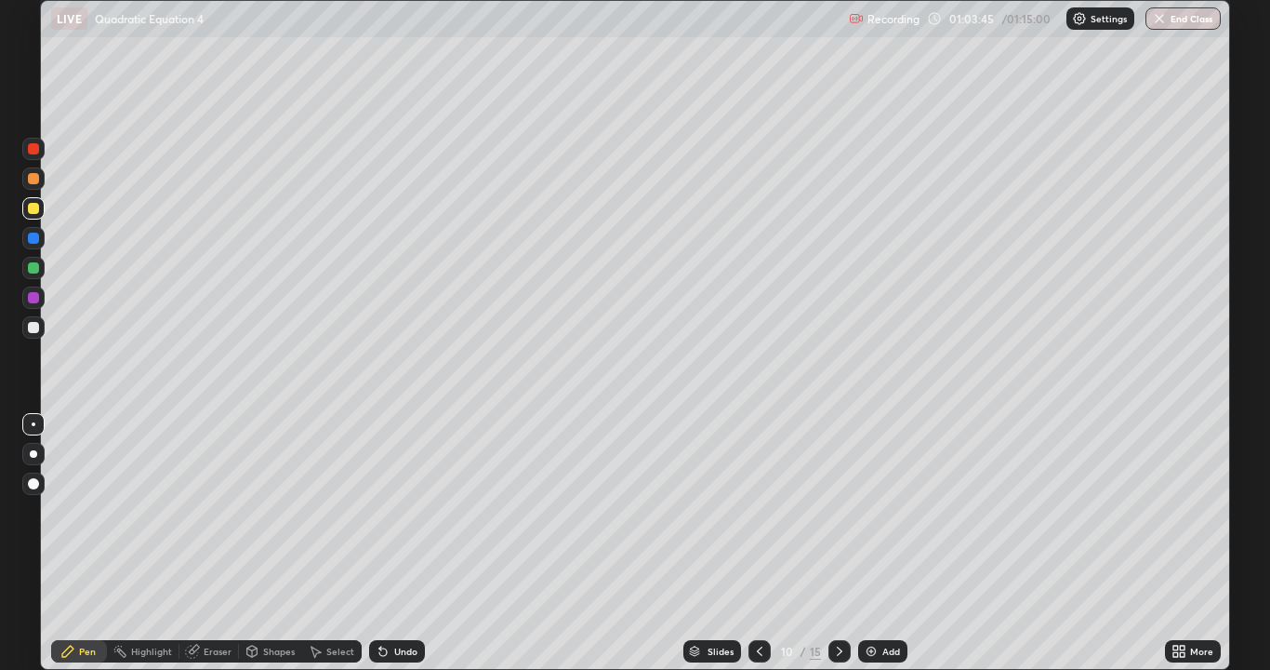
click at [766, 600] on div at bounding box center [760, 651] width 22 height 22
click at [758, 600] on icon at bounding box center [759, 650] width 15 height 15
click at [838, 600] on icon at bounding box center [839, 650] width 15 height 15
click at [835, 600] on icon at bounding box center [839, 650] width 15 height 15
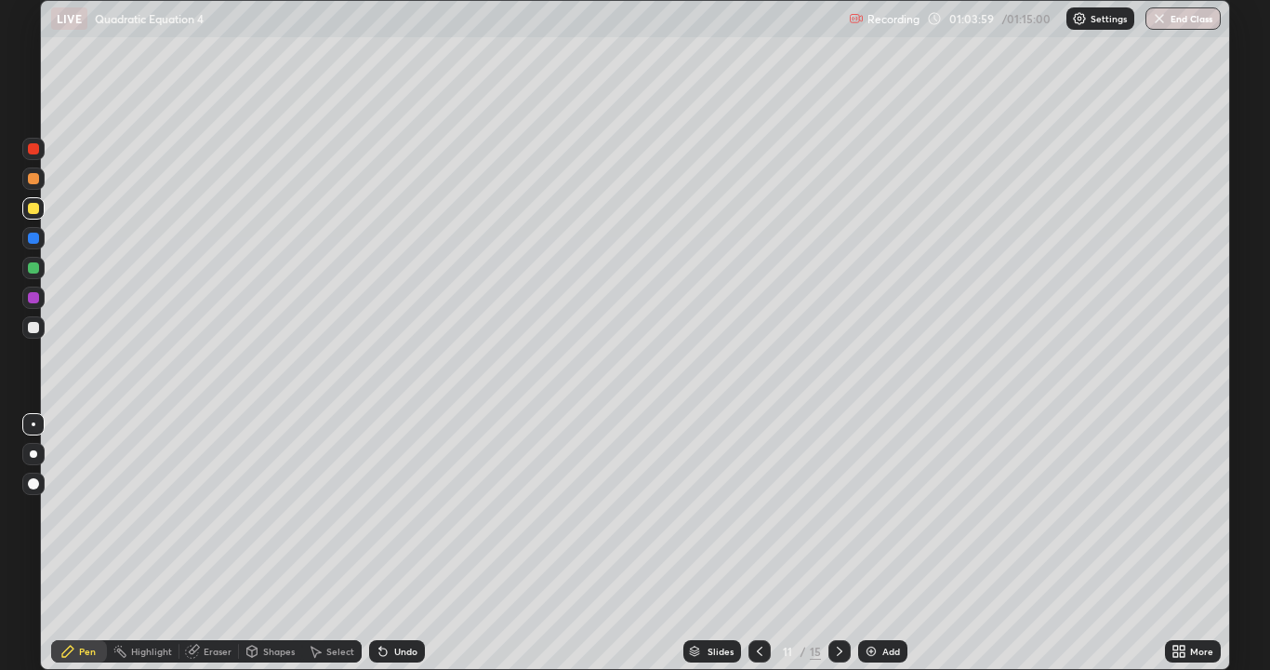
click at [837, 600] on icon at bounding box center [839, 650] width 15 height 15
click at [838, 600] on icon at bounding box center [839, 650] width 15 height 15
click at [836, 600] on div at bounding box center [840, 651] width 22 height 22
click at [833, 600] on icon at bounding box center [839, 650] width 15 height 15
click at [33, 331] on div at bounding box center [33, 327] width 11 height 11
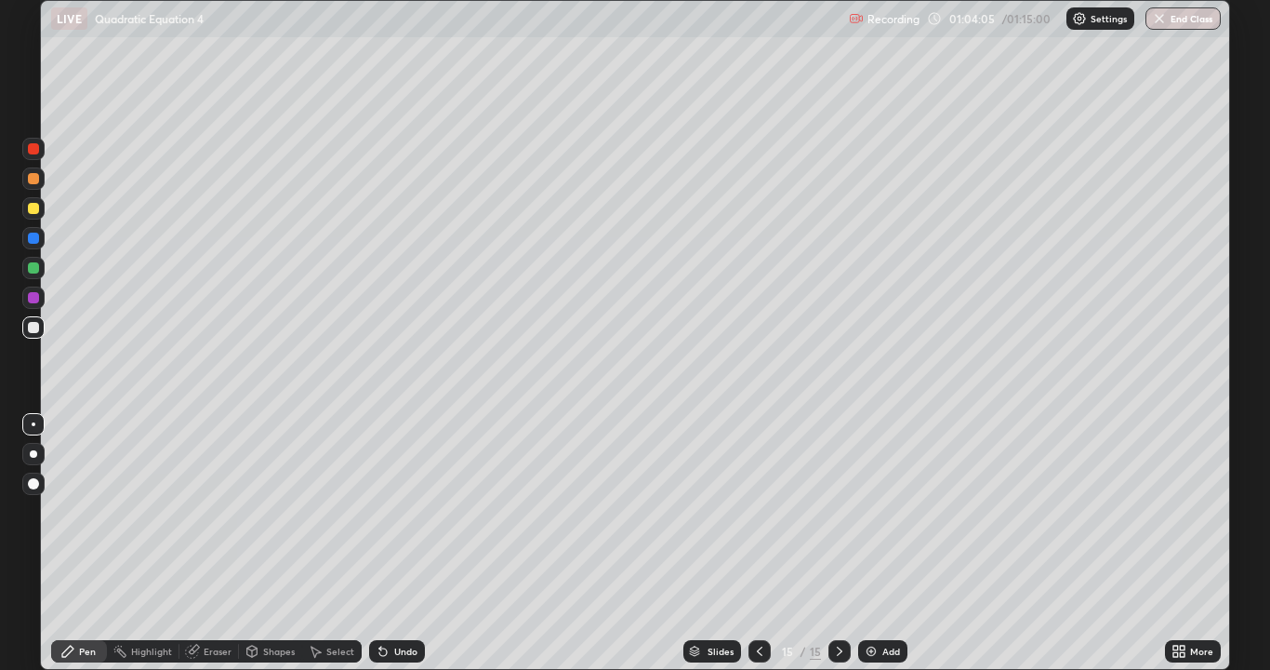
click at [34, 208] on div at bounding box center [33, 208] width 11 height 11
click at [31, 324] on div at bounding box center [33, 327] width 11 height 11
click at [766, 600] on div at bounding box center [760, 651] width 22 height 22
click at [759, 600] on icon at bounding box center [760, 650] width 6 height 9
click at [758, 600] on icon at bounding box center [759, 650] width 15 height 15
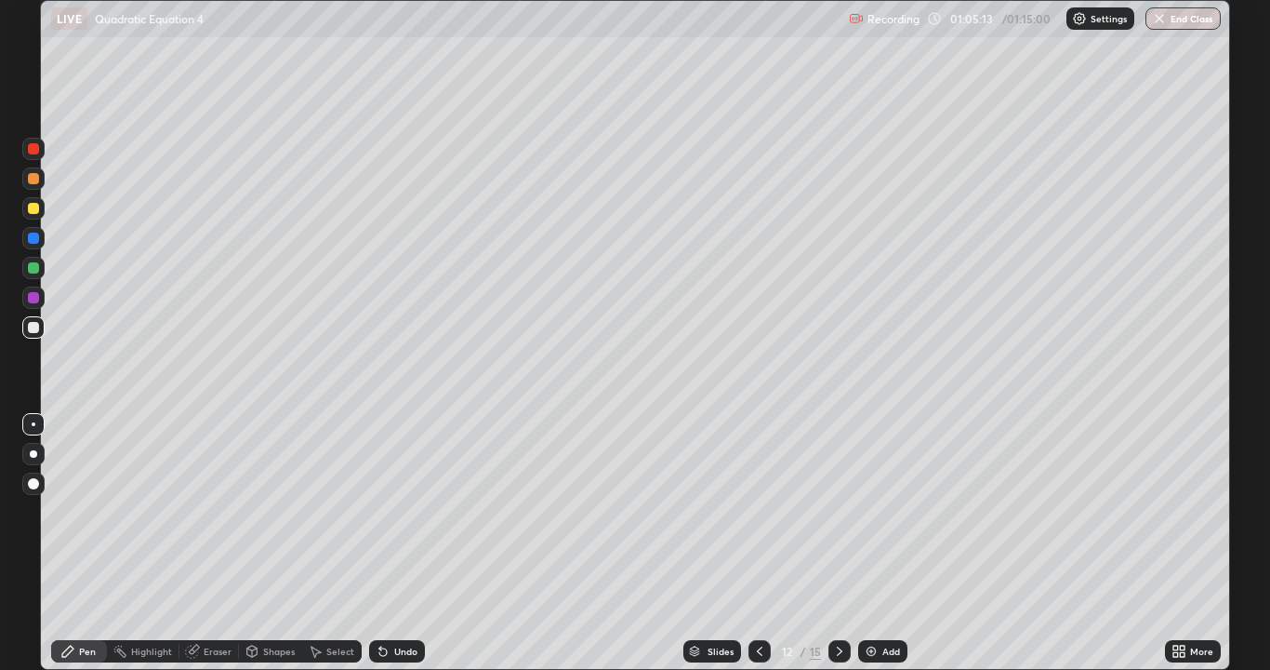
click at [838, 600] on icon at bounding box center [839, 650] width 15 height 15
click at [834, 600] on icon at bounding box center [839, 650] width 15 height 15
click at [395, 600] on div "Undo" at bounding box center [405, 650] width 23 height 9
click at [402, 600] on div "Undo" at bounding box center [405, 650] width 23 height 9
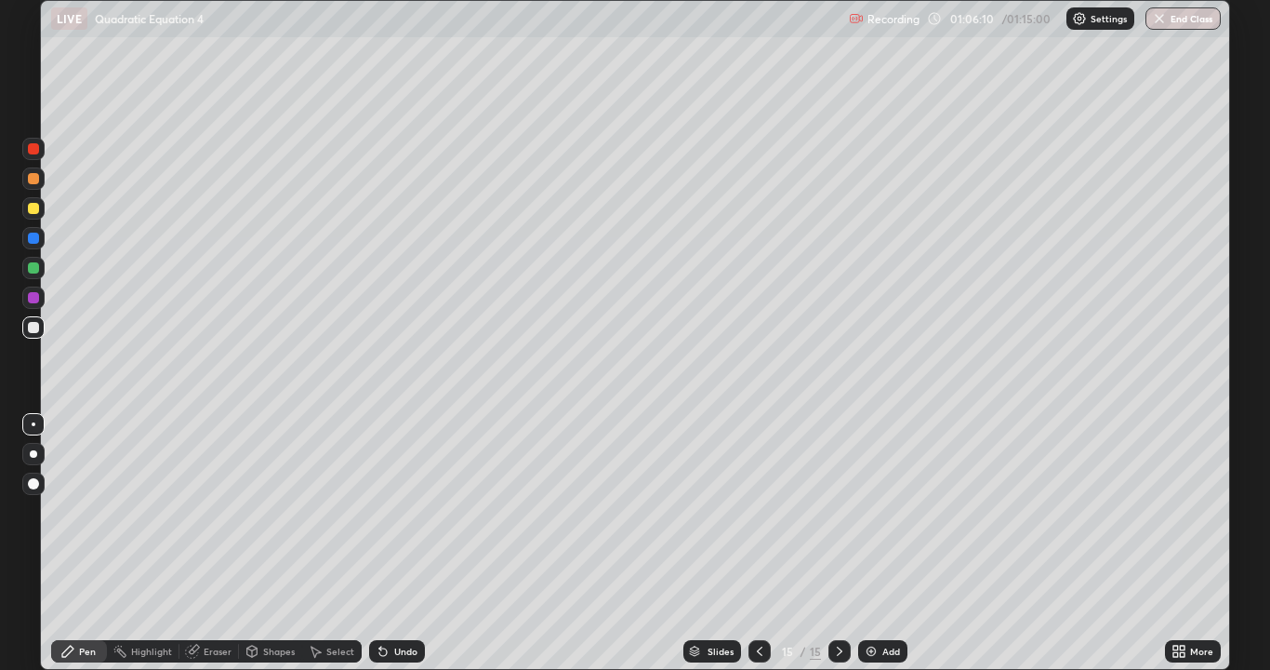
click at [402, 600] on div "Undo" at bounding box center [397, 651] width 56 height 22
click at [399, 600] on div "Undo" at bounding box center [397, 651] width 56 height 22
click at [404, 600] on div "Undo" at bounding box center [397, 651] width 56 height 22
click at [404, 600] on div "Undo" at bounding box center [405, 650] width 23 height 9
click at [760, 600] on icon at bounding box center [759, 650] width 15 height 15
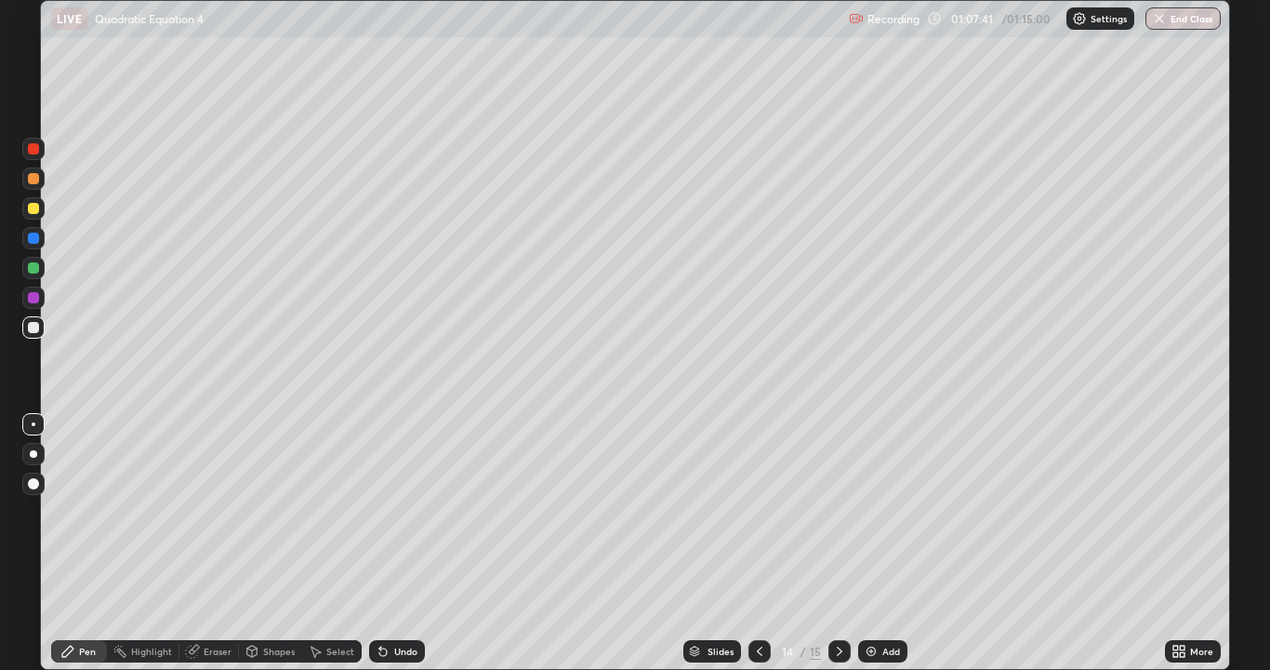
click at [760, 600] on icon at bounding box center [759, 650] width 15 height 15
click at [836, 600] on icon at bounding box center [839, 650] width 15 height 15
click at [35, 326] on div at bounding box center [33, 327] width 11 height 11
click at [394, 600] on div "Undo" at bounding box center [405, 650] width 23 height 9
click at [388, 600] on div "Undo" at bounding box center [397, 651] width 56 height 22
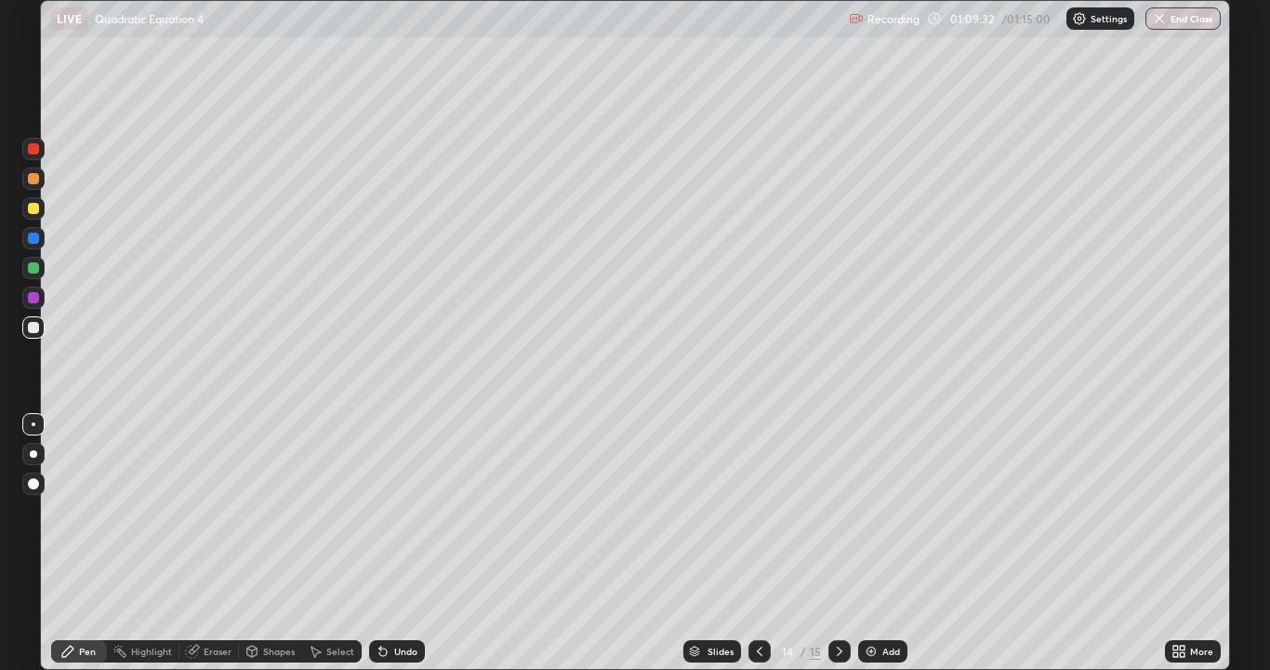
click at [394, 600] on div "Undo" at bounding box center [405, 650] width 23 height 9
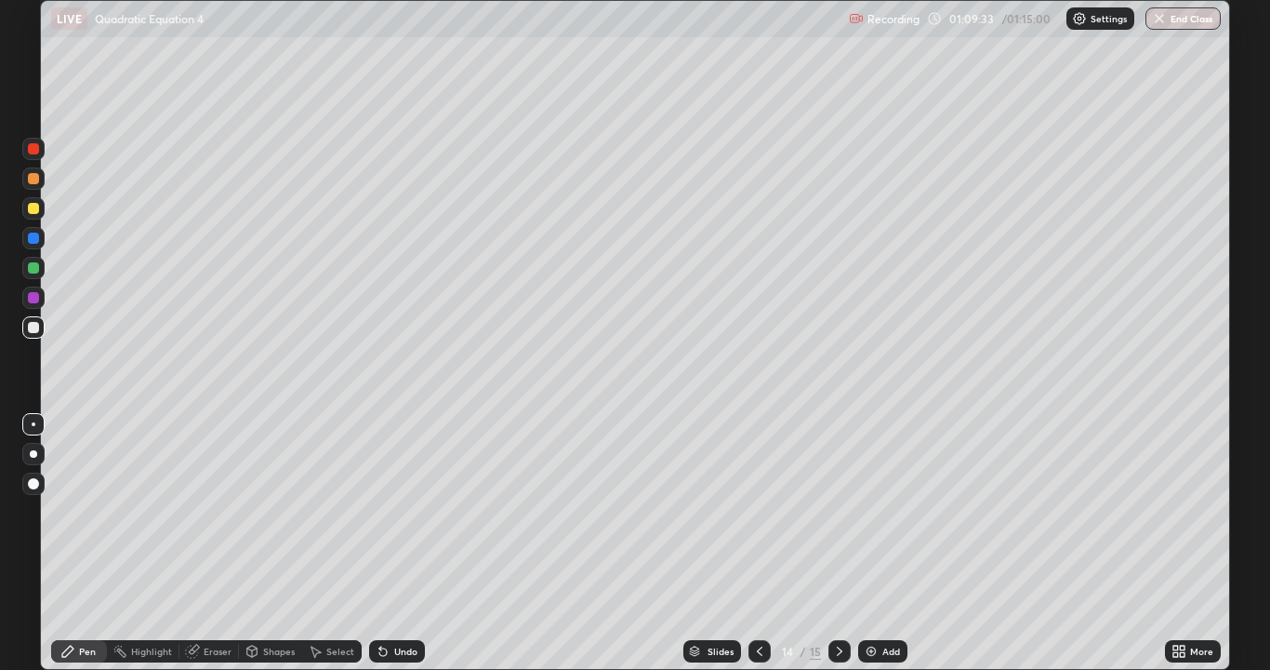
click at [394, 600] on div "Undo" at bounding box center [405, 650] width 23 height 9
click at [391, 600] on div "Undo" at bounding box center [397, 651] width 56 height 22
click at [390, 600] on div "Undo" at bounding box center [397, 651] width 56 height 22
click at [394, 600] on div "Undo" at bounding box center [405, 650] width 23 height 9
click at [390, 600] on div "Undo" at bounding box center [397, 651] width 56 height 22
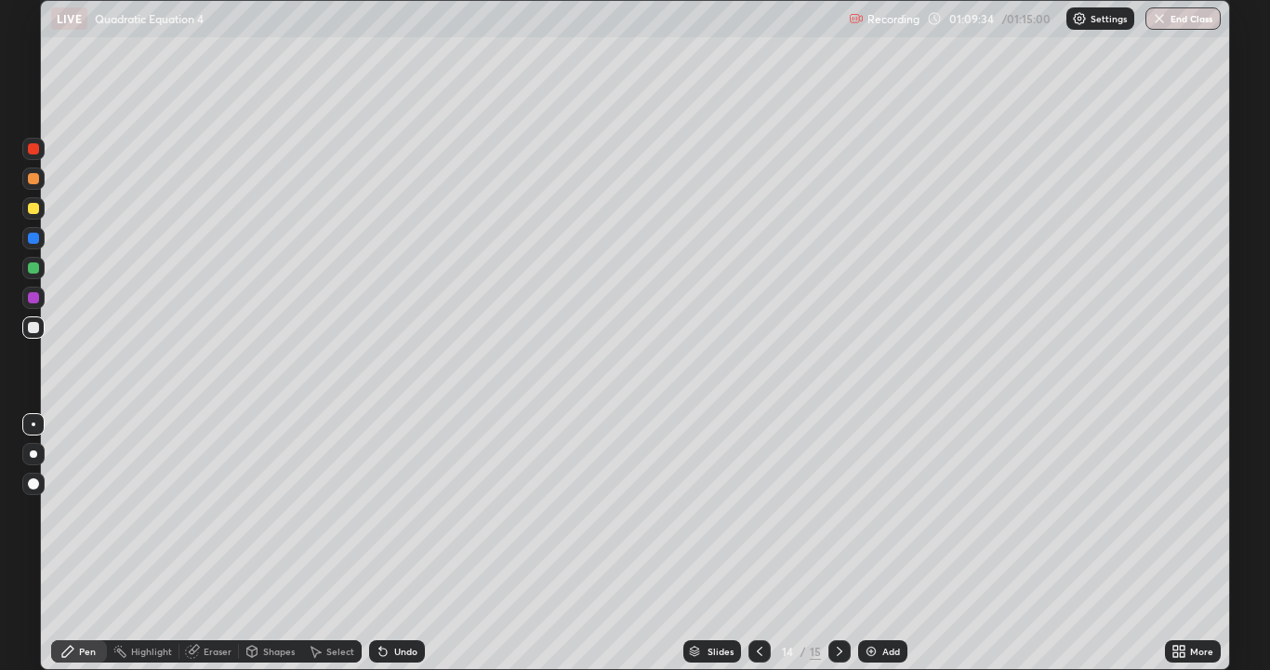
click at [388, 600] on div "Undo" at bounding box center [397, 651] width 56 height 22
click at [391, 600] on div "Undo" at bounding box center [397, 651] width 56 height 22
click at [1181, 14] on button "End Class" at bounding box center [1183, 18] width 73 height 22
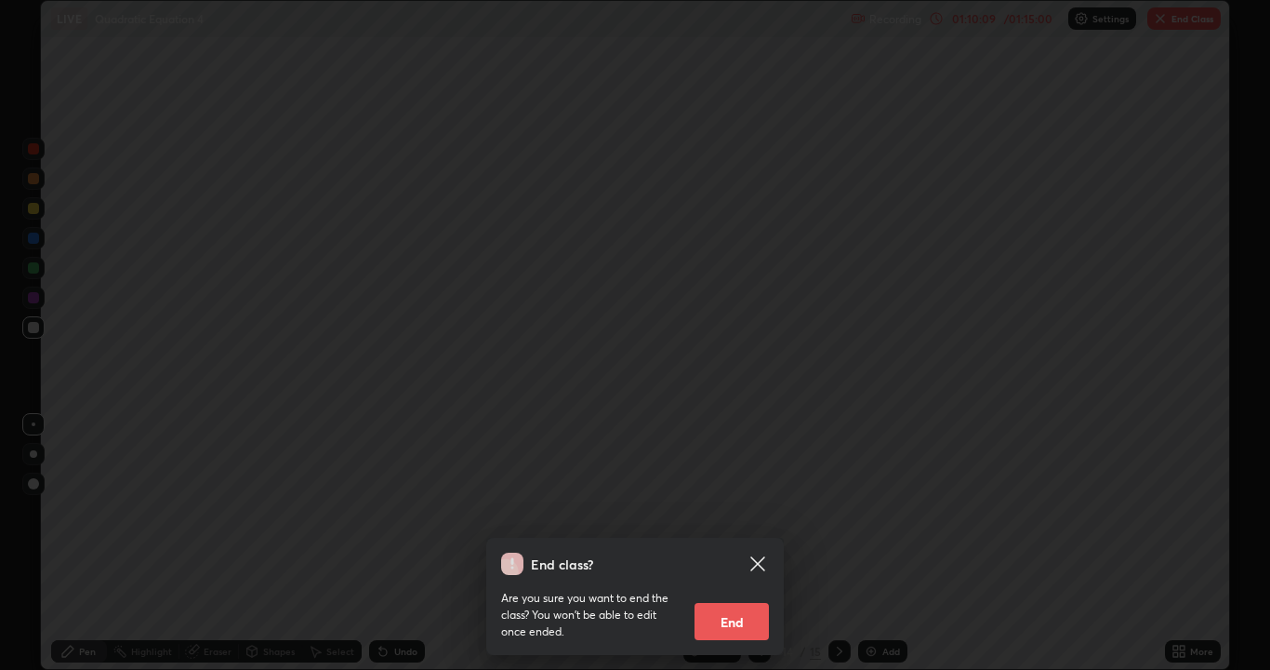
click at [723, 600] on button "End" at bounding box center [732, 621] width 74 height 37
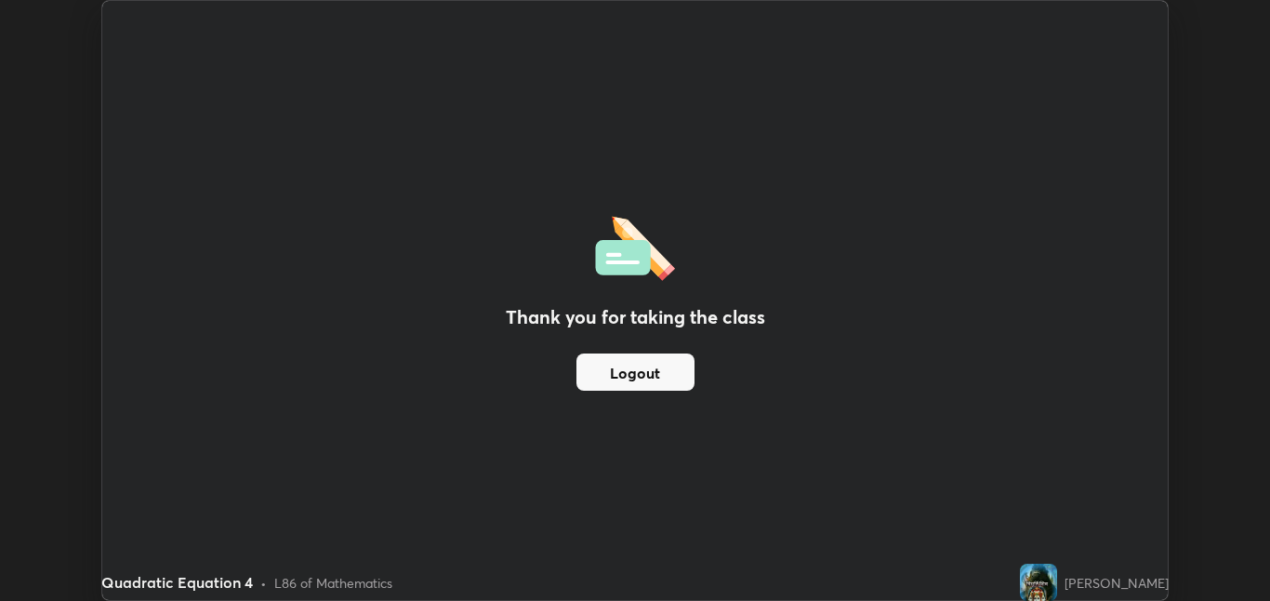
scroll to position [92386, 91716]
